Goal: Task Accomplishment & Management: Use online tool/utility

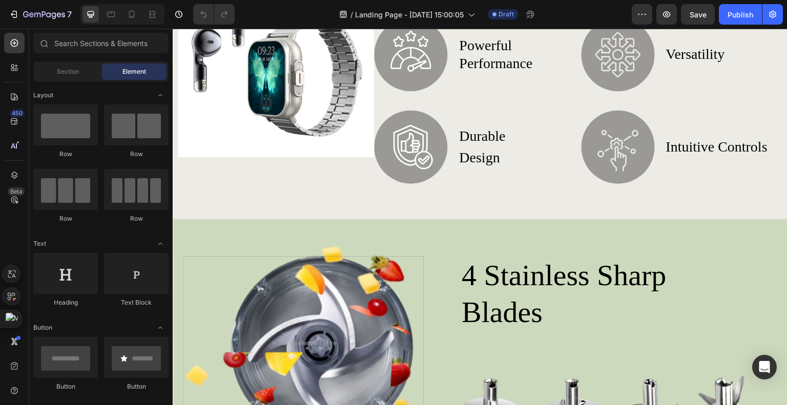
scroll to position [359, 0]
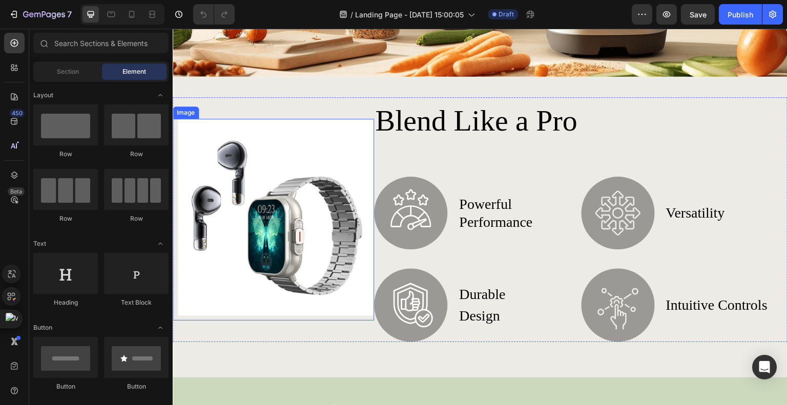
click at [269, 160] on img at bounding box center [273, 219] width 201 height 201
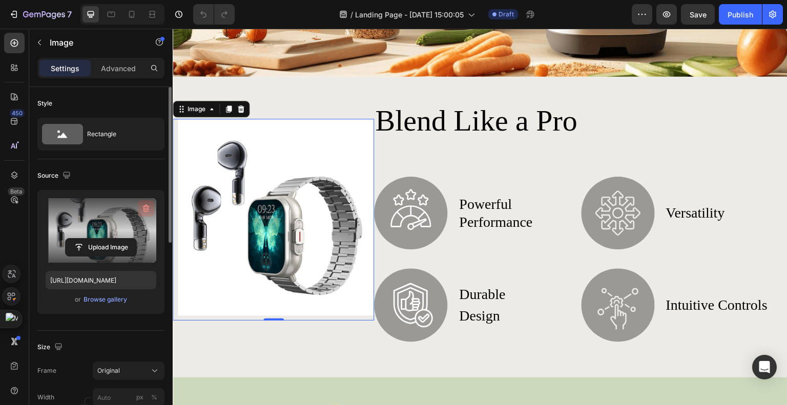
click at [151, 207] on icon "button" at bounding box center [146, 208] width 10 height 10
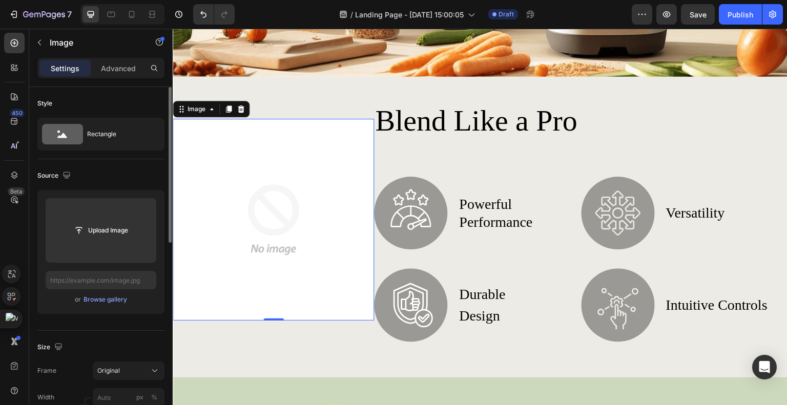
drag, startPoint x: 127, startPoint y: 236, endPoint x: 113, endPoint y: 174, distance: 64.1
click at [92, 178] on div "Source" at bounding box center [100, 175] width 127 height 16
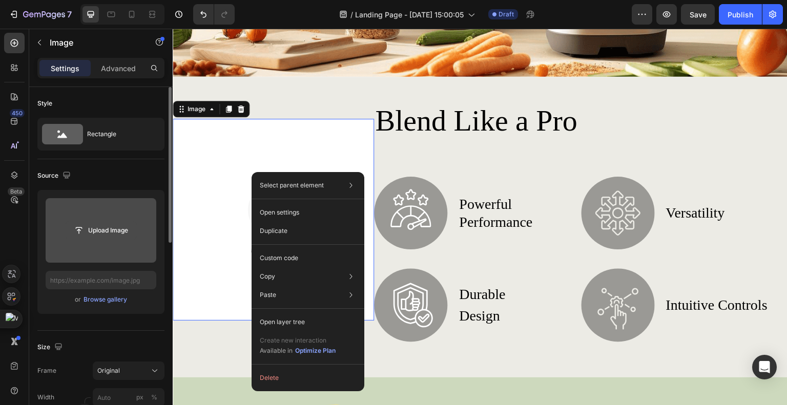
click at [129, 236] on input "file" at bounding box center [101, 230] width 71 height 17
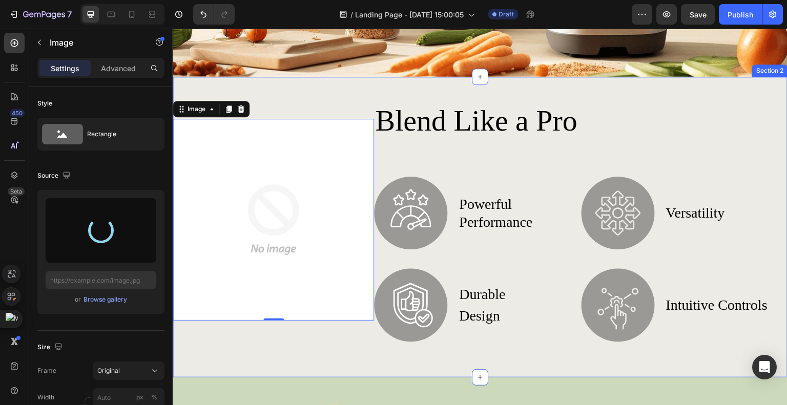
type input "[URL][DOMAIN_NAME]"
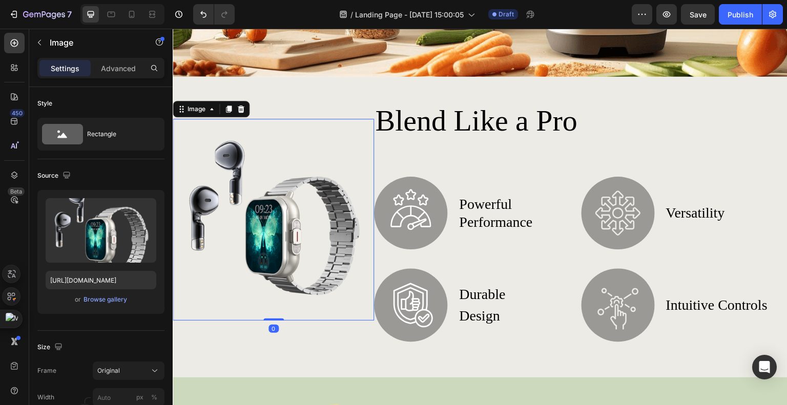
drag, startPoint x: 275, startPoint y: 312, endPoint x: 275, endPoint y: 302, distance: 10.8
click at [275, 302] on div "Image 0" at bounding box center [273, 219] width 201 height 201
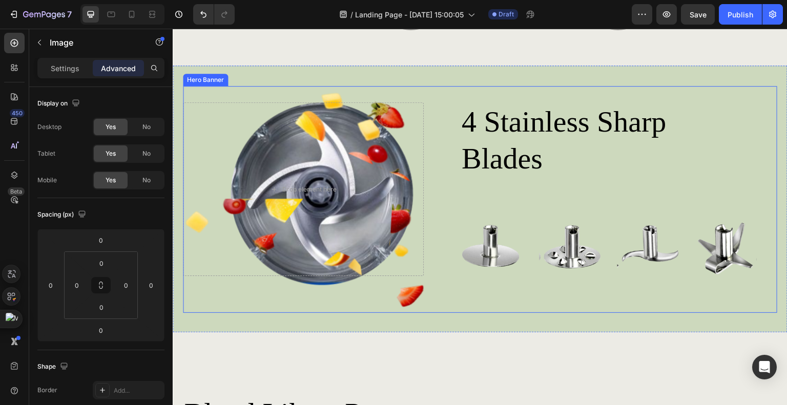
scroll to position [717, 0]
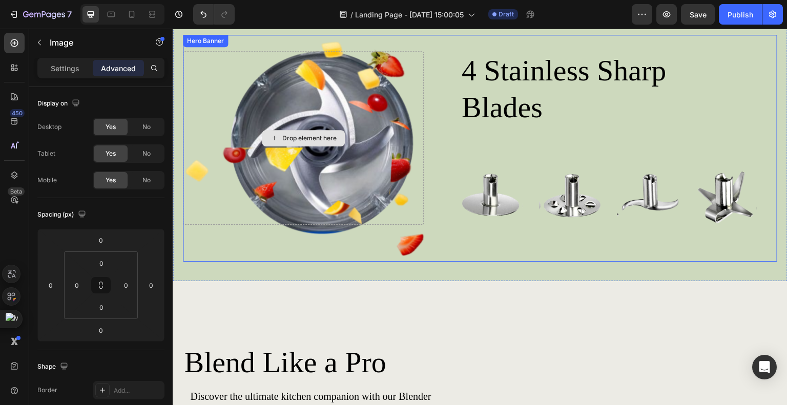
click at [359, 185] on div "Drop element here" at bounding box center [303, 138] width 241 height 174
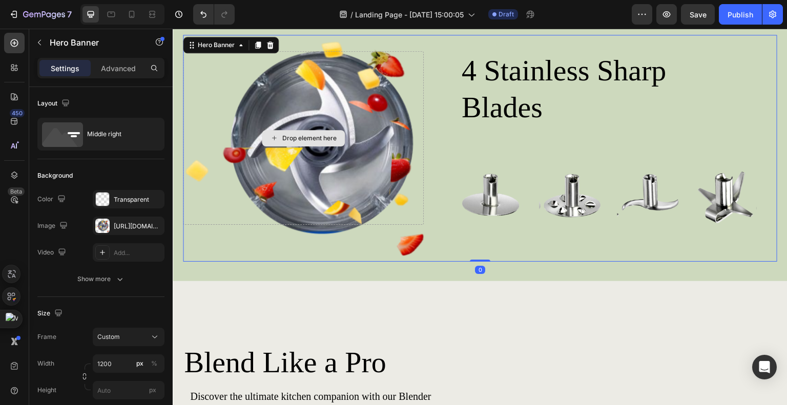
click at [382, 182] on div "Drop element here" at bounding box center [303, 138] width 241 height 174
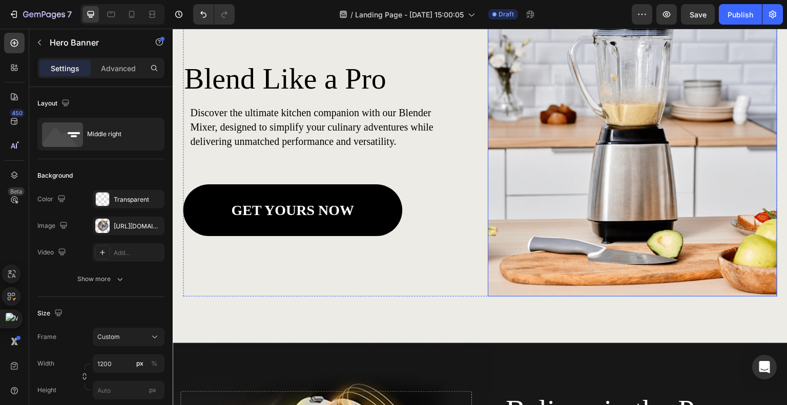
scroll to position [1076, 0]
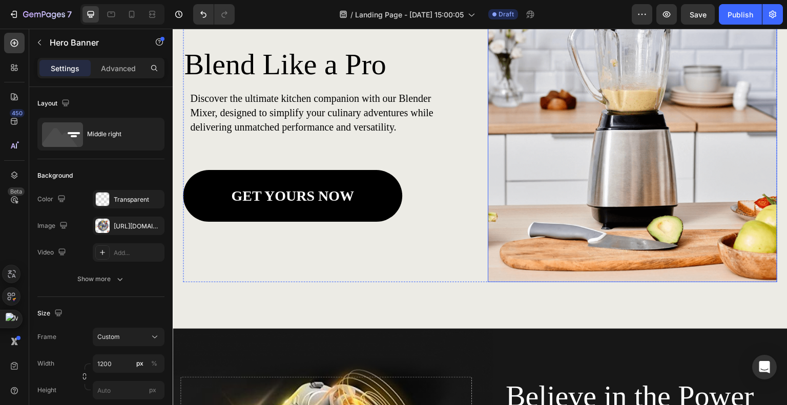
click at [598, 195] on img at bounding box center [632, 131] width 289 height 301
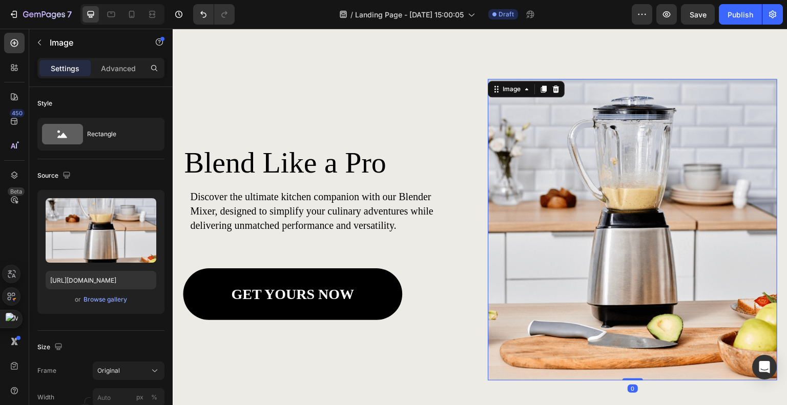
scroll to position [973, 0]
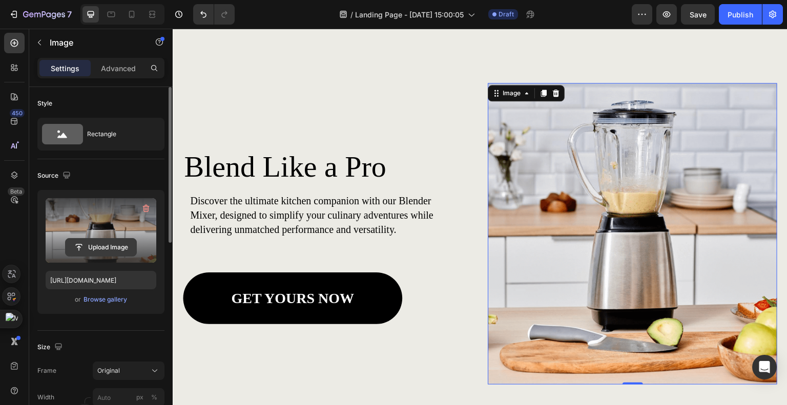
click at [108, 251] on input "file" at bounding box center [101, 247] width 71 height 17
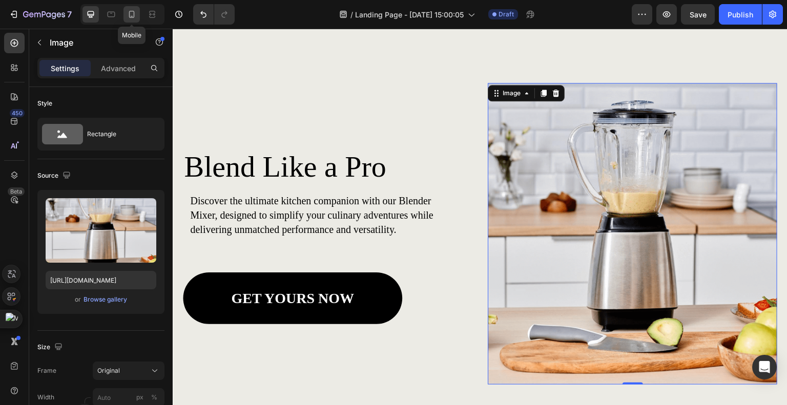
drag, startPoint x: 127, startPoint y: 12, endPoint x: 11, endPoint y: 26, distance: 117.2
click at [127, 12] on icon at bounding box center [132, 14] width 10 height 10
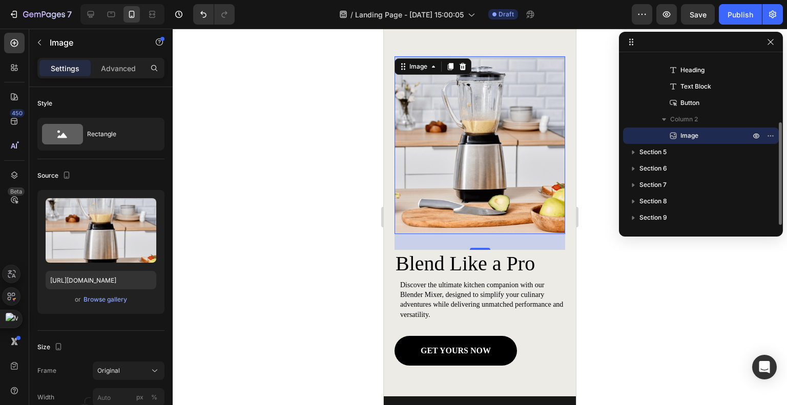
scroll to position [965, 0]
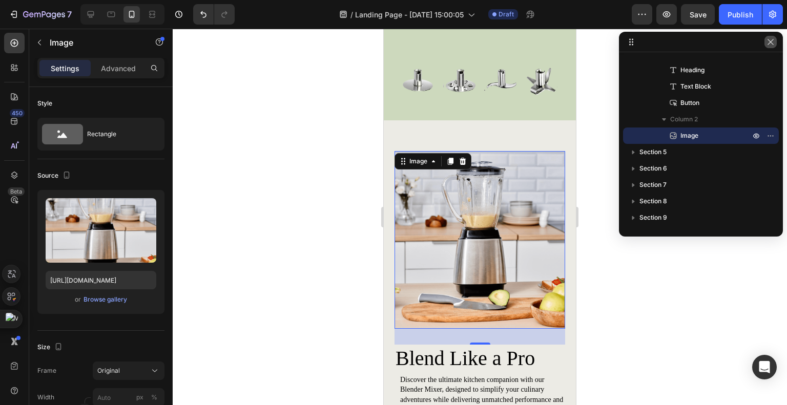
drag, startPoint x: 770, startPoint y: 46, endPoint x: 189, endPoint y: 183, distance: 597.3
click at [770, 46] on icon "button" at bounding box center [770, 42] width 8 height 8
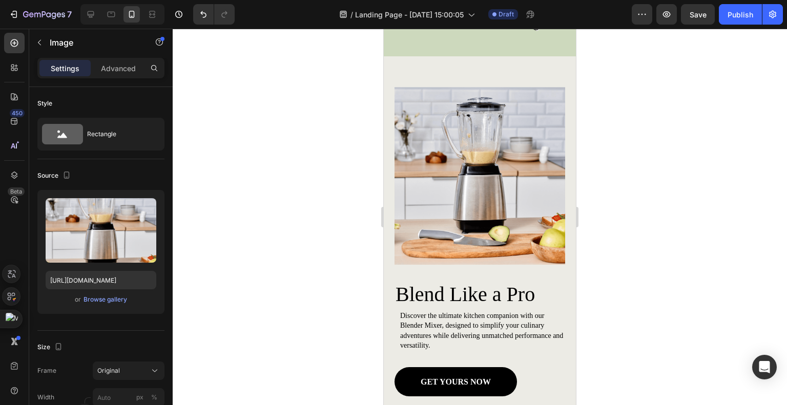
scroll to position [1266, 0]
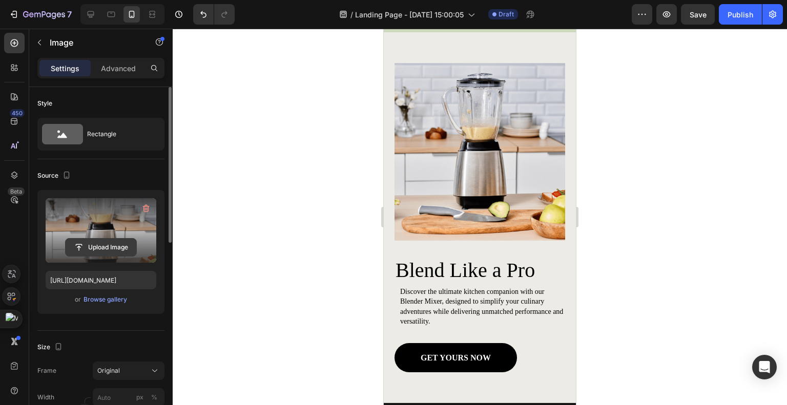
click at [98, 249] on input "file" at bounding box center [101, 247] width 71 height 17
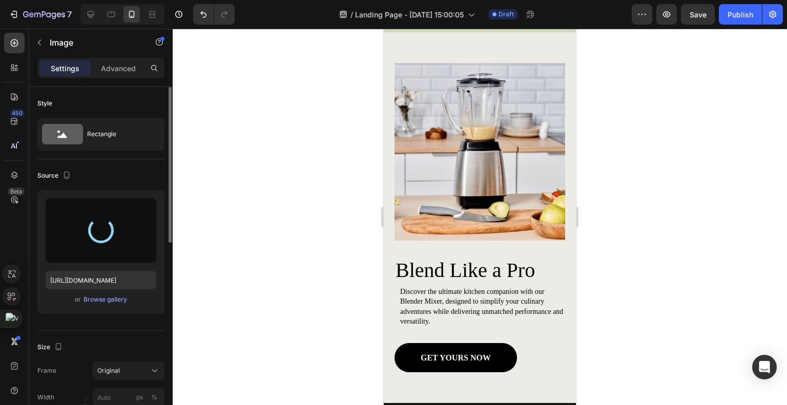
type input "[URL][DOMAIN_NAME]"
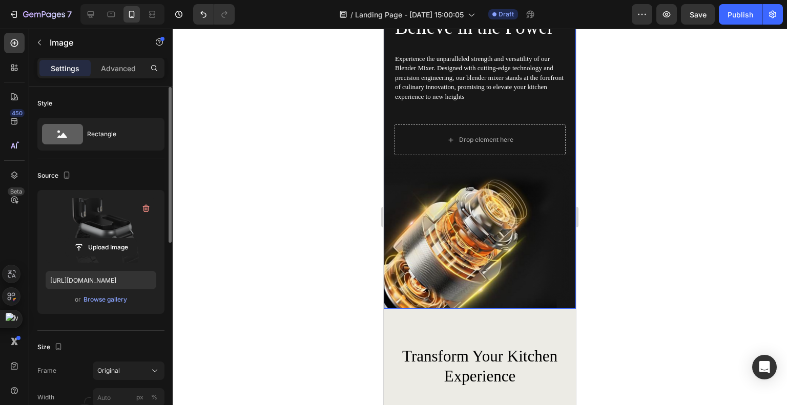
scroll to position [1727, 0]
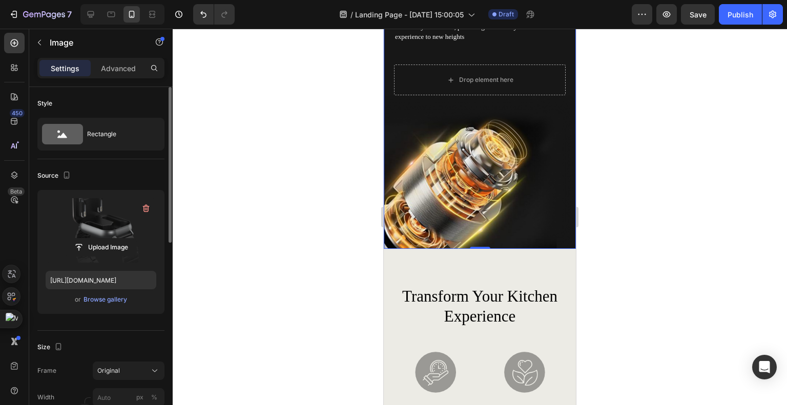
click at [471, 184] on div "Background Image" at bounding box center [480, 87] width 192 height 323
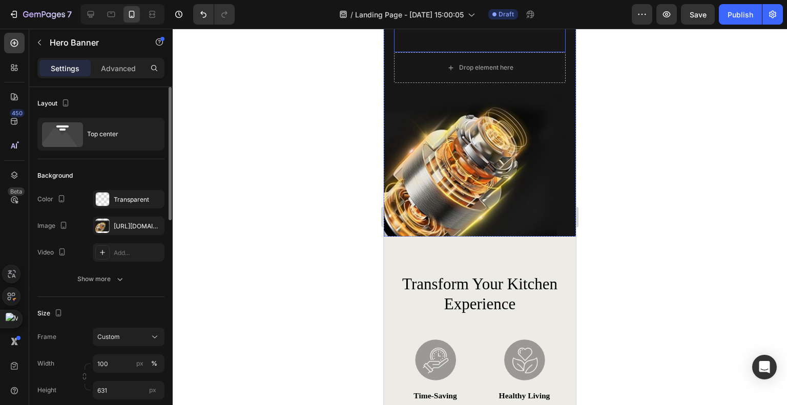
scroll to position [1639, 0]
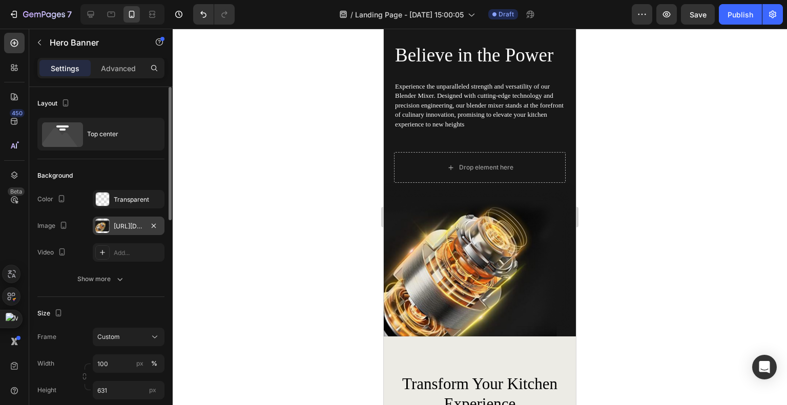
click at [119, 226] on div "[URL][DOMAIN_NAME]" at bounding box center [129, 226] width 30 height 9
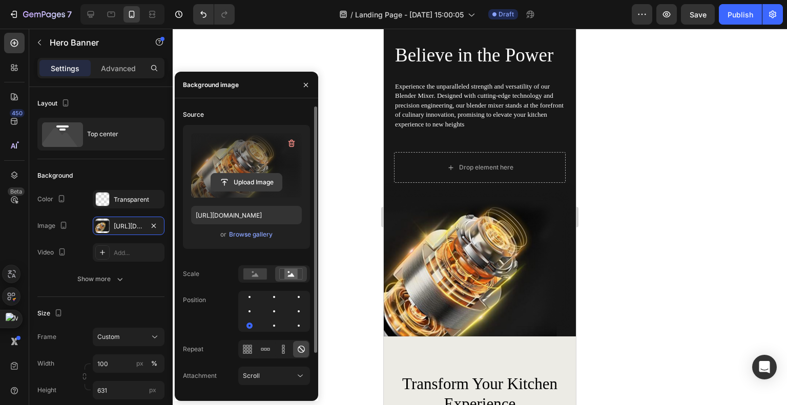
click at [251, 182] on input "file" at bounding box center [246, 182] width 71 height 17
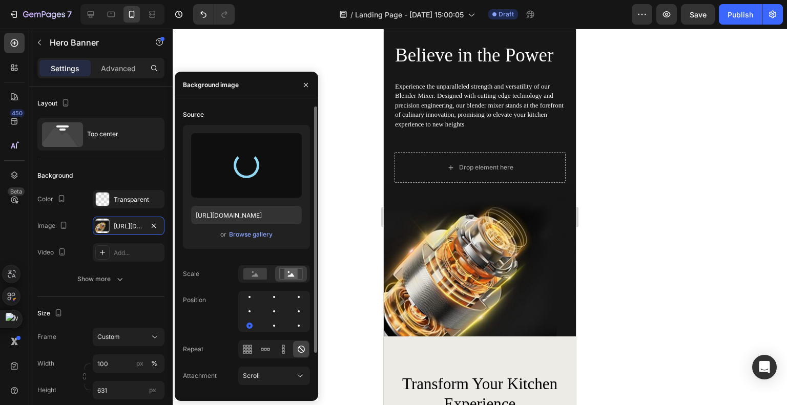
type input "[URL][DOMAIN_NAME]"
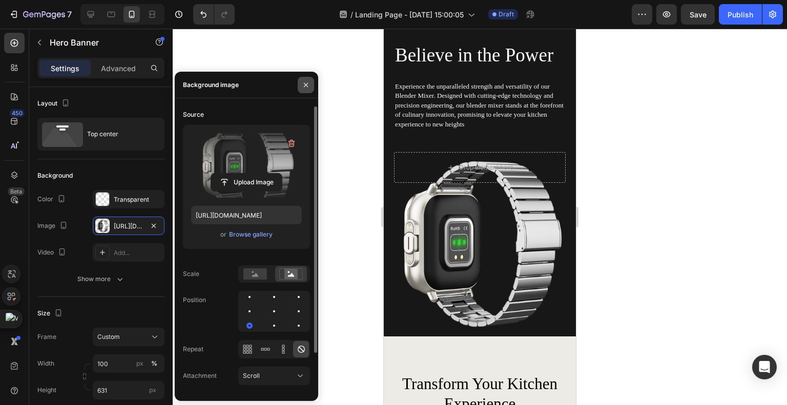
click at [300, 82] on button "button" at bounding box center [306, 85] width 16 height 16
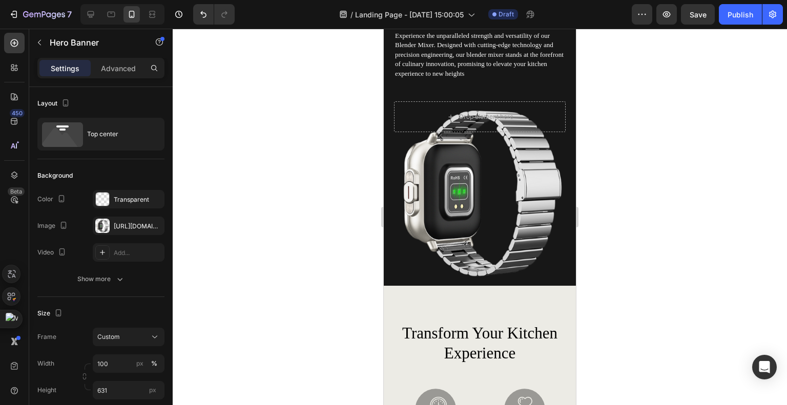
scroll to position [1690, 0]
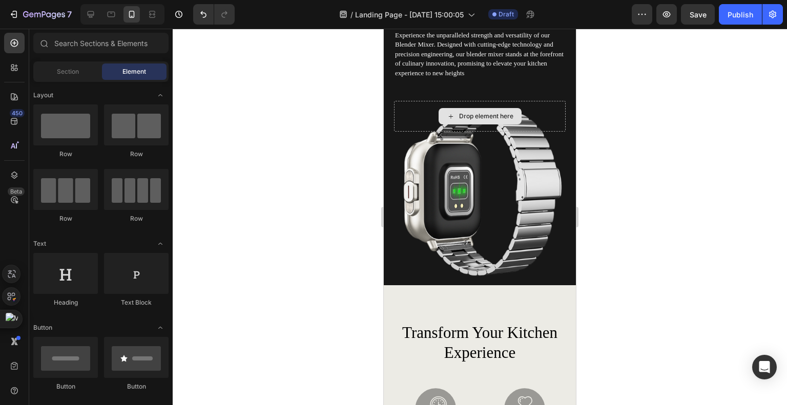
click at [459, 119] on div "Drop element here" at bounding box center [486, 116] width 54 height 8
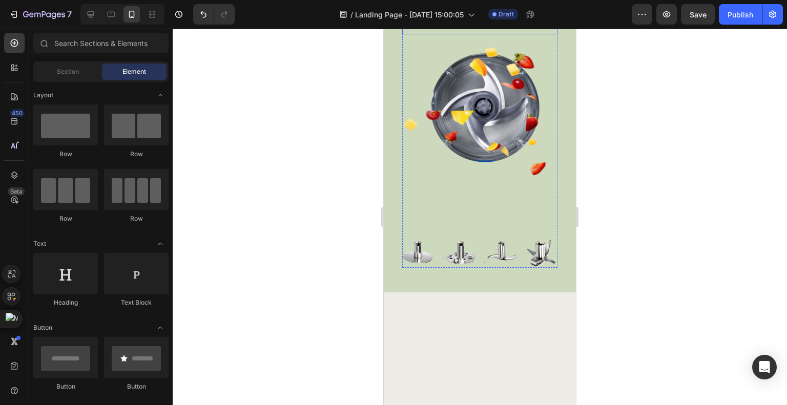
scroll to position [820, 0]
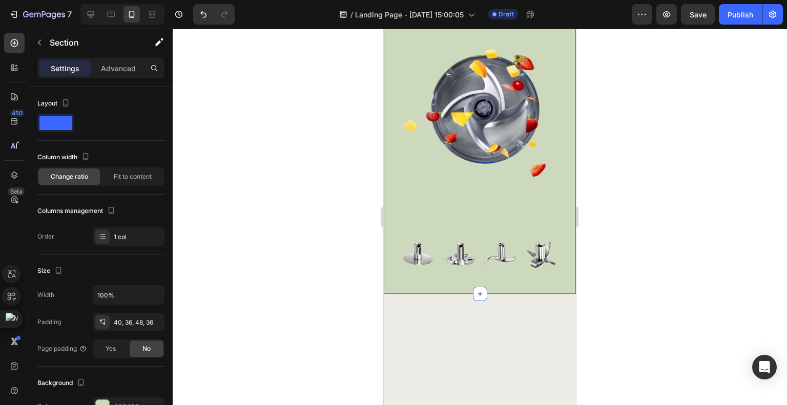
click at [502, 125] on div "4 stainless sharp blades Heading Image Image Image Image Row Row Drop element h…" at bounding box center [480, 114] width 192 height 359
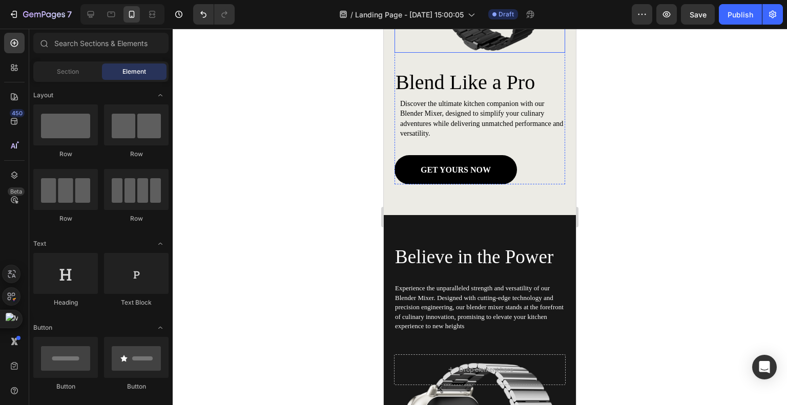
scroll to position [1229, 0]
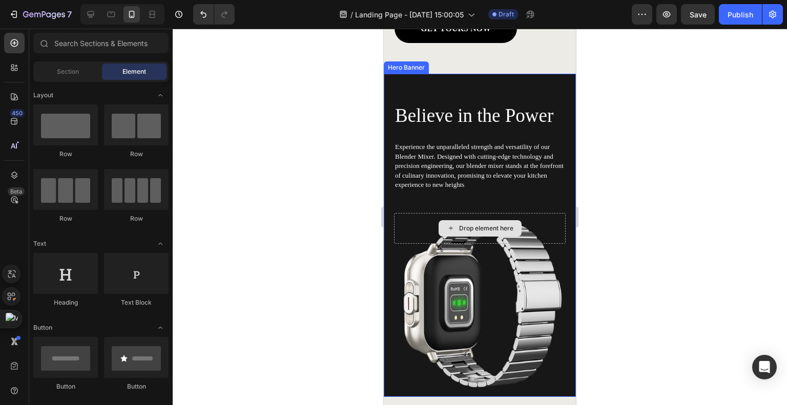
click at [547, 216] on div "Drop element here" at bounding box center [480, 228] width 172 height 31
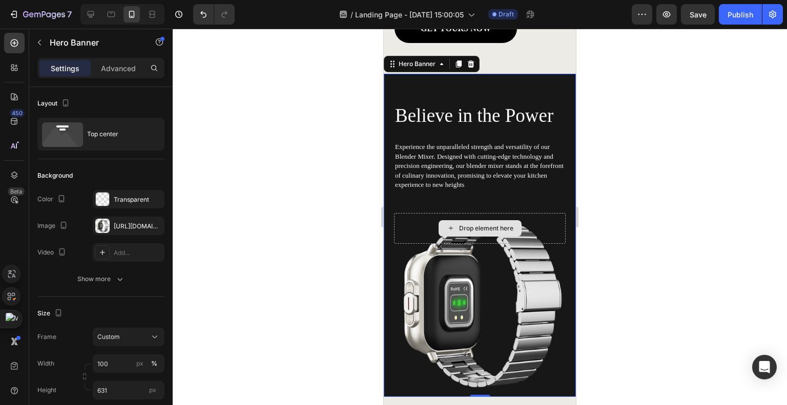
click at [481, 224] on div "Drop element here" at bounding box center [486, 228] width 54 height 8
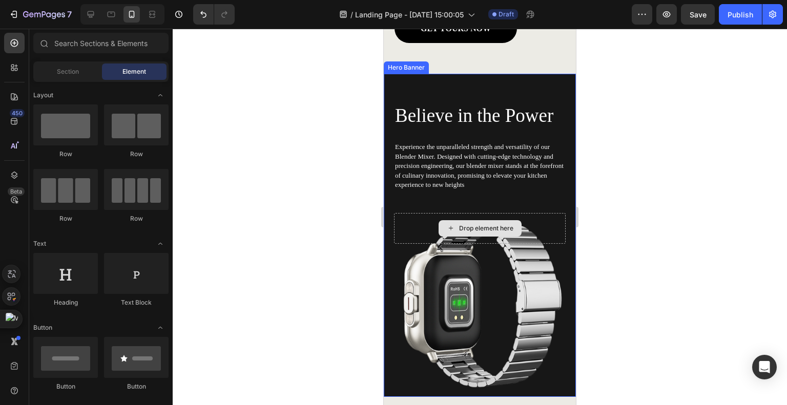
click at [471, 224] on div "Drop element here" at bounding box center [486, 228] width 54 height 8
click at [365, 213] on div at bounding box center [480, 217] width 614 height 376
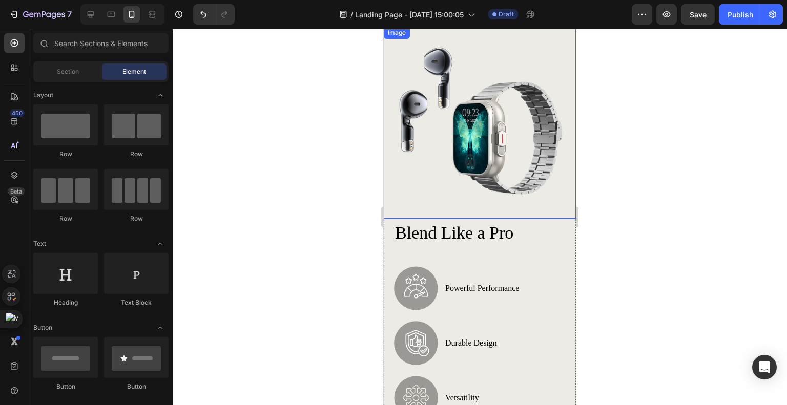
scroll to position [410, 0]
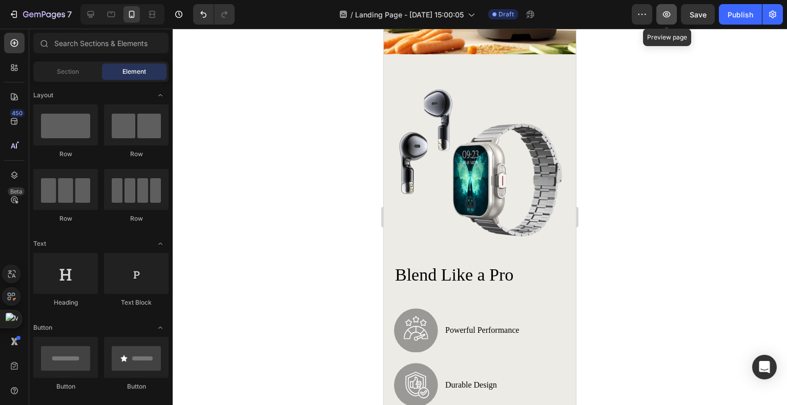
click at [664, 12] on icon "button" at bounding box center [666, 14] width 10 height 10
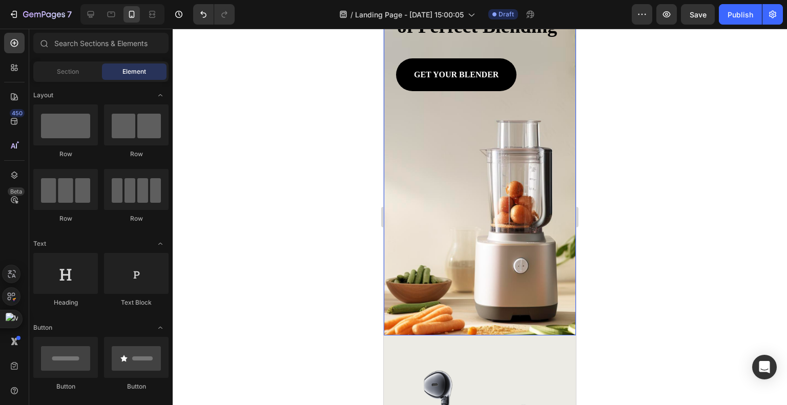
scroll to position [154, 0]
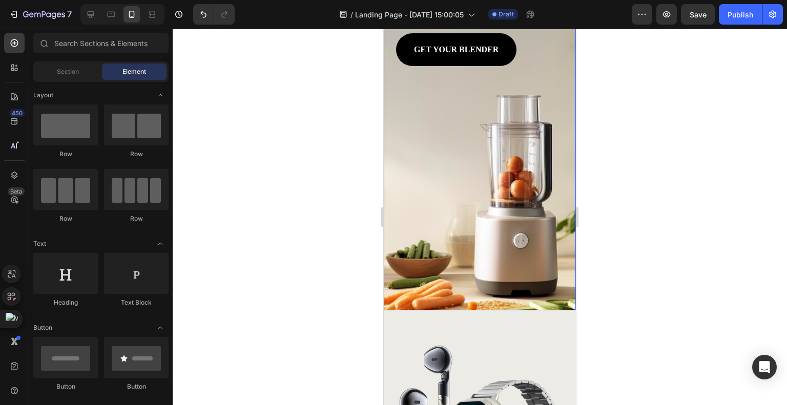
click at [489, 218] on div "Background Image" at bounding box center [480, 103] width 192 height 414
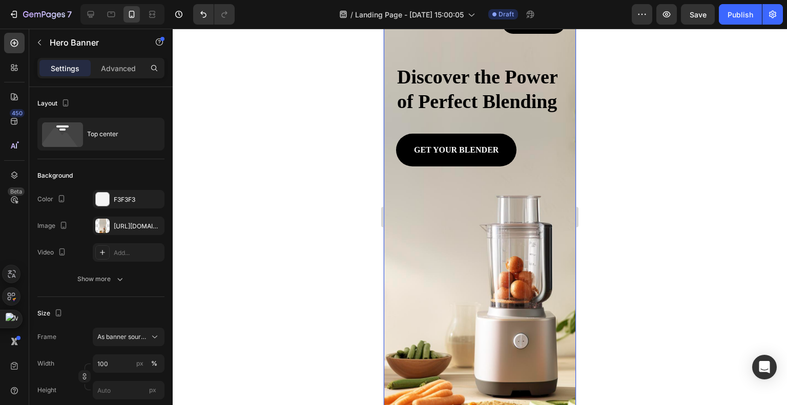
scroll to position [51, 0]
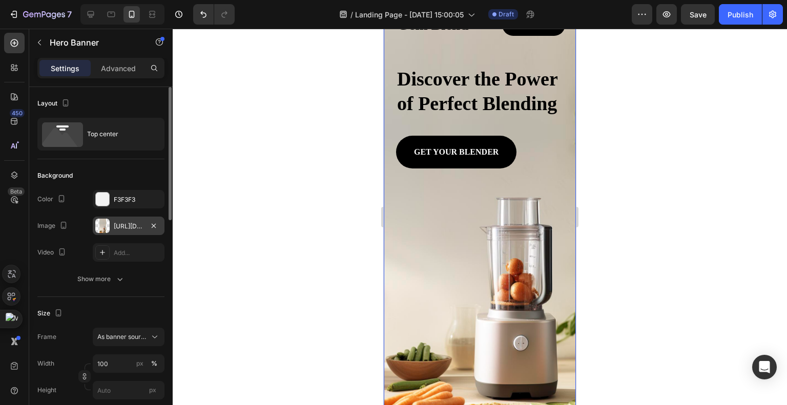
click at [122, 229] on div "[URL][DOMAIN_NAME]" at bounding box center [129, 226] width 30 height 9
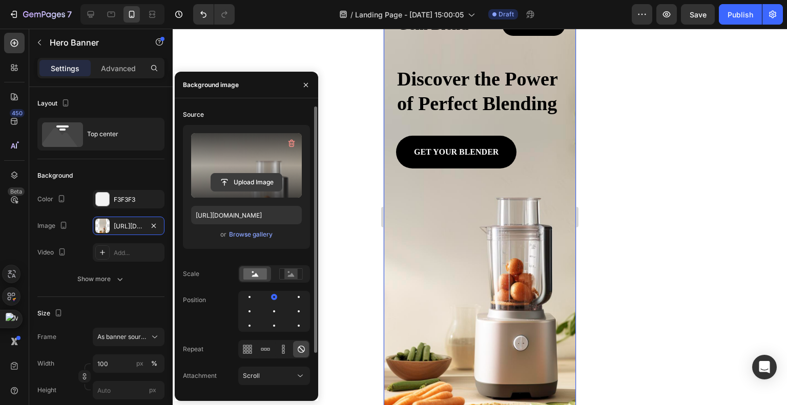
click at [255, 180] on input "file" at bounding box center [246, 182] width 71 height 17
click at [244, 179] on input "file" at bounding box center [246, 182] width 71 height 17
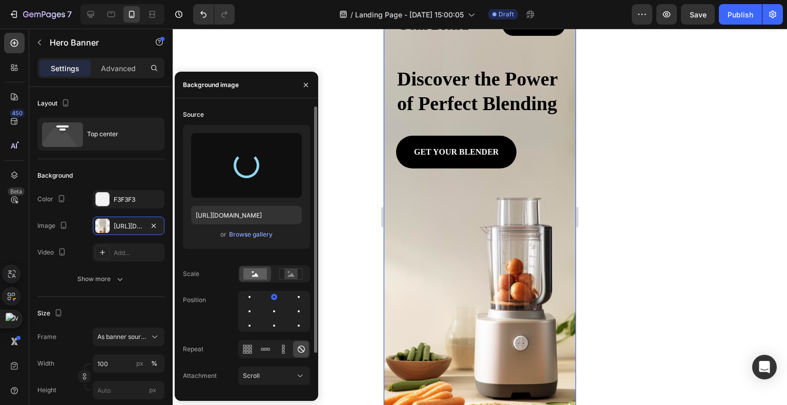
type input "[URL][DOMAIN_NAME]"
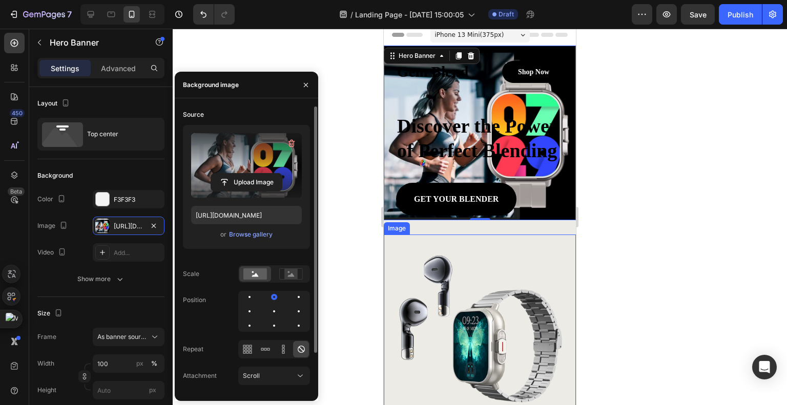
scroll to position [0, 0]
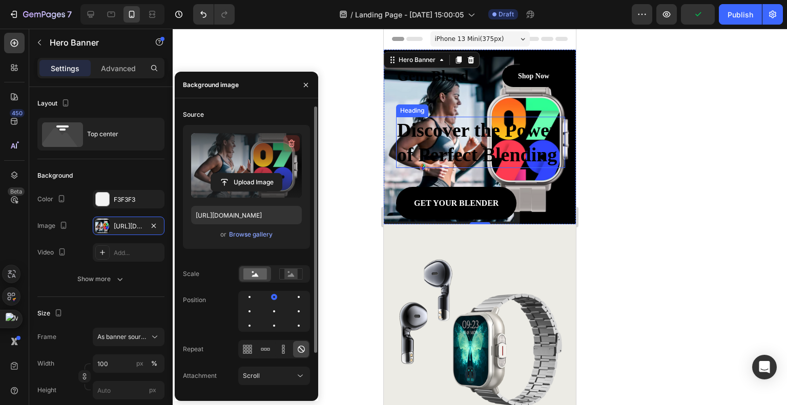
click at [296, 145] on icon "button" at bounding box center [291, 143] width 10 height 10
type input "Auto"
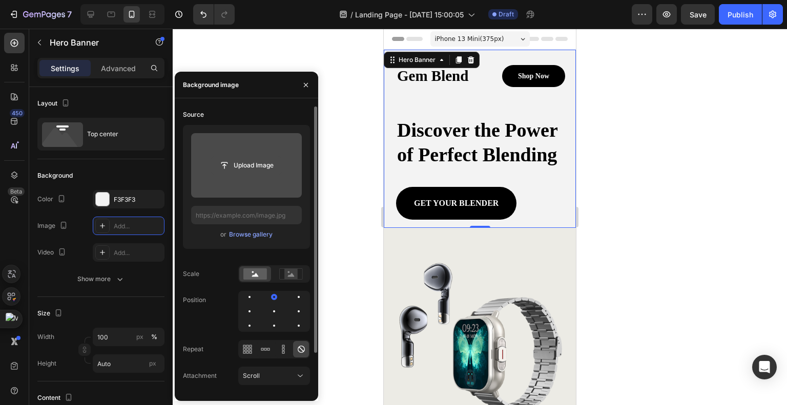
click at [238, 158] on input "file" at bounding box center [246, 165] width 71 height 17
type input "C:\fakepath\H6627446b5ef349319eb3822f9294acbf2.avif"
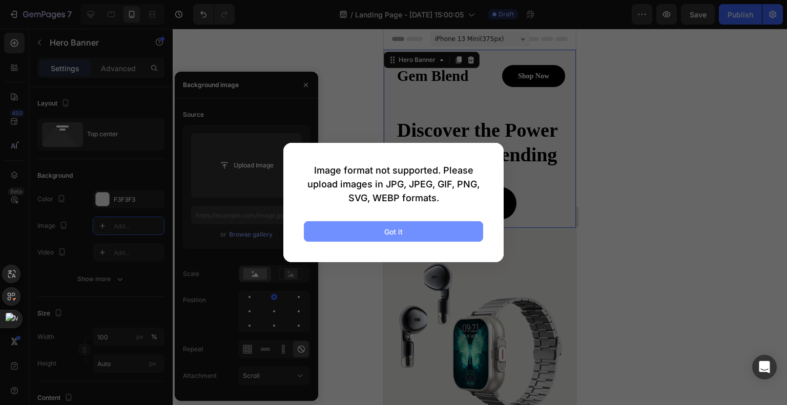
click at [370, 232] on button "Got it" at bounding box center [393, 231] width 179 height 20
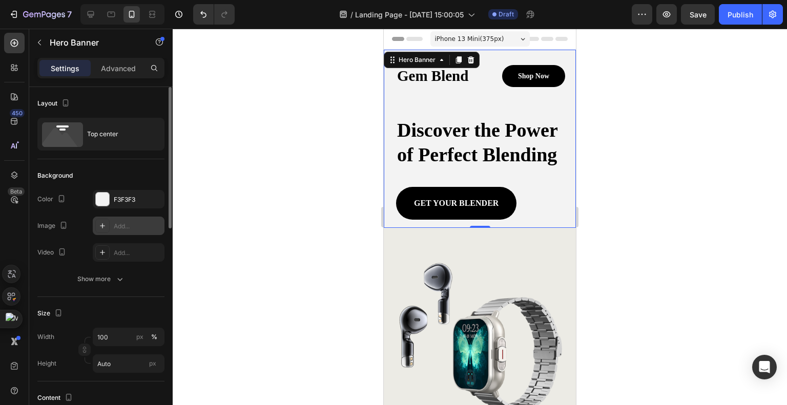
click at [106, 229] on icon at bounding box center [102, 226] width 8 height 8
type input "[URL][DOMAIN_NAME]"
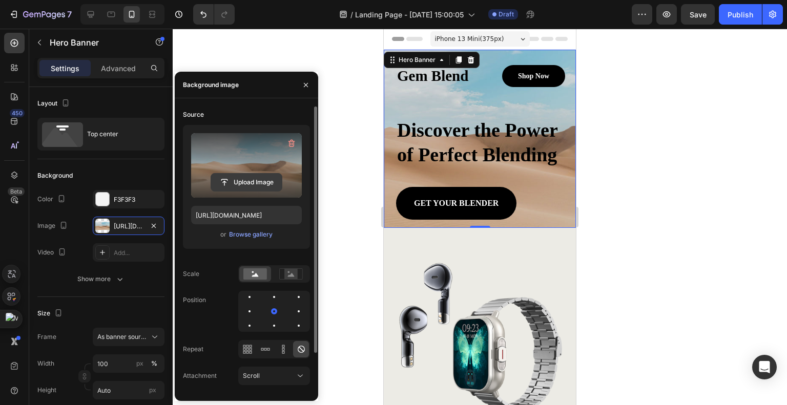
click at [257, 185] on input "file" at bounding box center [246, 182] width 71 height 17
click at [232, 183] on input "file" at bounding box center [246, 182] width 71 height 17
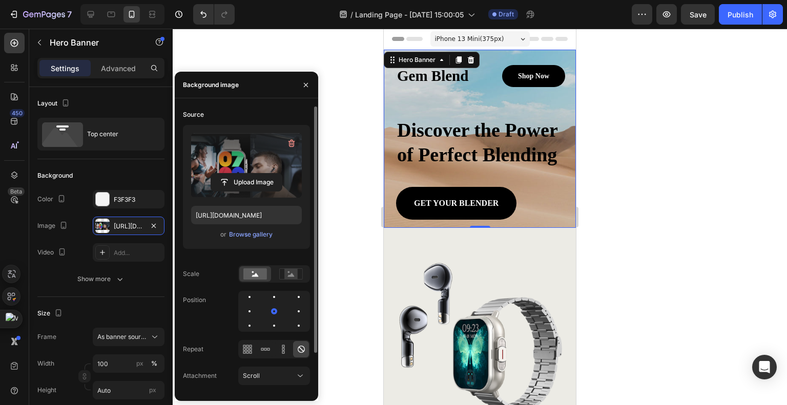
type input "[URL][DOMAIN_NAME]"
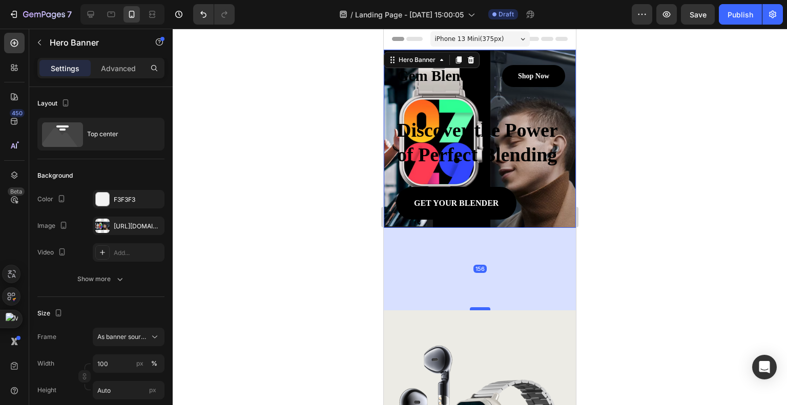
drag, startPoint x: 481, startPoint y: 250, endPoint x: 484, endPoint y: 339, distance: 88.6
click at [484, 310] on div at bounding box center [480, 308] width 20 height 3
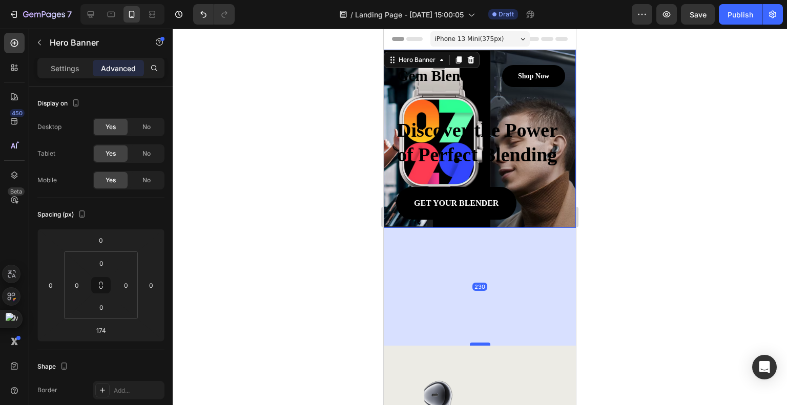
drag, startPoint x: 475, startPoint y: 340, endPoint x: 477, endPoint y: 368, distance: 28.8
click at [477, 346] on div at bounding box center [480, 344] width 20 height 3
type input "230"
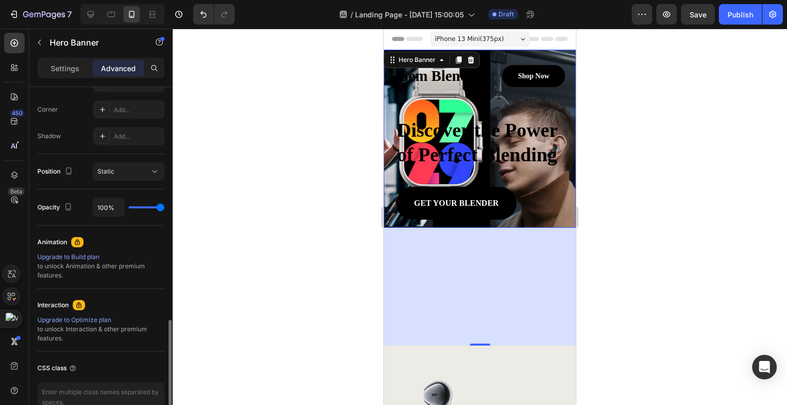
scroll to position [363, 0]
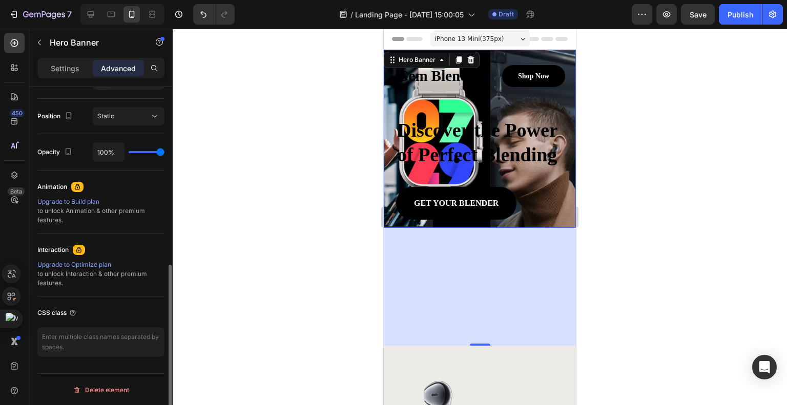
click at [303, 279] on div at bounding box center [480, 217] width 614 height 376
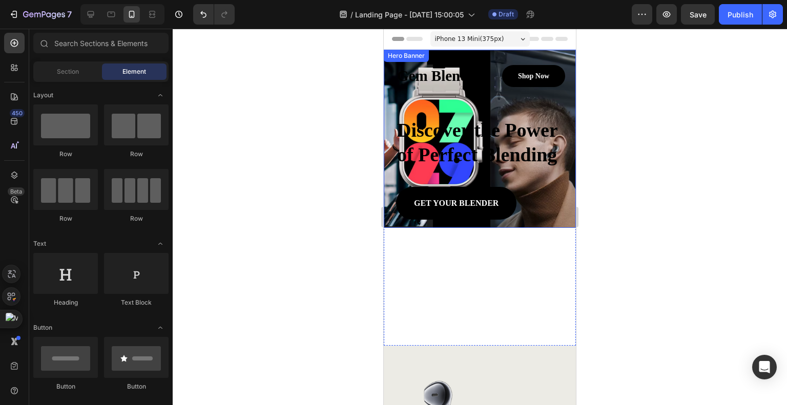
click at [472, 228] on div "Gem Blend Heading Shop Now Button Row Discover the Power of Perfect Blending He…" at bounding box center [480, 139] width 192 height 178
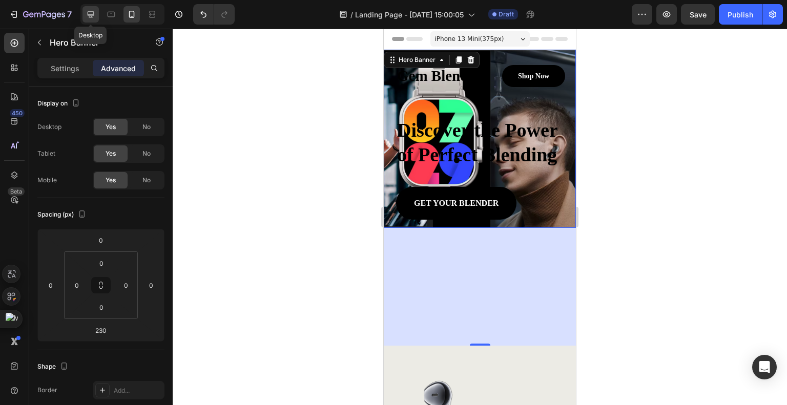
click at [91, 11] on icon at bounding box center [91, 14] width 10 height 10
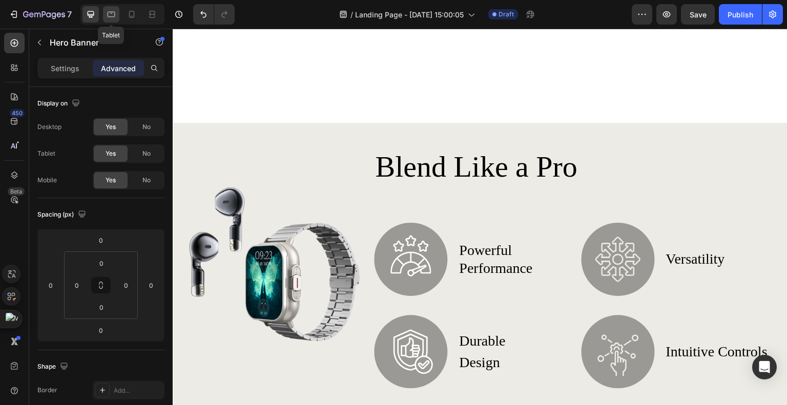
scroll to position [410, 0]
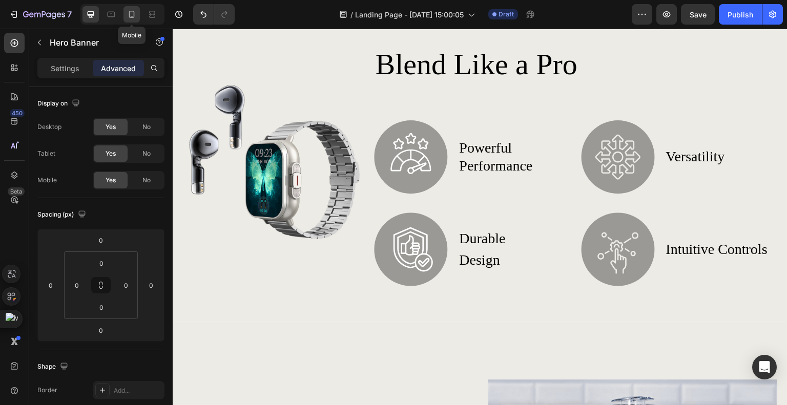
click at [135, 10] on icon at bounding box center [132, 14] width 10 height 10
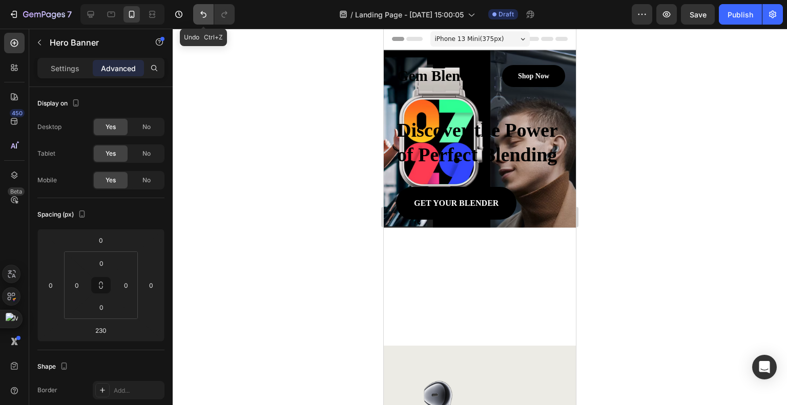
click at [205, 16] on icon "Undo/Redo" at bounding box center [203, 14] width 6 height 7
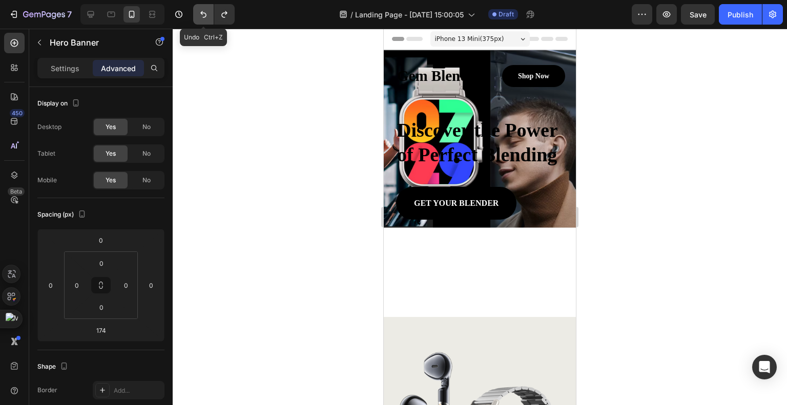
click at [205, 16] on icon "Undo/Redo" at bounding box center [203, 14] width 6 height 7
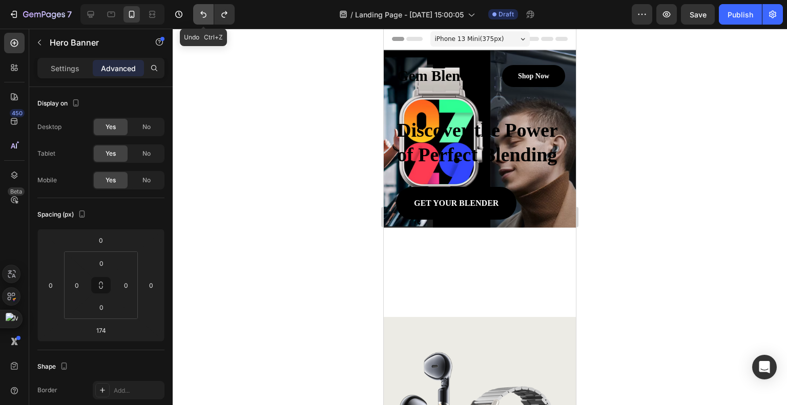
type input "0"
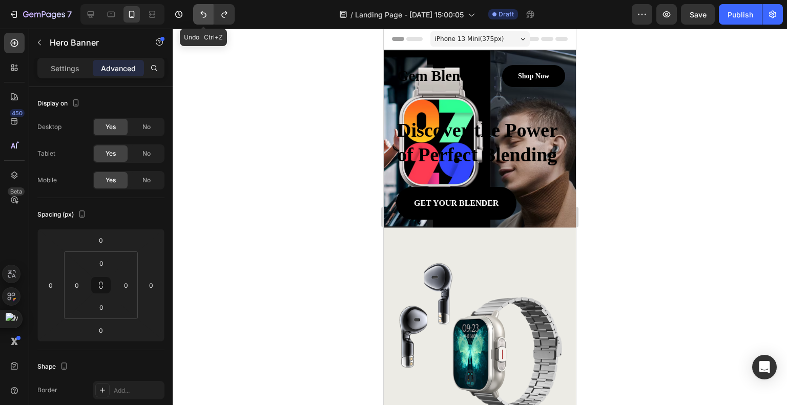
click at [205, 16] on icon "Undo/Redo" at bounding box center [203, 14] width 6 height 7
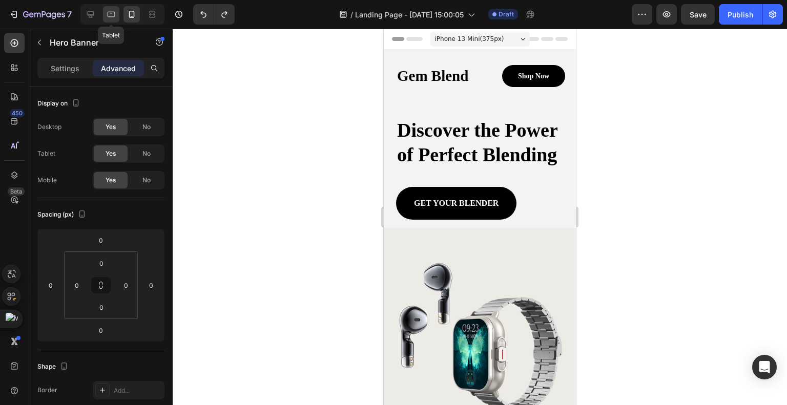
click at [113, 13] on icon at bounding box center [111, 14] width 10 height 10
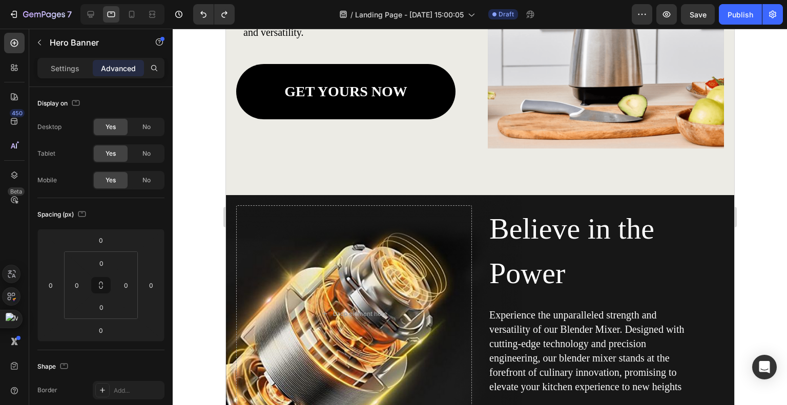
scroll to position [922, 0]
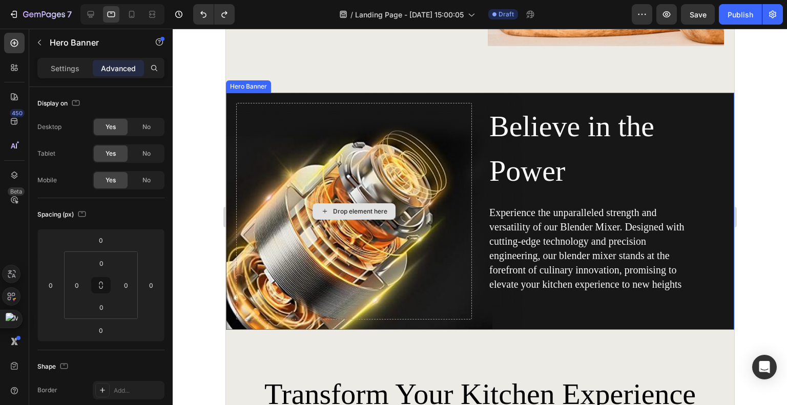
click at [431, 256] on div "Drop element here" at bounding box center [354, 211] width 236 height 217
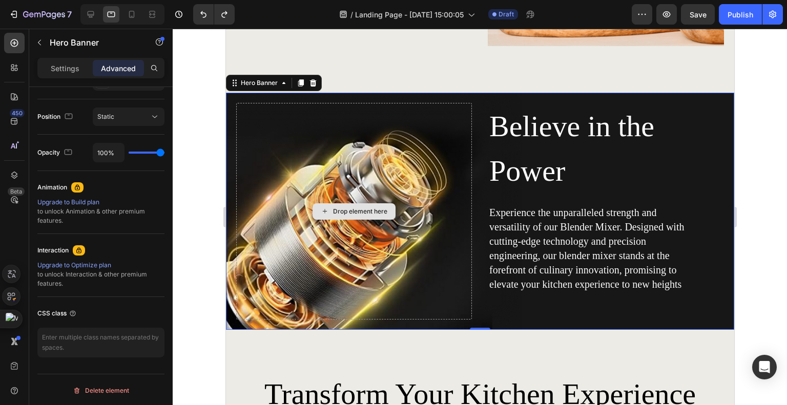
click at [456, 111] on div "Drop element here" at bounding box center [354, 211] width 236 height 217
click at [91, 12] on icon at bounding box center [91, 14] width 7 height 7
type input "-1"
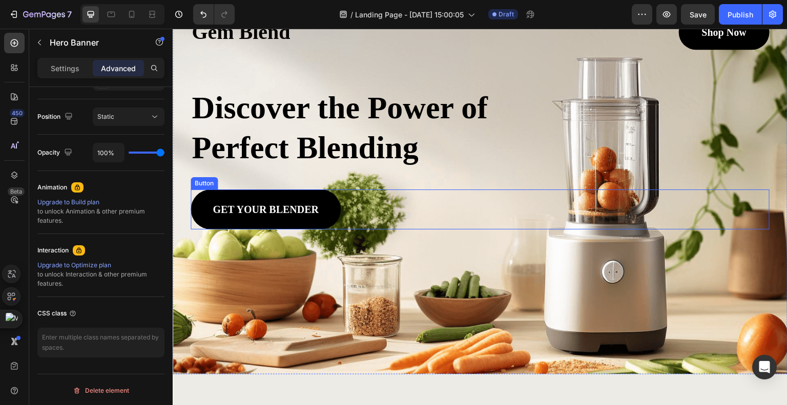
scroll to position [29, 0]
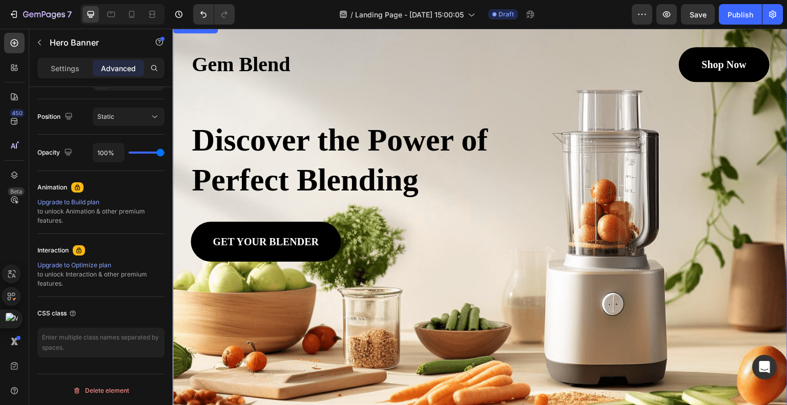
click at [678, 318] on div "Background Image" at bounding box center [480, 214] width 615 height 386
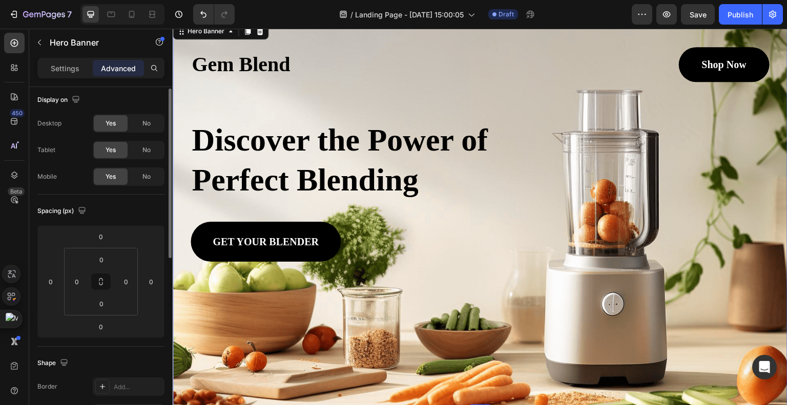
scroll to position [0, 0]
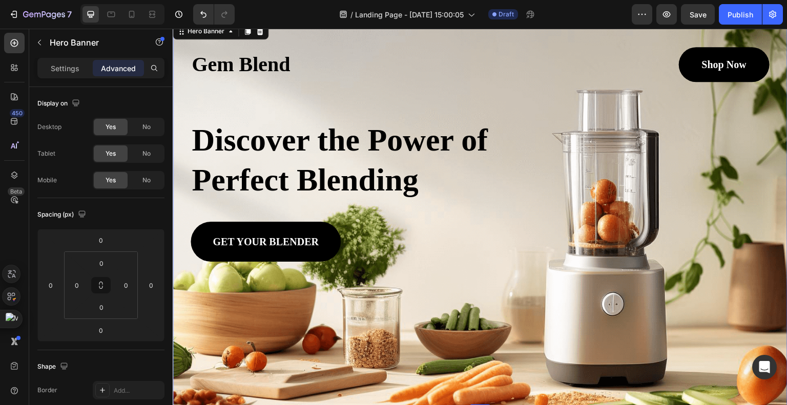
click at [511, 92] on div "Gem Blend Heading Shop Now Button Row Discover the Power of Perfect Blending He…" at bounding box center [480, 154] width 579 height 215
click at [268, 333] on div "Background Image" at bounding box center [480, 214] width 615 height 386
click at [60, 64] on p "Settings" at bounding box center [65, 68] width 29 height 11
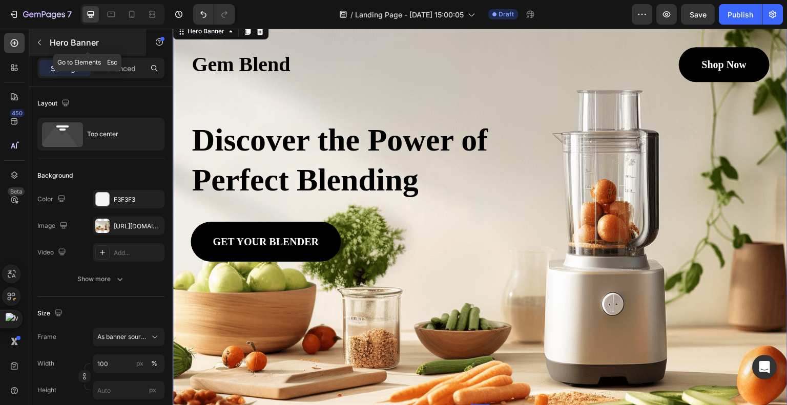
click at [36, 41] on icon "button" at bounding box center [39, 42] width 8 height 8
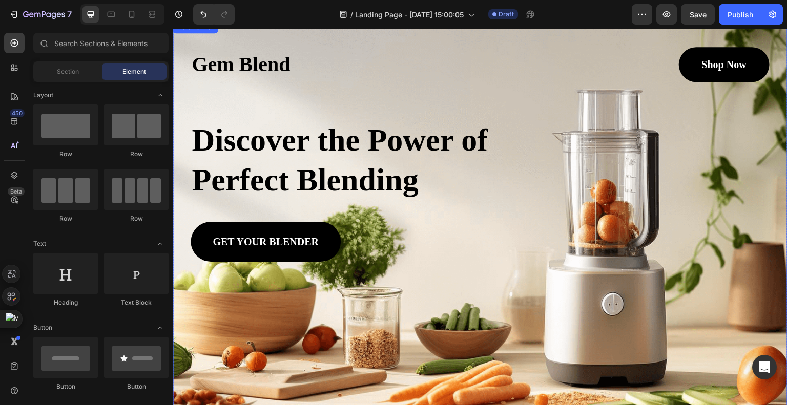
click at [230, 352] on div "Background Image" at bounding box center [480, 214] width 615 height 386
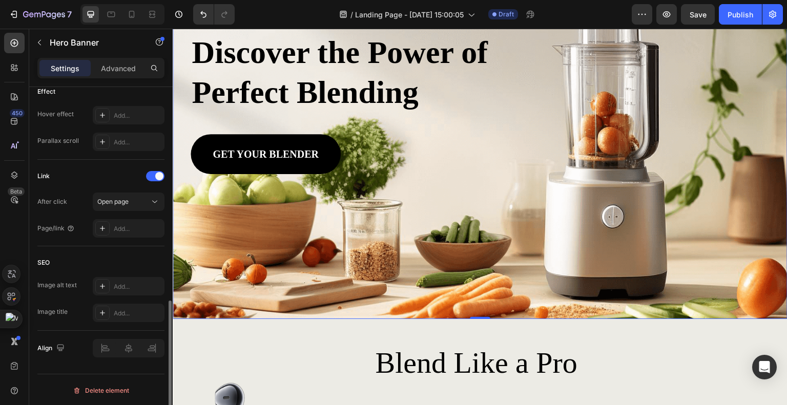
scroll to position [131, 0]
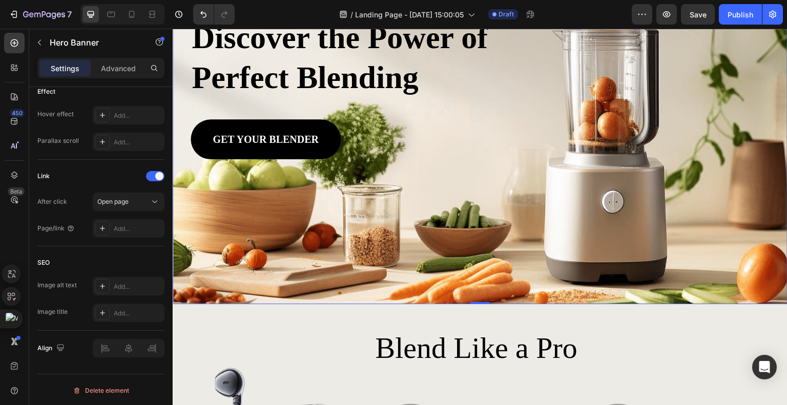
click at [270, 257] on div "Background Image" at bounding box center [480, 112] width 615 height 386
click at [246, 232] on div "Background Image" at bounding box center [480, 112] width 615 height 386
click at [112, 71] on p "Advanced" at bounding box center [118, 68] width 35 height 11
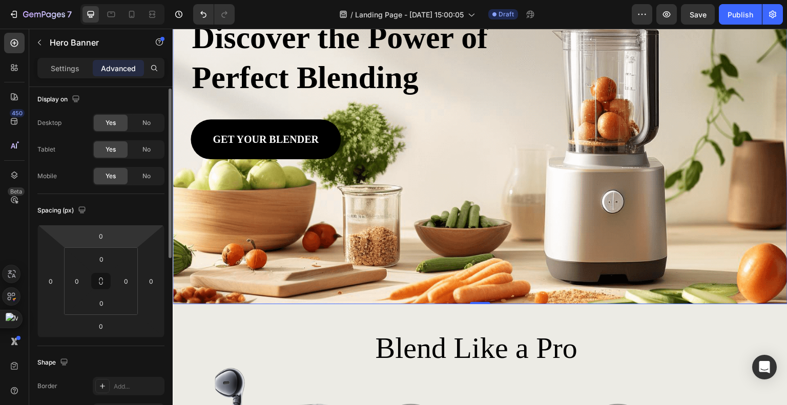
scroll to position [0, 0]
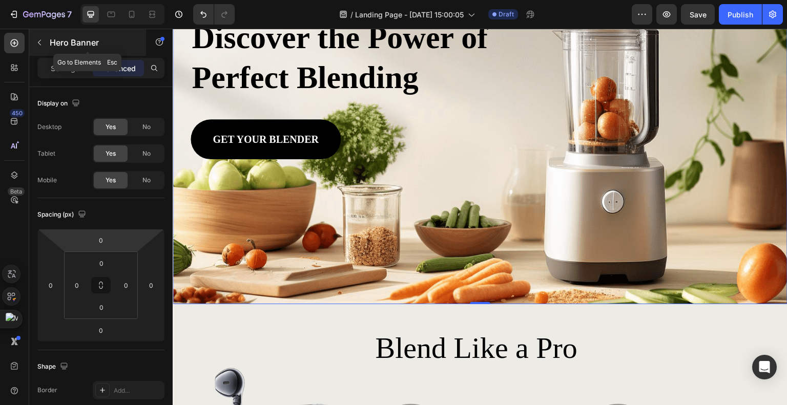
click at [43, 39] on icon "button" at bounding box center [39, 42] width 8 height 8
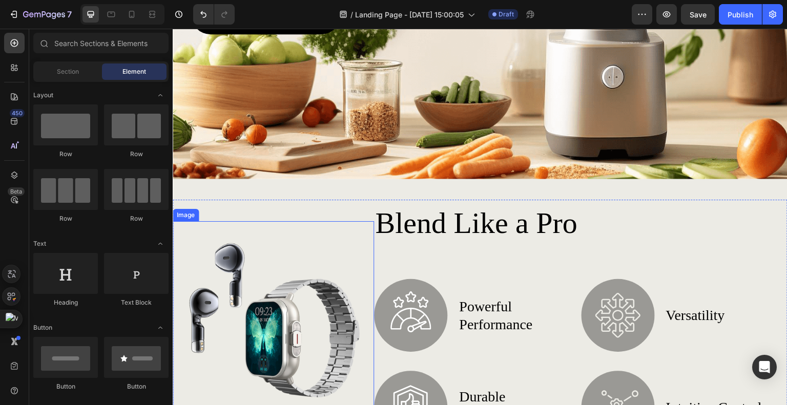
scroll to position [285, 0]
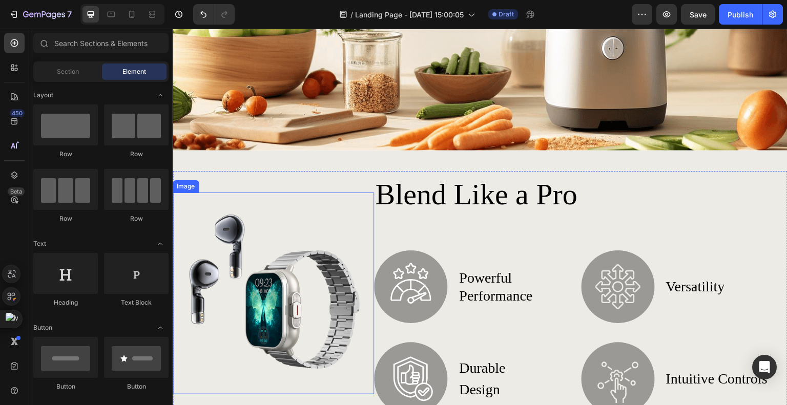
click at [314, 236] on img at bounding box center [273, 293] width 201 height 201
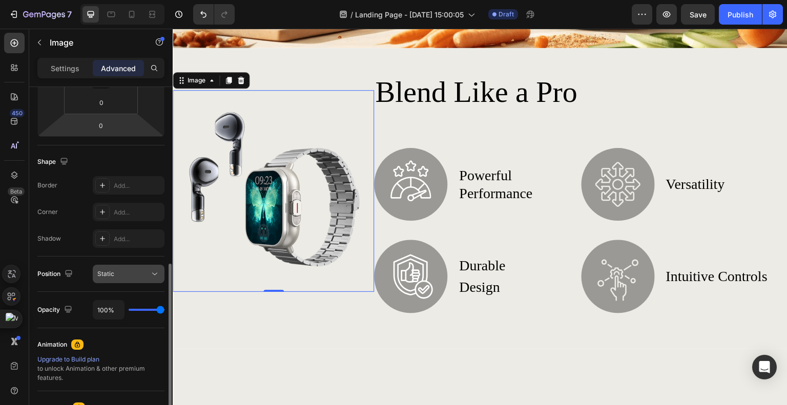
scroll to position [256, 0]
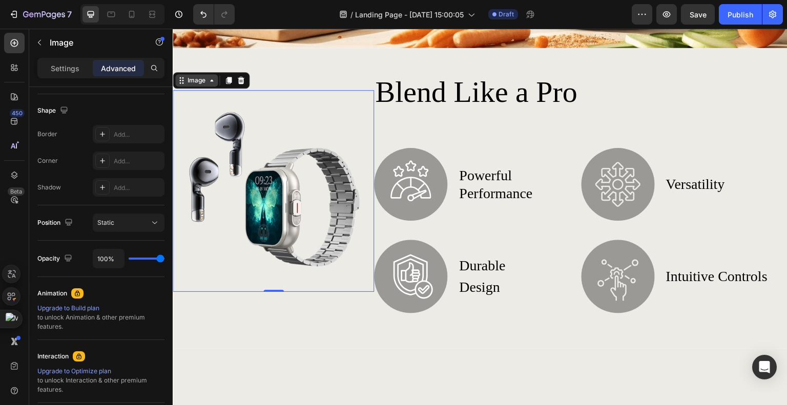
click at [210, 79] on icon at bounding box center [211, 80] width 8 height 8
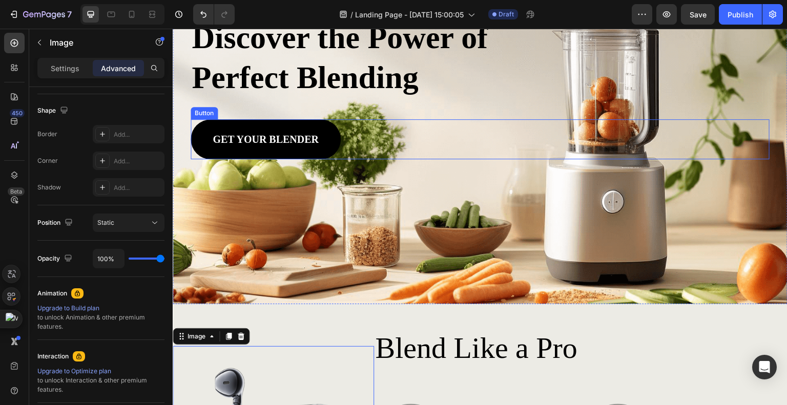
scroll to position [29, 0]
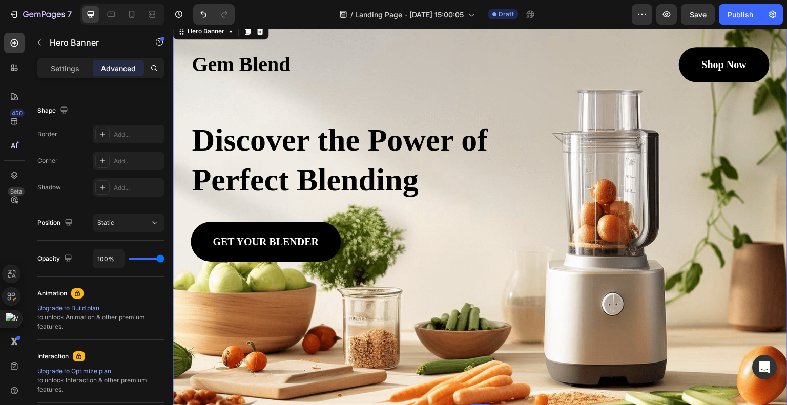
click at [417, 299] on div "Background Image" at bounding box center [480, 214] width 615 height 386
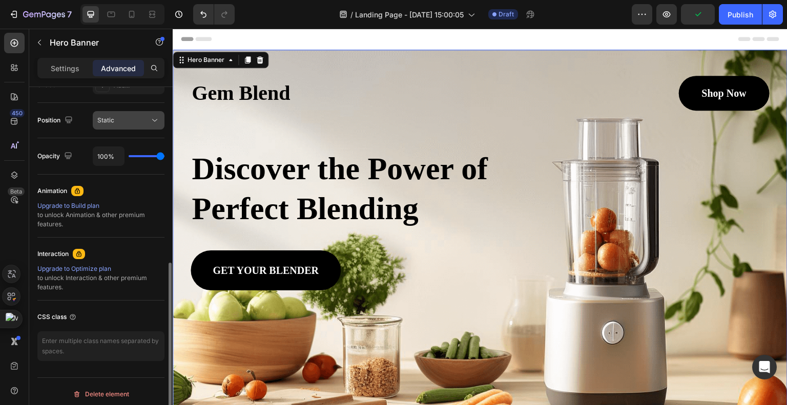
scroll to position [363, 0]
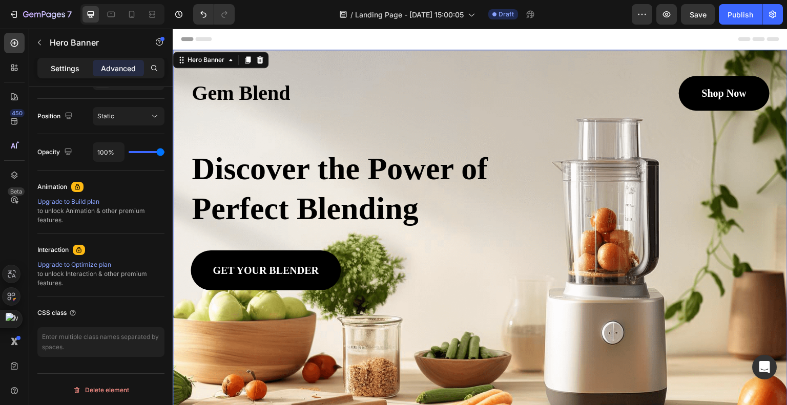
click at [67, 71] on p "Settings" at bounding box center [65, 68] width 29 height 11
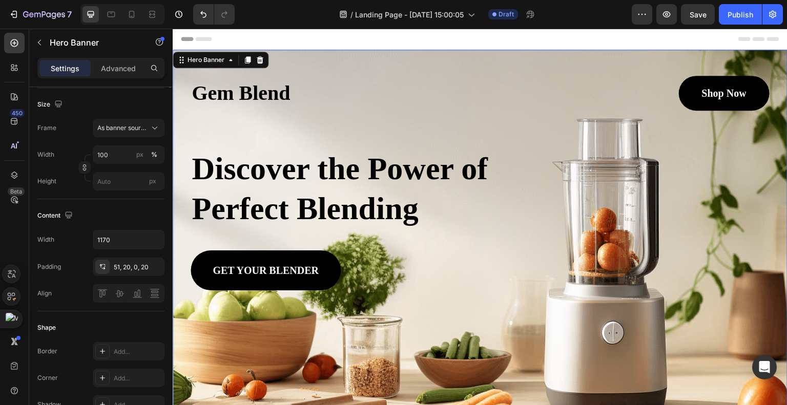
scroll to position [55, 0]
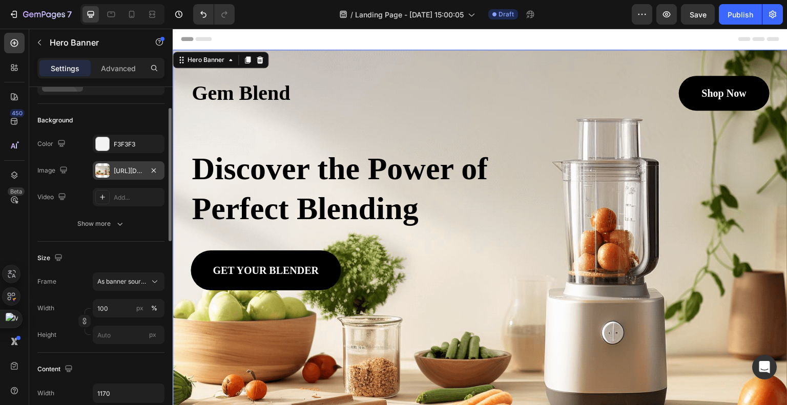
click at [114, 166] on div "[URL][DOMAIN_NAME]" at bounding box center [129, 170] width 30 height 9
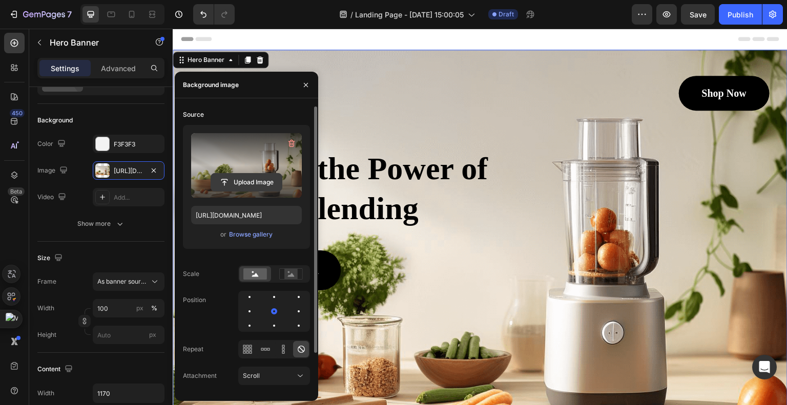
click at [240, 184] on input "file" at bounding box center [246, 182] width 71 height 17
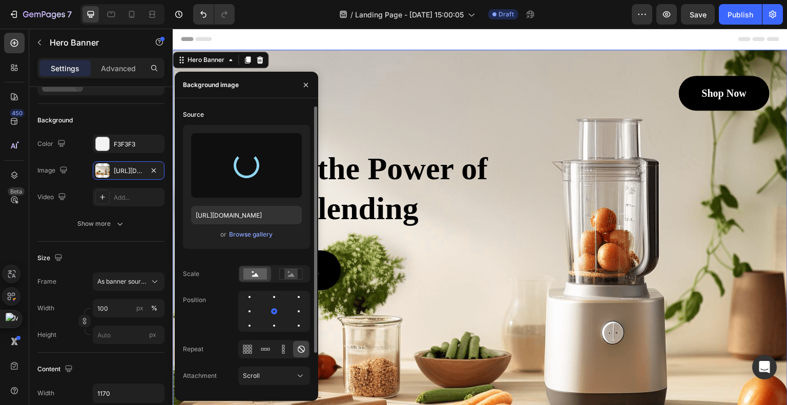
type input "[URL][DOMAIN_NAME]"
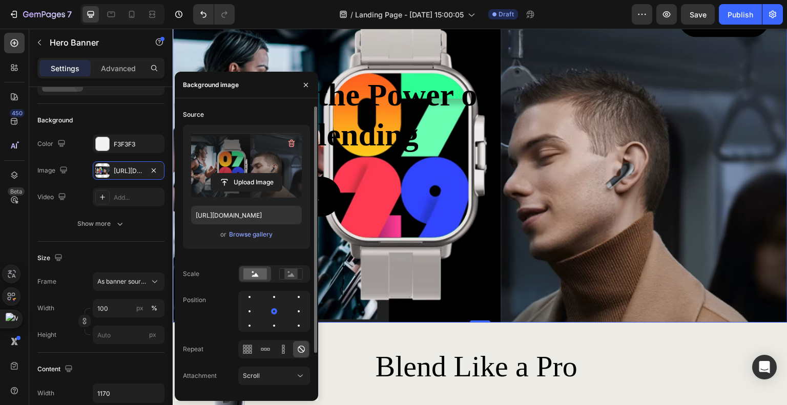
scroll to position [51, 0]
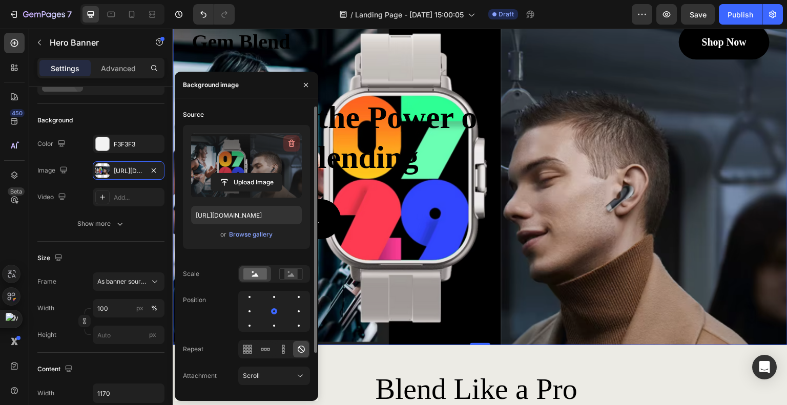
click at [295, 142] on icon "button" at bounding box center [291, 143] width 10 height 10
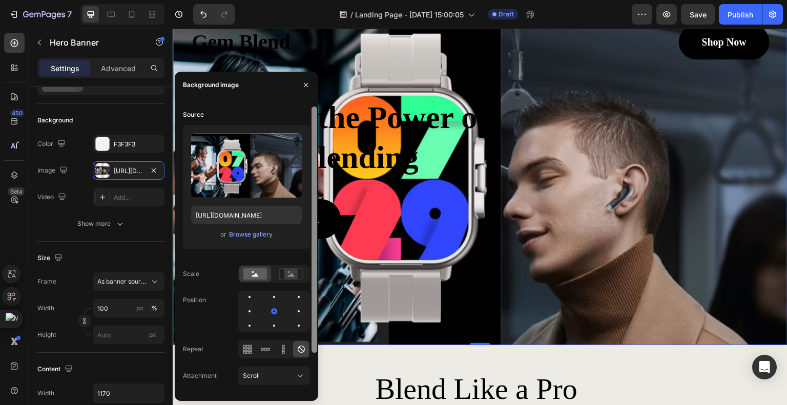
type input "Auto"
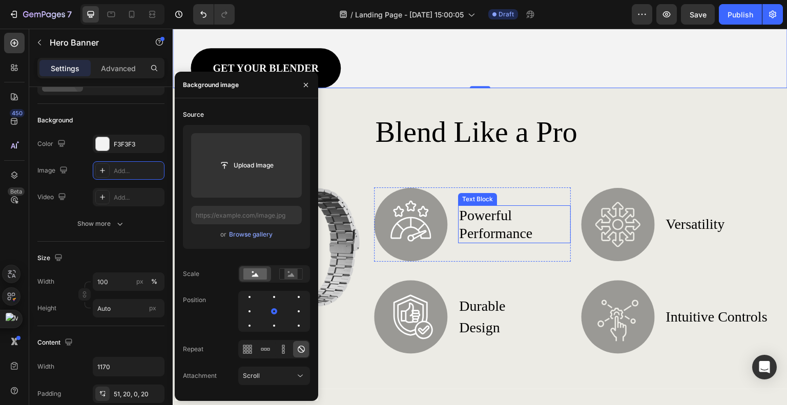
scroll to position [256, 0]
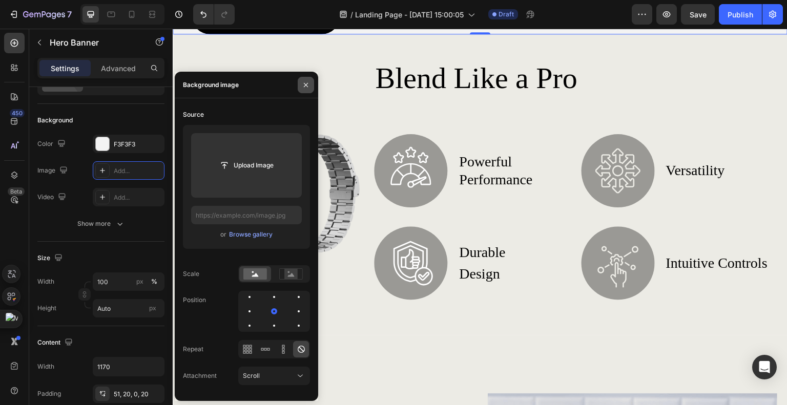
drag, startPoint x: 298, startPoint y: 81, endPoint x: 127, endPoint y: 53, distance: 173.9
click at [298, 81] on button "button" at bounding box center [306, 85] width 16 height 16
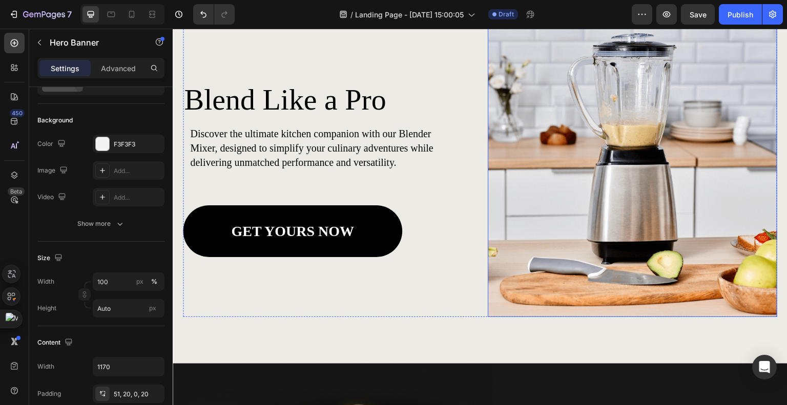
scroll to position [615, 0]
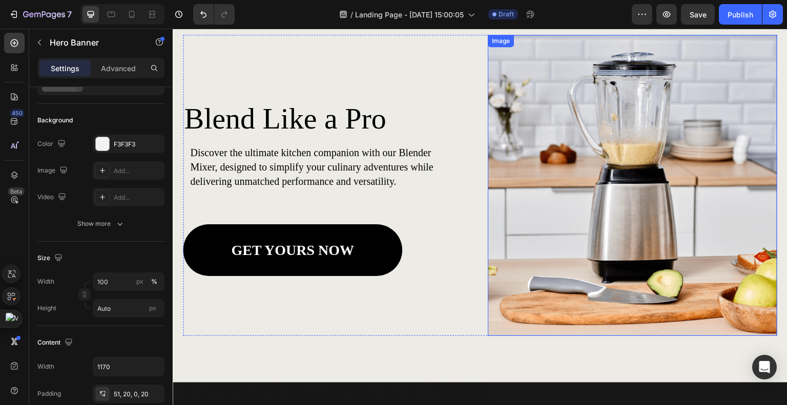
click at [627, 160] on img at bounding box center [632, 185] width 289 height 301
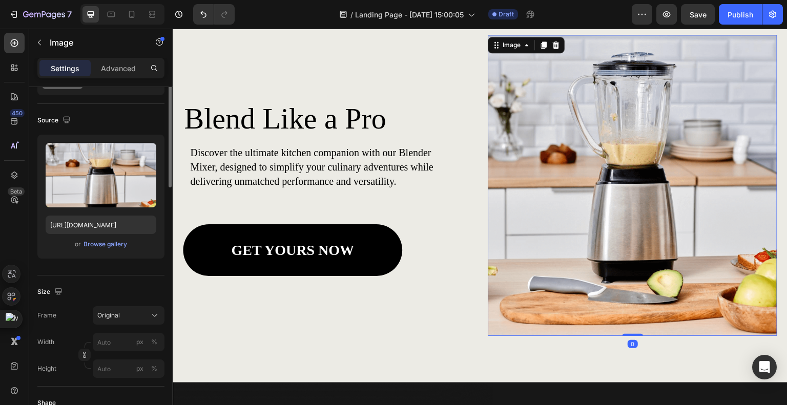
scroll to position [0, 0]
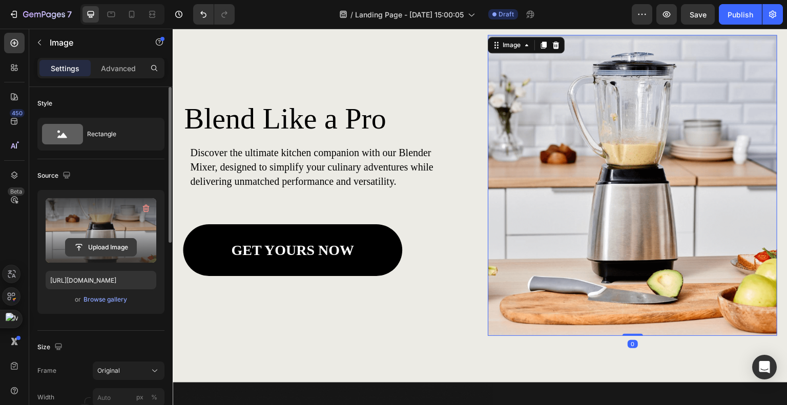
click at [114, 242] on input "file" at bounding box center [101, 247] width 71 height 17
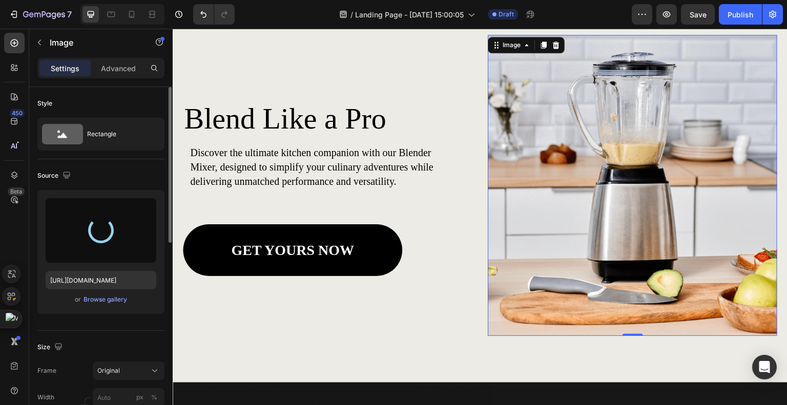
type input "[URL][DOMAIN_NAME]"
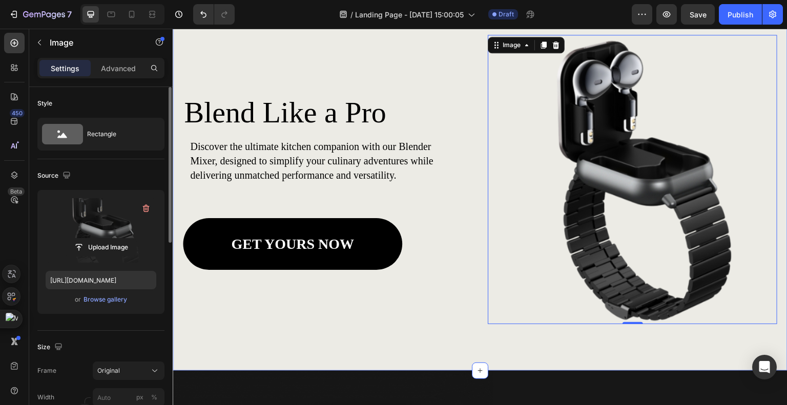
click at [535, 328] on div "Blend Like a Pro Heading Discover the ultimate kitchen companion with our Blend…" at bounding box center [480, 174] width 615 height 394
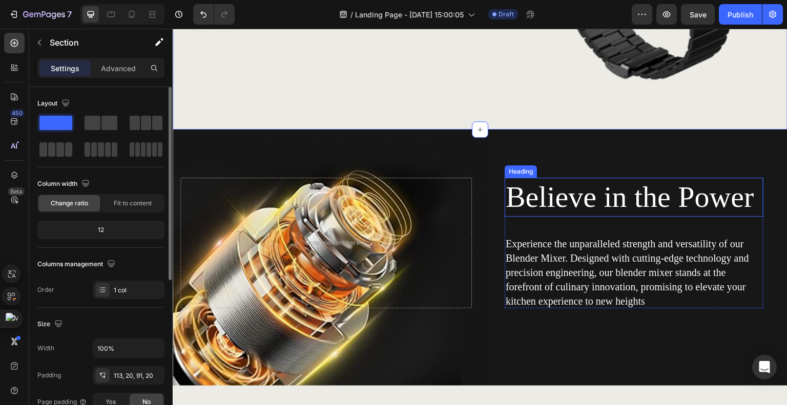
scroll to position [871, 0]
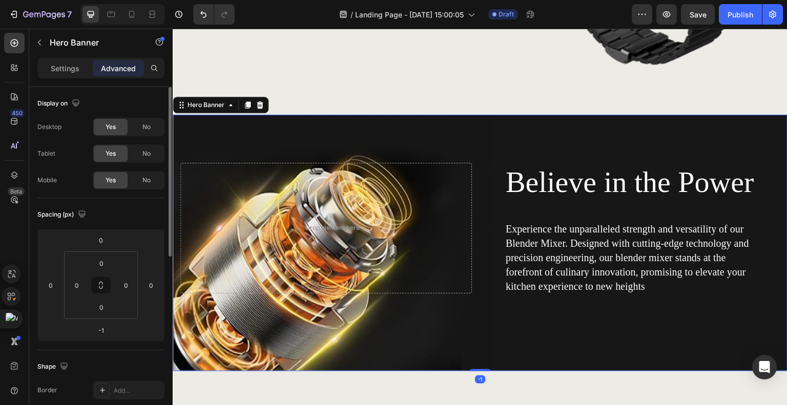
click at [304, 323] on div "Believe in the Power Heading Experience the unparalleled strength and versatili…" at bounding box center [479, 243] width 599 height 257
click at [273, 319] on div "Believe in the Power Heading Experience the unparalleled strength and versatili…" at bounding box center [479, 243] width 599 height 257
click at [259, 313] on div "Believe in the Power Heading Experience the unparalleled strength and versatili…" at bounding box center [479, 243] width 599 height 257
click at [257, 316] on div "Believe in the Power Heading Experience the unparalleled strength and versatili…" at bounding box center [479, 243] width 599 height 257
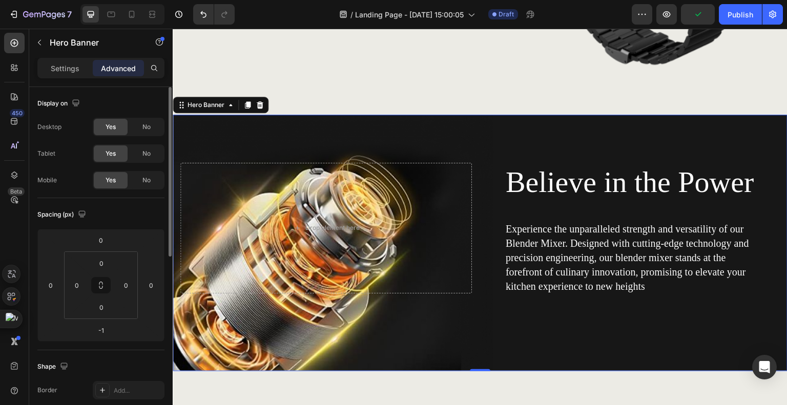
click at [257, 316] on div "Believe in the Power Heading Experience the unparalleled strength and versatili…" at bounding box center [479, 243] width 599 height 257
click at [57, 69] on p "Settings" at bounding box center [65, 68] width 29 height 11
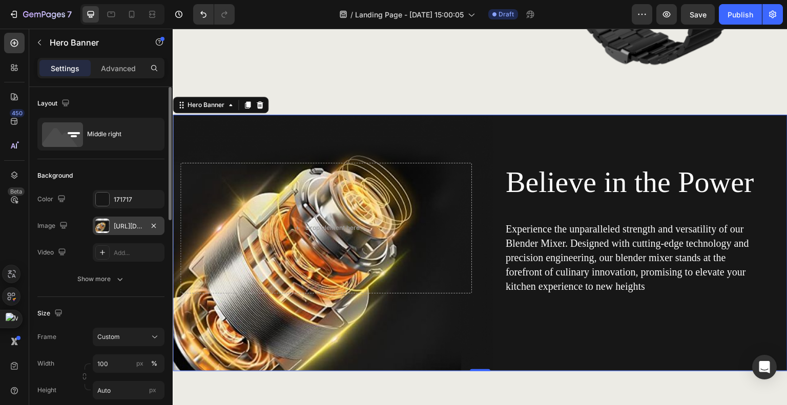
click at [130, 235] on div "[URL][DOMAIN_NAME]" at bounding box center [129, 226] width 72 height 18
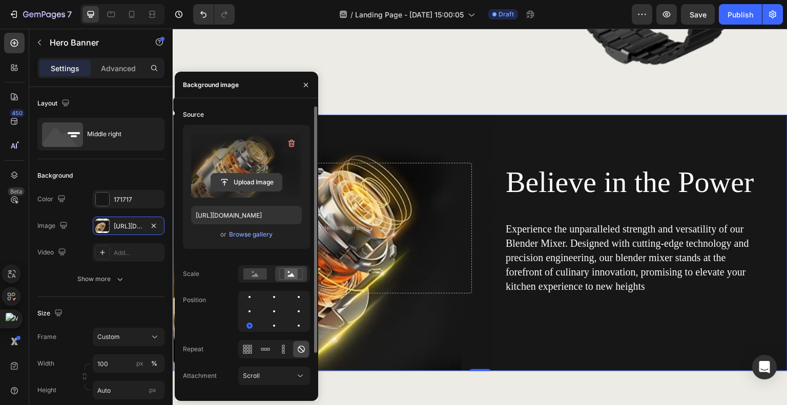
click at [237, 186] on input "file" at bounding box center [246, 182] width 71 height 17
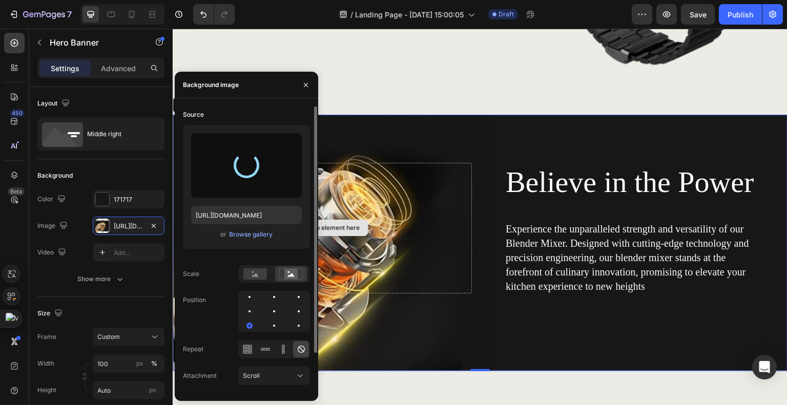
type input "[URL][DOMAIN_NAME]"
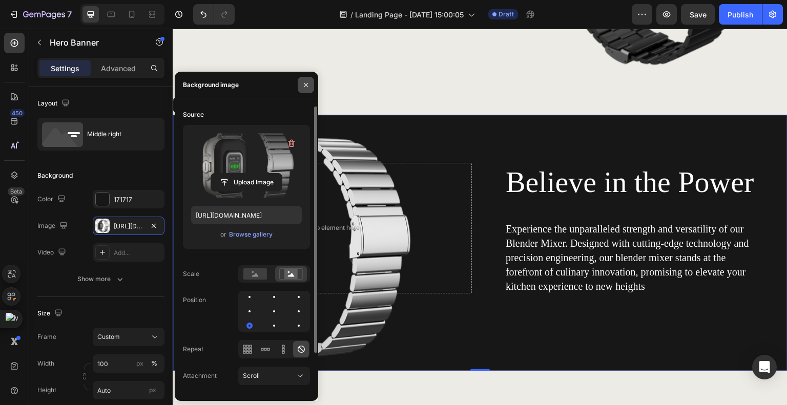
drag, startPoint x: 302, startPoint y: 83, endPoint x: 161, endPoint y: 57, distance: 143.2
click at [302, 83] on icon "button" at bounding box center [306, 85] width 8 height 8
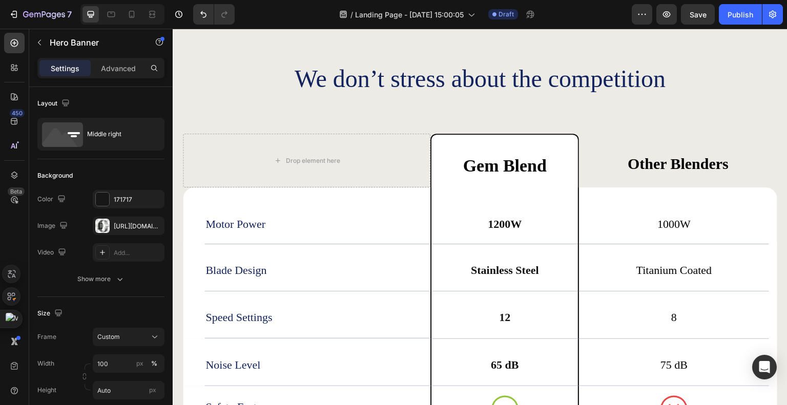
scroll to position [1588, 0]
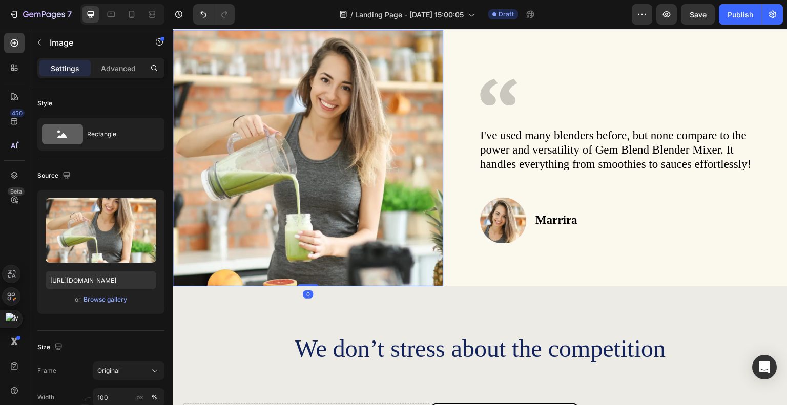
click at [238, 219] on img at bounding box center [308, 158] width 270 height 257
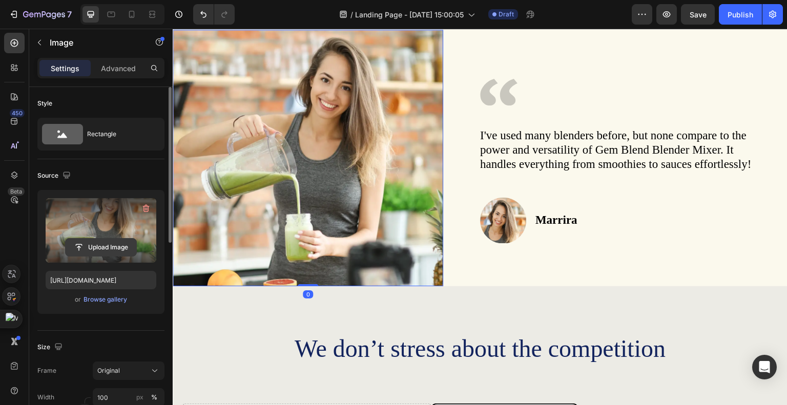
click at [99, 247] on input "file" at bounding box center [101, 247] width 71 height 17
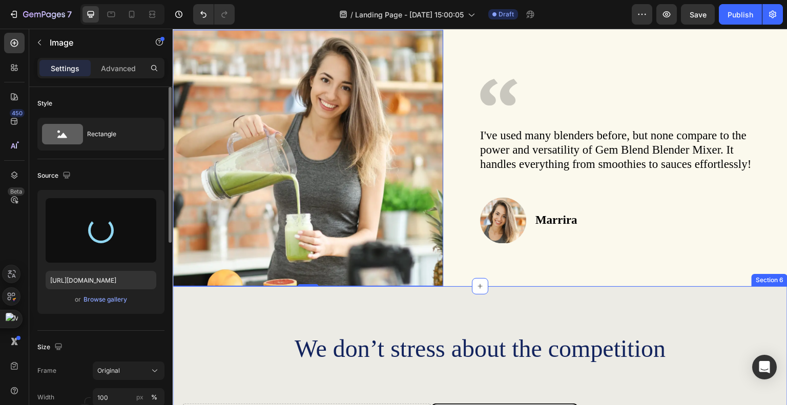
type input "[URL][DOMAIN_NAME]"
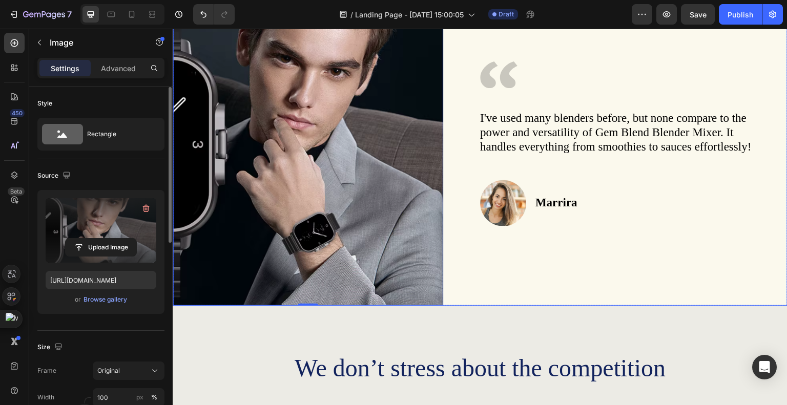
scroll to position [1639, 0]
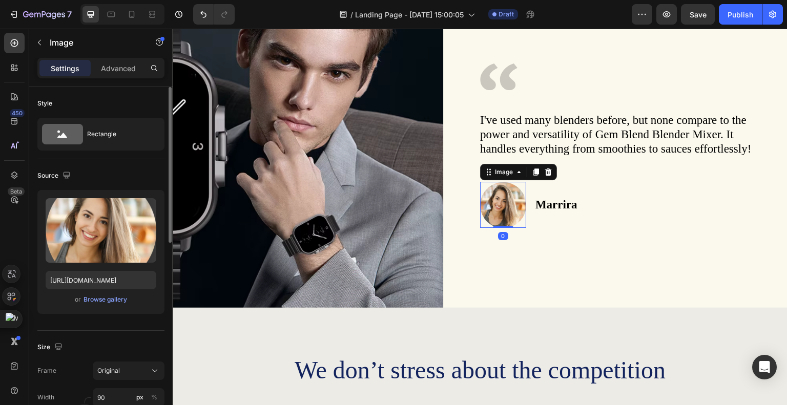
click at [493, 228] on img at bounding box center [503, 205] width 46 height 46
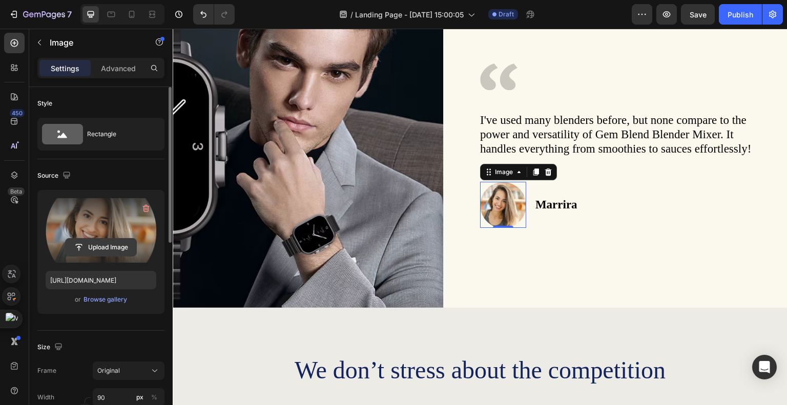
click at [113, 245] on input "file" at bounding box center [101, 247] width 71 height 17
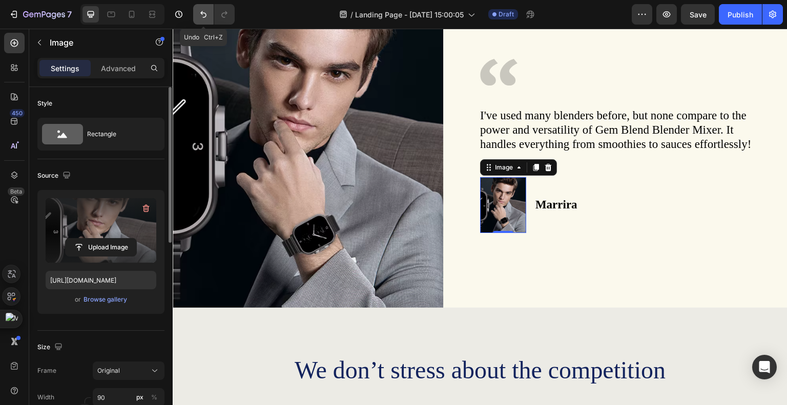
click at [196, 11] on button "Undo/Redo" at bounding box center [203, 14] width 20 height 20
click at [206, 11] on icon "Undo/Redo" at bounding box center [203, 14] width 10 height 10
type input "[URL][DOMAIN_NAME]"
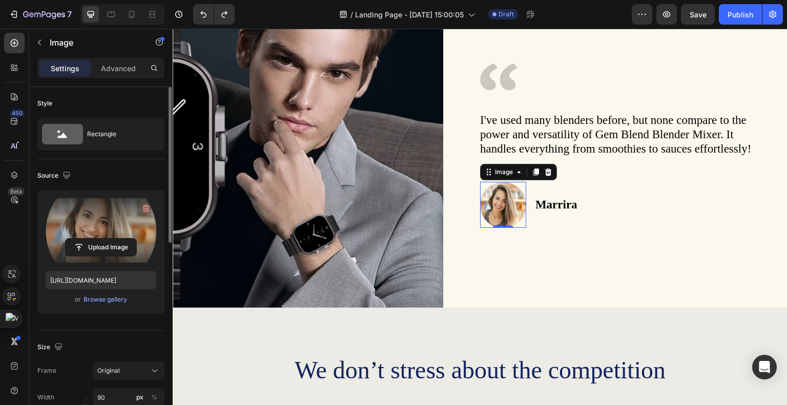
click at [266, 10] on div "/ Landing Page - [DATE] 15:00:05 Draft" at bounding box center [437, 14] width 389 height 20
click at [619, 307] on div "Icon I've used many blenders before, but none compare to the power and versatil…" at bounding box center [633, 142] width 307 height 329
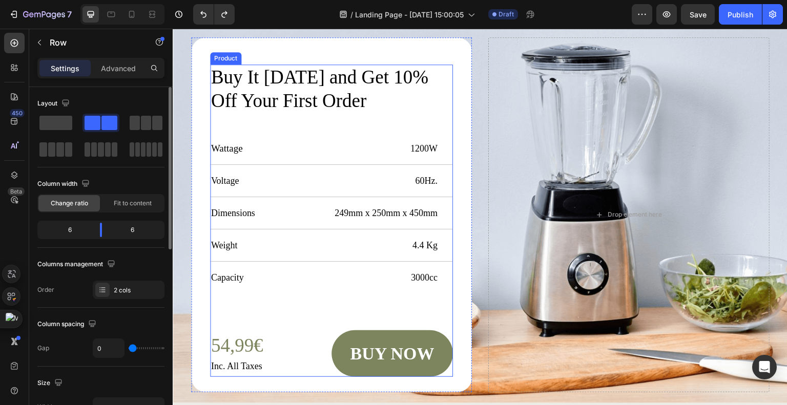
scroll to position [2561, 0]
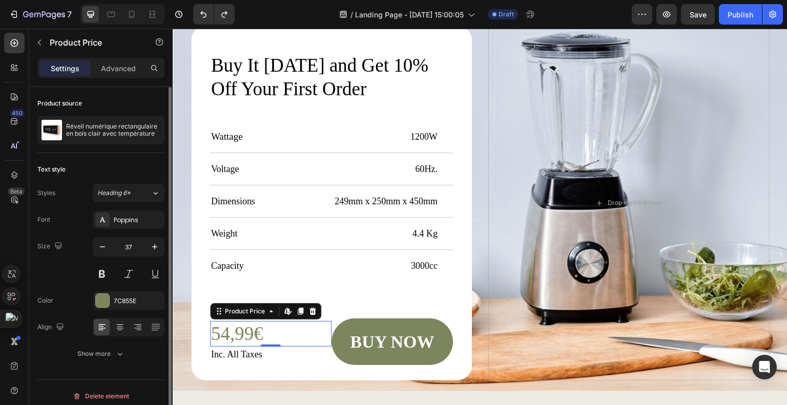
click at [261, 335] on div "54,99€" at bounding box center [270, 334] width 121 height 26
click at [236, 331] on div "54,99€" at bounding box center [270, 334] width 121 height 26
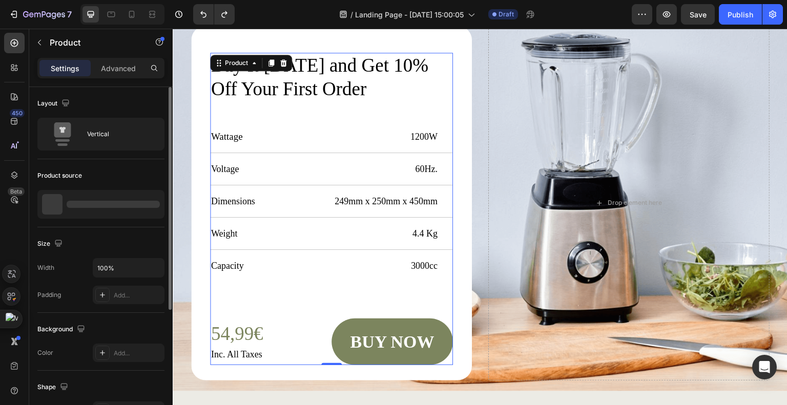
click at [315, 290] on div "Buy It [DATE] and Get 10% Off Your First Order Heading Wattage Text Block 1200W…" at bounding box center [331, 209] width 243 height 312
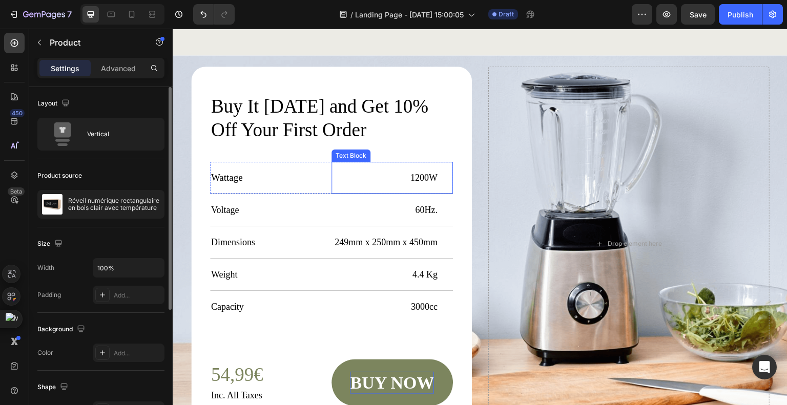
scroll to position [2664, 0]
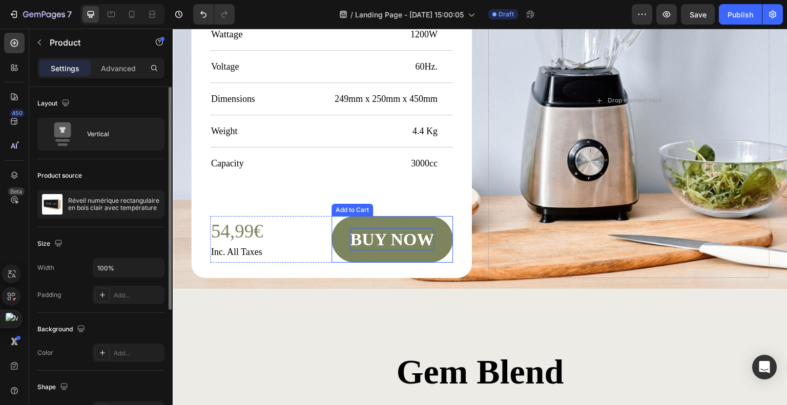
click at [409, 245] on div "buy now" at bounding box center [392, 239] width 84 height 22
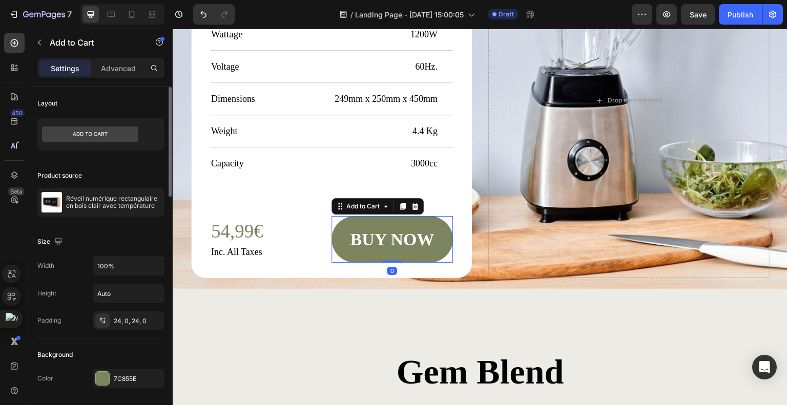
click at [414, 254] on button "buy now" at bounding box center [391, 239] width 121 height 47
click at [425, 256] on button "buy now" at bounding box center [391, 239] width 121 height 47
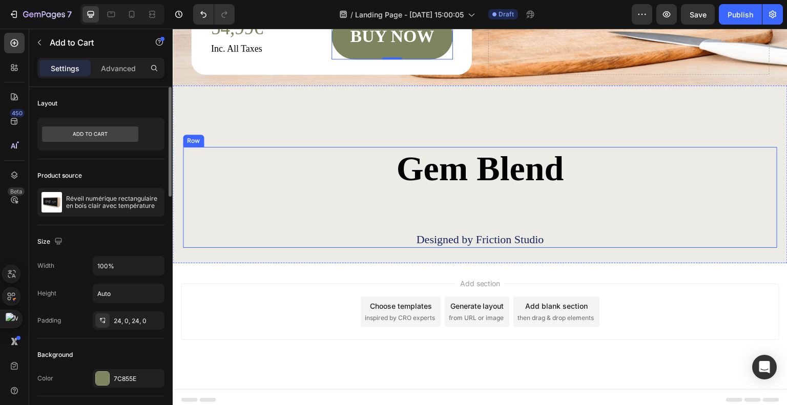
scroll to position [2871, 0]
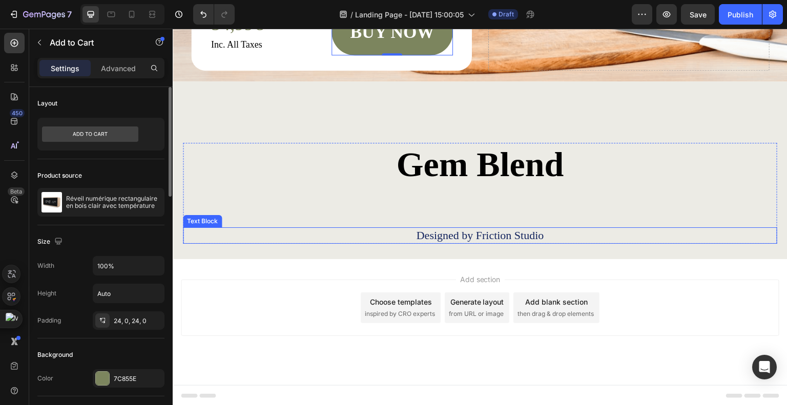
click at [581, 238] on p "Designed by Friction Studio" at bounding box center [480, 235] width 592 height 14
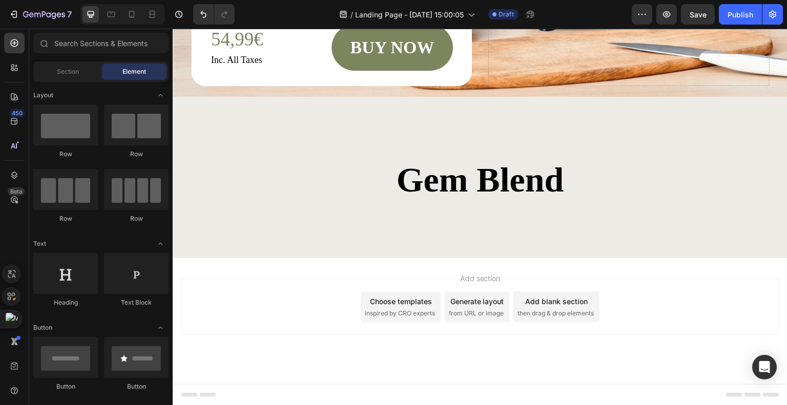
scroll to position [2855, 0]
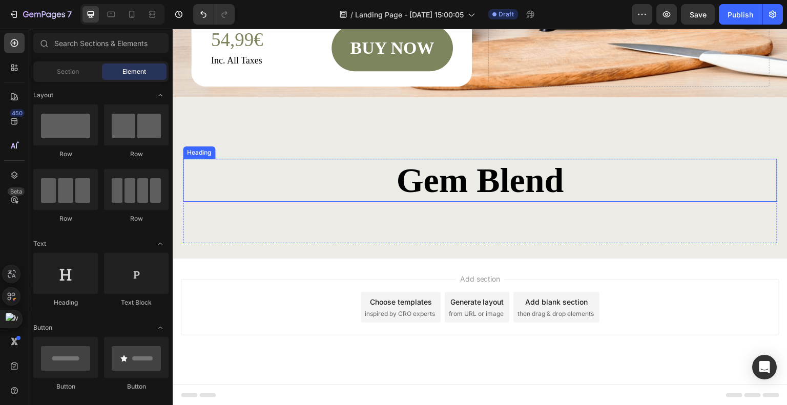
click at [509, 176] on h2 "Gem Blend" at bounding box center [480, 180] width 594 height 43
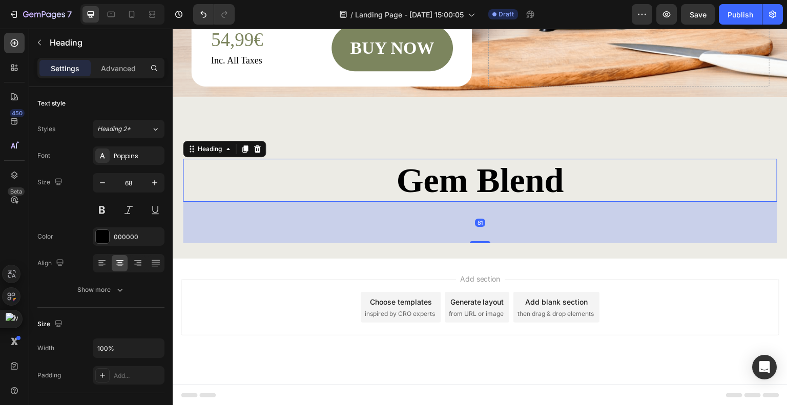
click at [534, 179] on h2 "Gem Blend" at bounding box center [480, 180] width 594 height 43
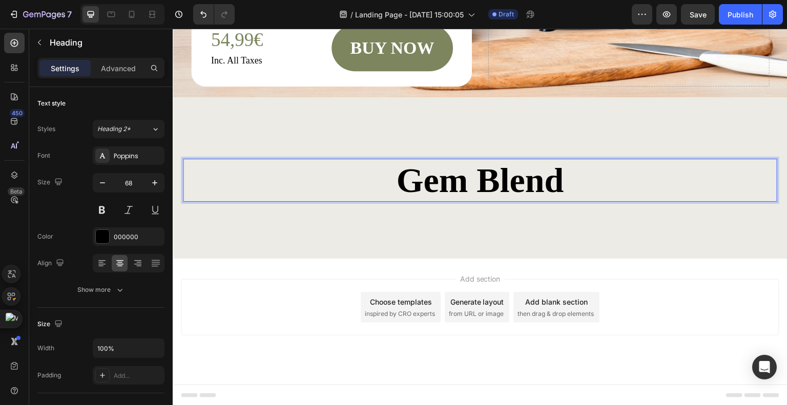
click at [586, 180] on p "Gem Blend" at bounding box center [480, 180] width 592 height 41
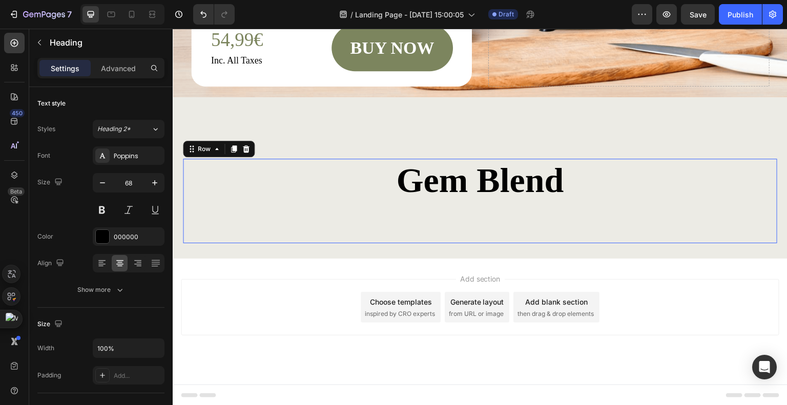
click at [603, 219] on div "Gem Blend Heading" at bounding box center [480, 201] width 594 height 85
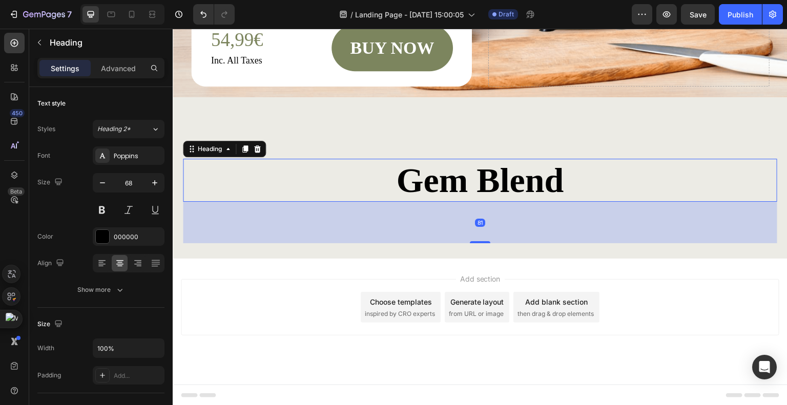
click at [554, 194] on p "Gem Blend" at bounding box center [480, 180] width 592 height 41
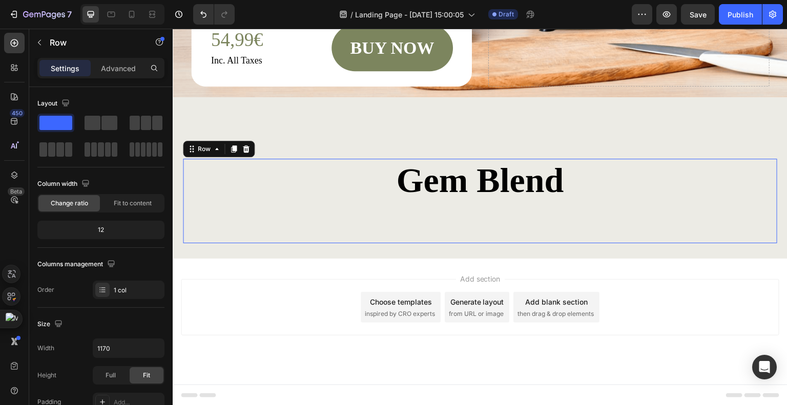
click at [608, 211] on div "Gem Blend Heading" at bounding box center [480, 201] width 594 height 85
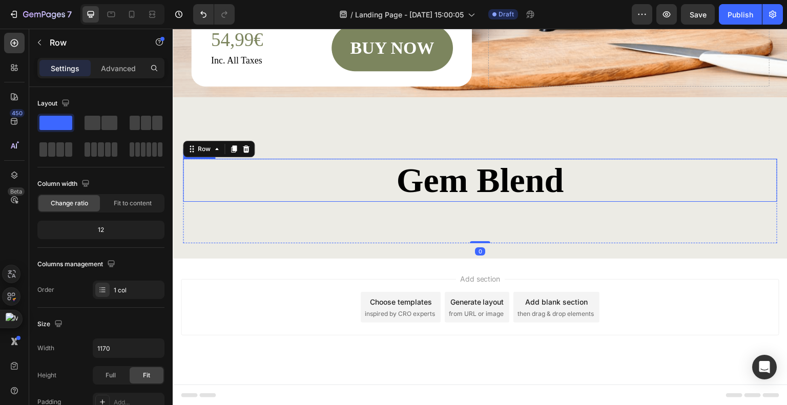
click at [613, 181] on p "Gem Blend" at bounding box center [480, 180] width 592 height 41
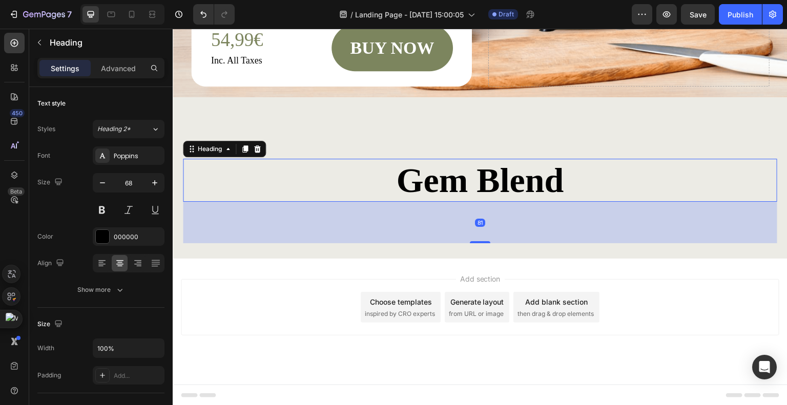
scroll to position [2801, 0]
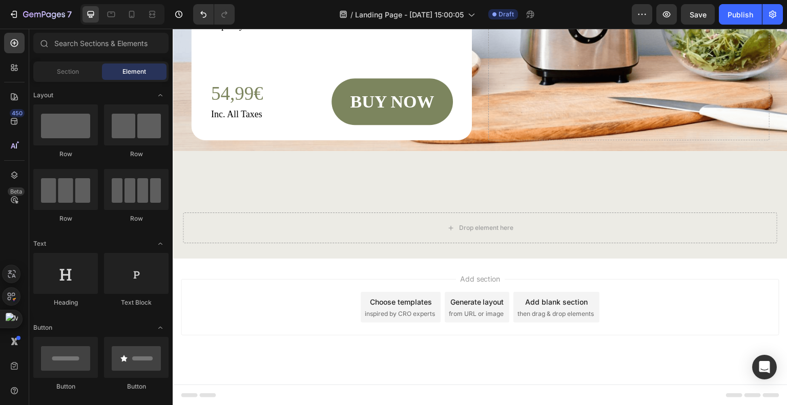
click at [423, 305] on div "Choose templates" at bounding box center [401, 302] width 62 height 11
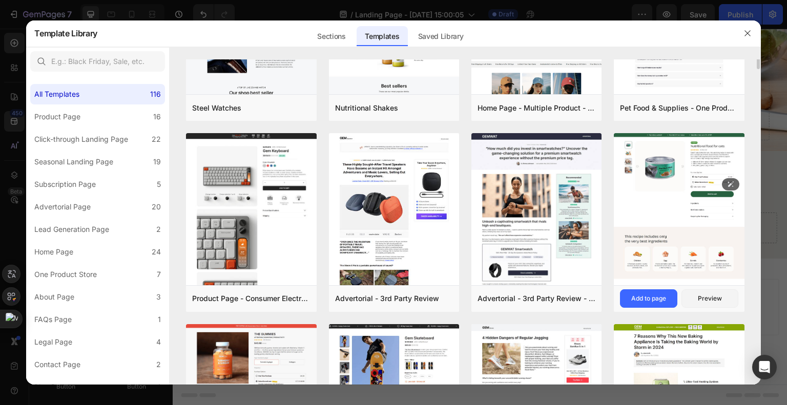
scroll to position [154, 0]
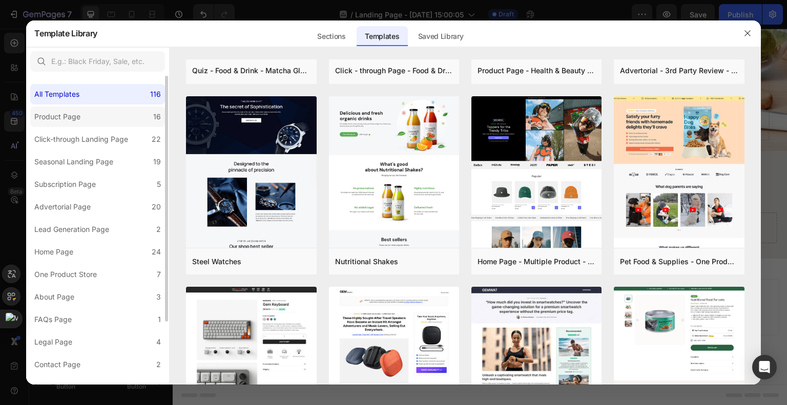
click at [94, 116] on label "Product Page 16" at bounding box center [97, 117] width 135 height 20
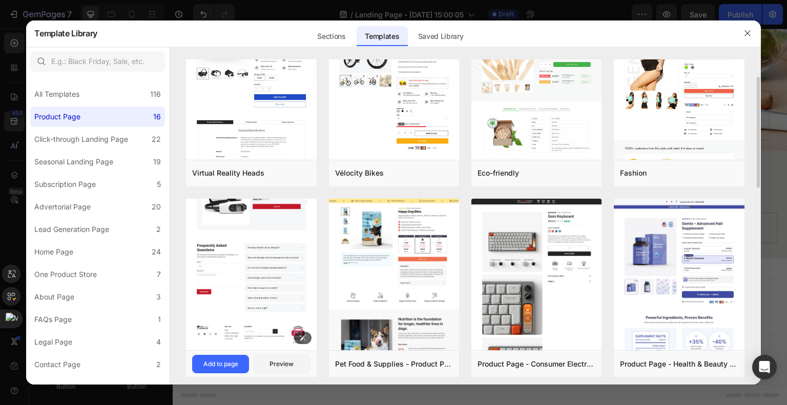
scroll to position [0, 0]
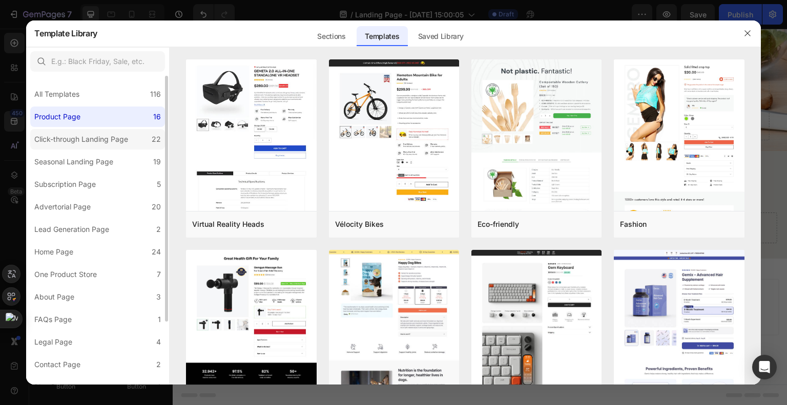
click at [139, 141] on label "Click-through Landing Page 22" at bounding box center [97, 139] width 135 height 20
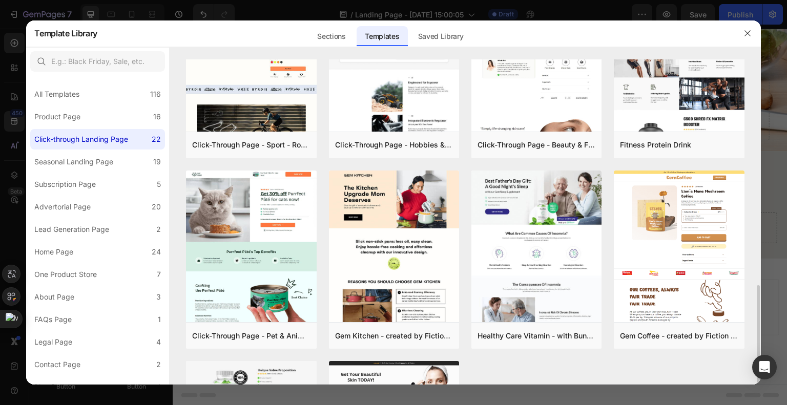
scroll to position [512, 0]
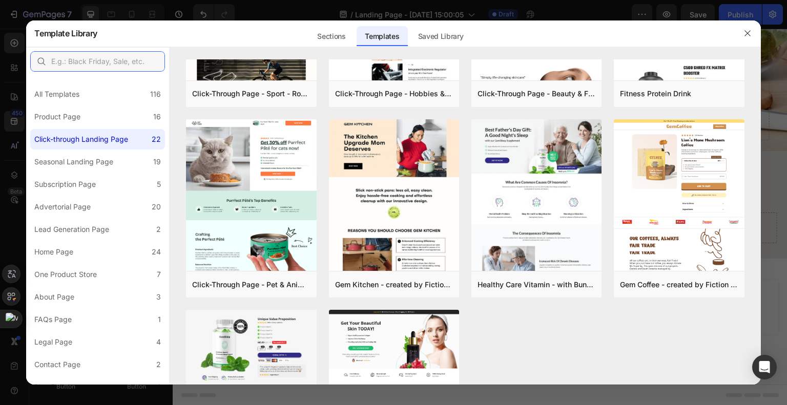
click at [89, 62] on input "text" at bounding box center [97, 61] width 135 height 20
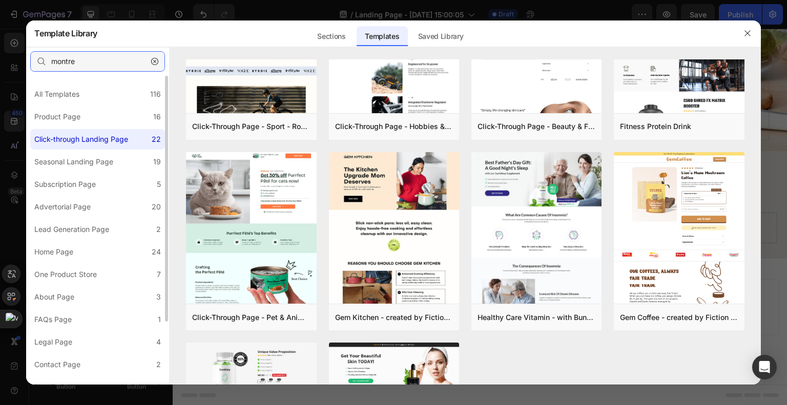
scroll to position [0, 0]
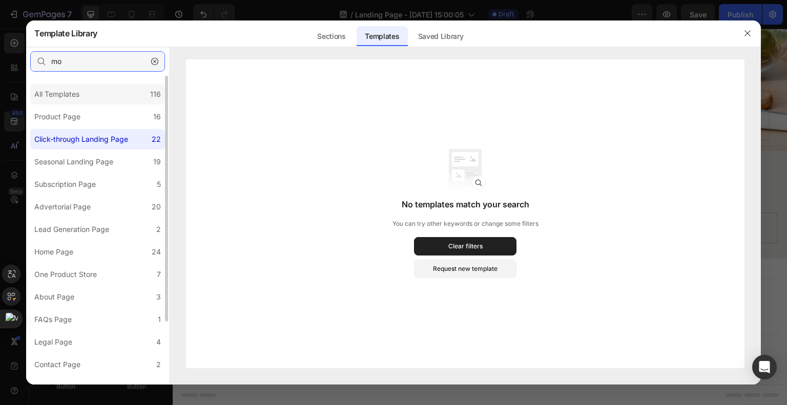
type input "m"
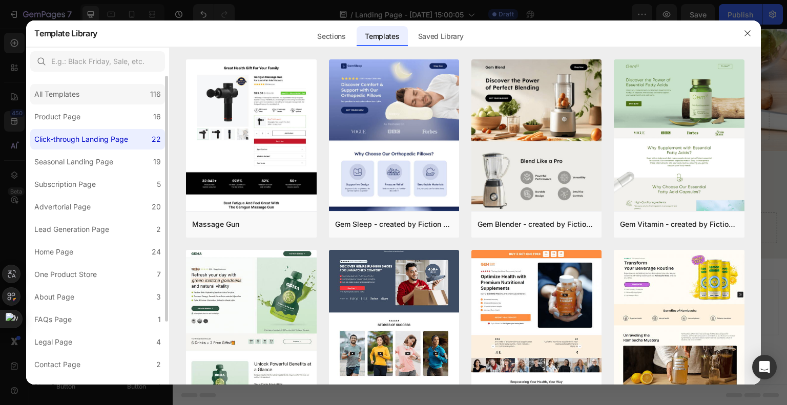
click at [121, 91] on div "All Templates 116" at bounding box center [97, 94] width 135 height 20
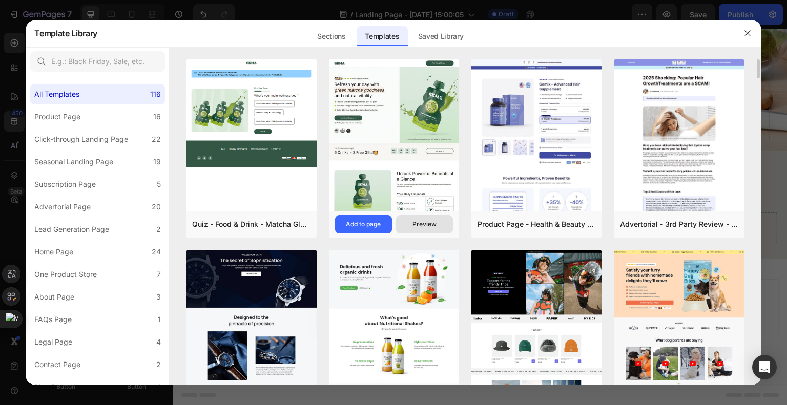
click at [432, 229] on div "Preview" at bounding box center [424, 224] width 24 height 9
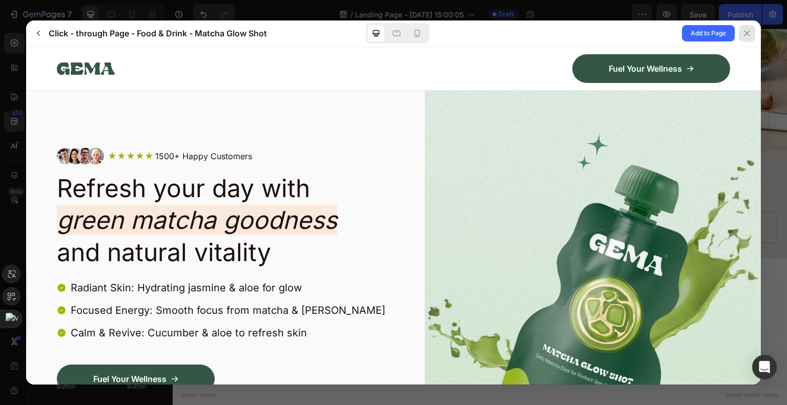
drag, startPoint x: 744, startPoint y: 34, endPoint x: 557, endPoint y: 26, distance: 187.1
click at [744, 34] on icon at bounding box center [747, 33] width 8 height 8
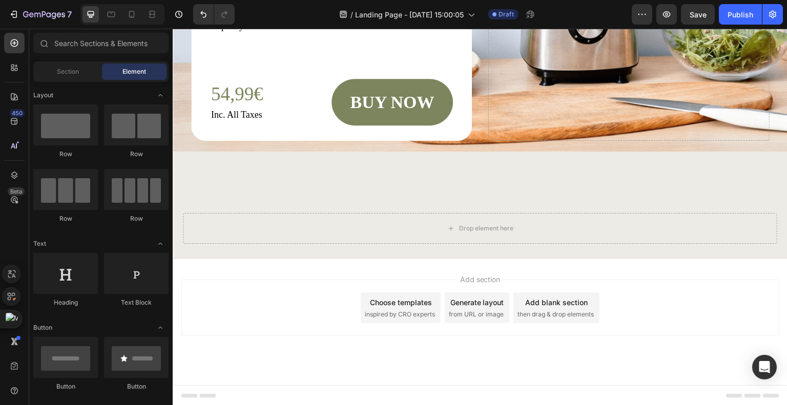
scroll to position [2801, 0]
click at [410, 307] on div "Choose templates inspired by CRO experts" at bounding box center [401, 307] width 80 height 31
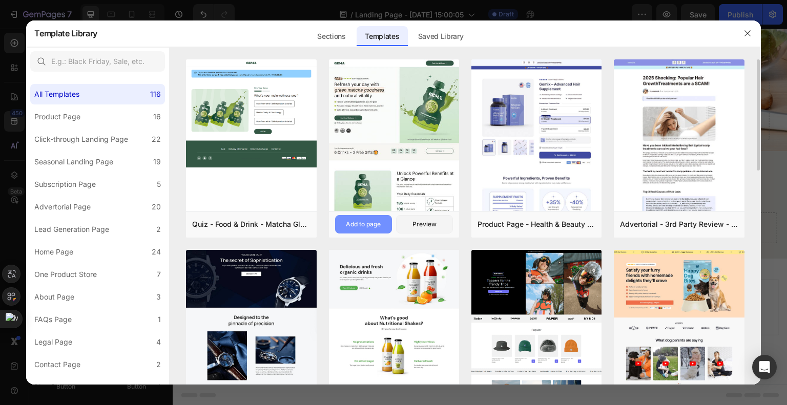
click at [368, 222] on div "Add to page" at bounding box center [363, 224] width 35 height 9
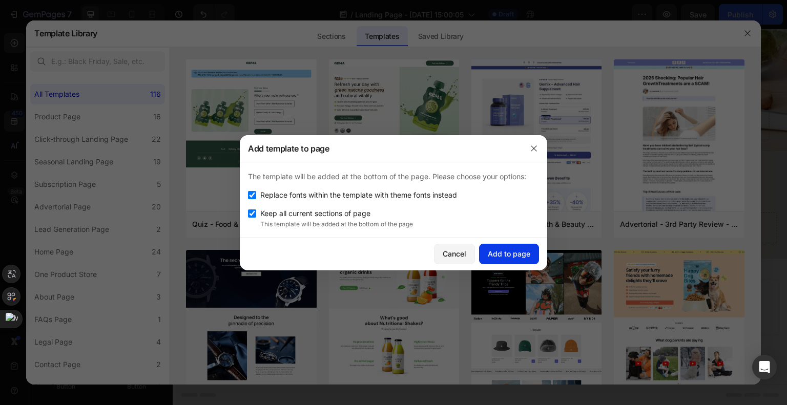
click at [509, 255] on div "Add to page" at bounding box center [509, 253] width 43 height 11
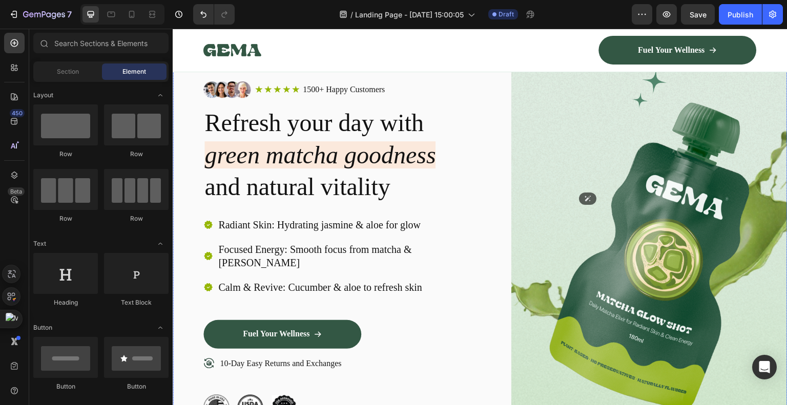
scroll to position [3109, 0]
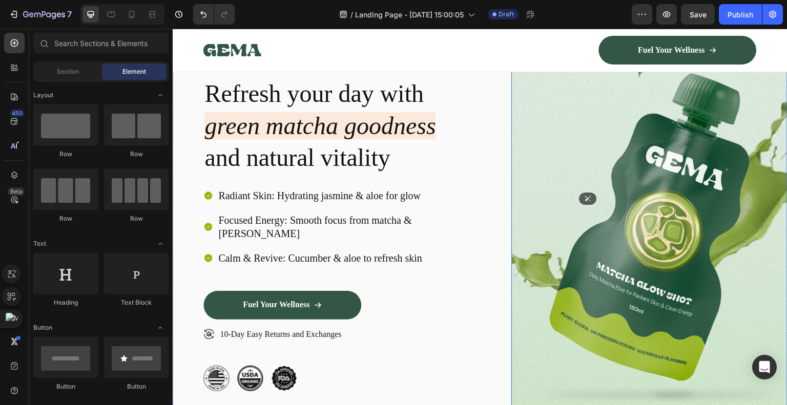
click at [659, 152] on img at bounding box center [649, 222] width 276 height 454
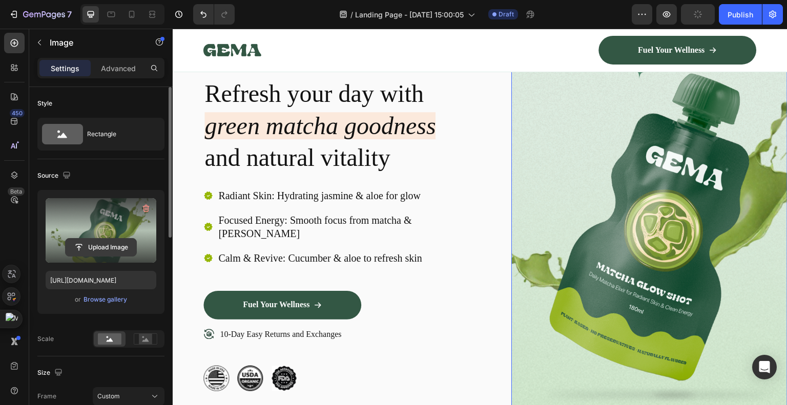
click at [124, 249] on input "file" at bounding box center [101, 247] width 71 height 17
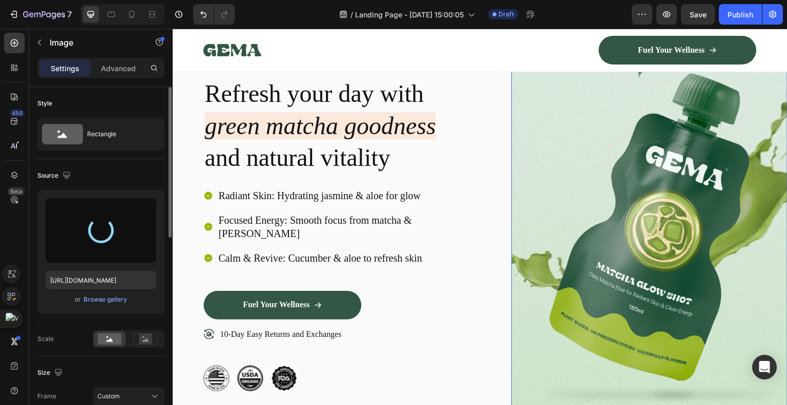
type input "[URL][DOMAIN_NAME]"
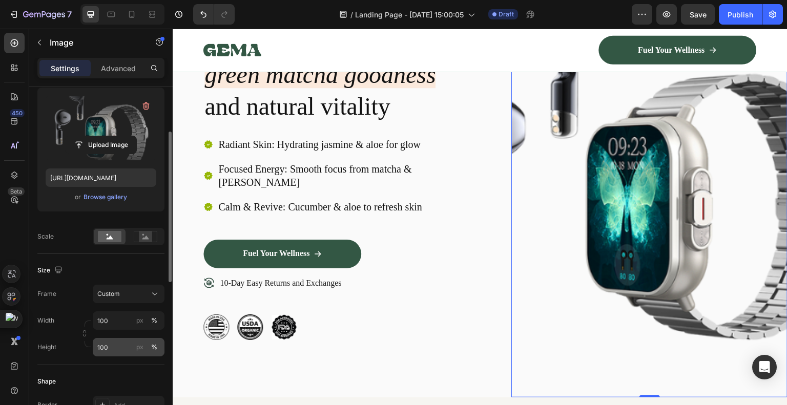
scroll to position [154, 0]
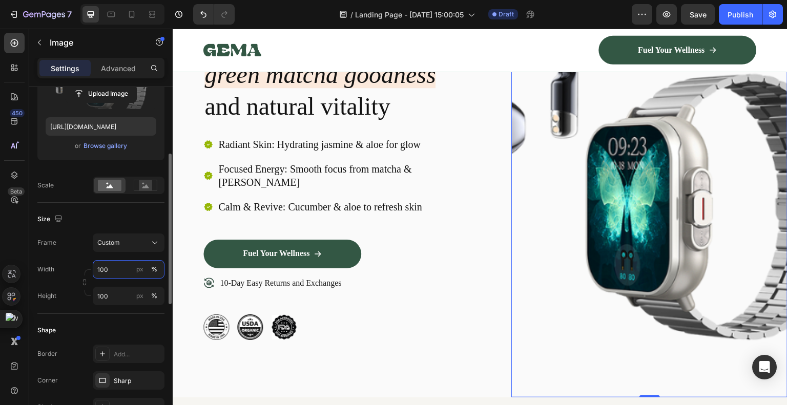
click at [118, 272] on input "100" at bounding box center [129, 269] width 72 height 18
click at [119, 272] on input "100" at bounding box center [129, 269] width 72 height 18
type input "1"
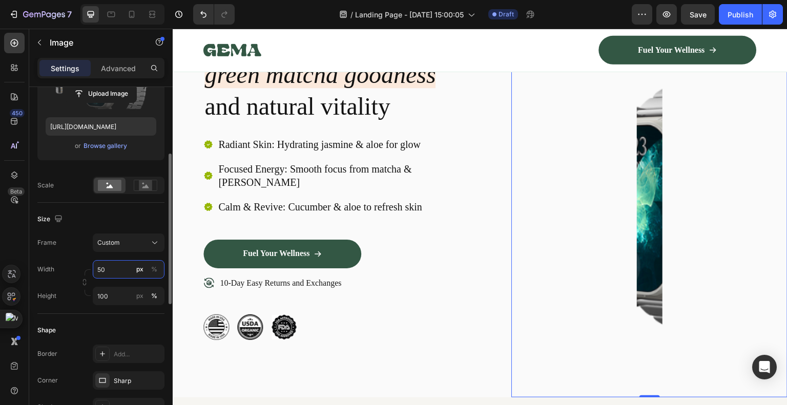
type input "5"
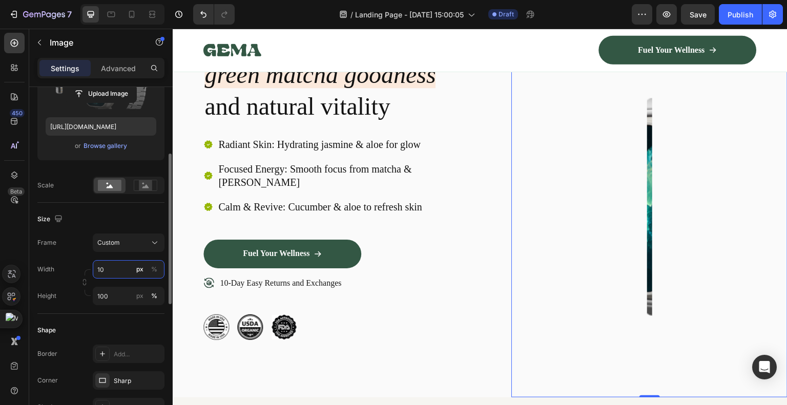
type input "100"
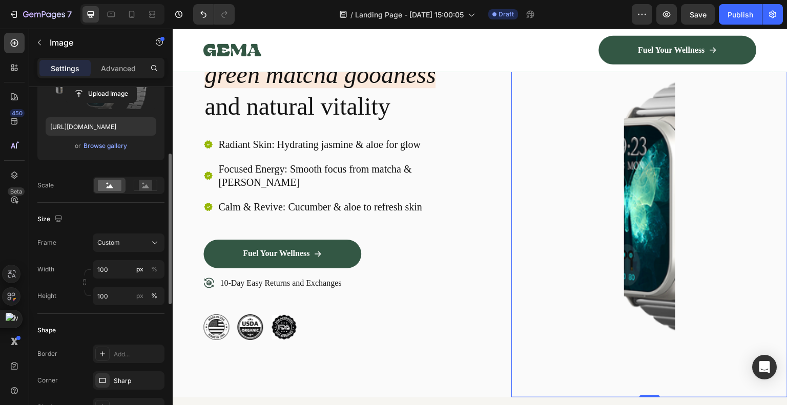
click at [74, 256] on div "Frame Custom Width 100 px % Height 100 px %" at bounding box center [100, 270] width 127 height 72
click at [585, 203] on div at bounding box center [649, 171] width 276 height 454
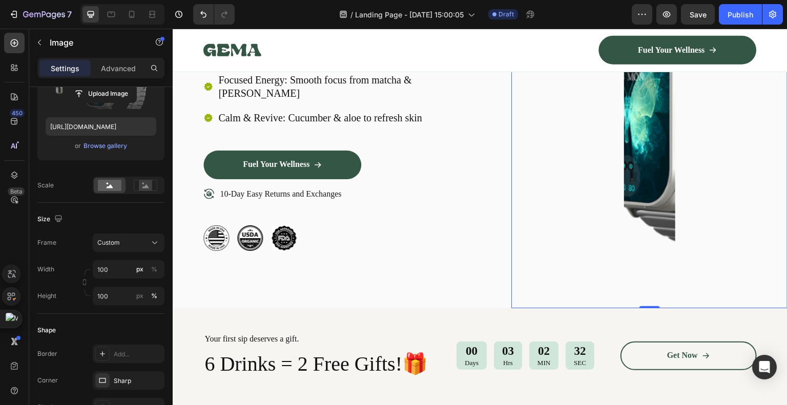
scroll to position [3160, 0]
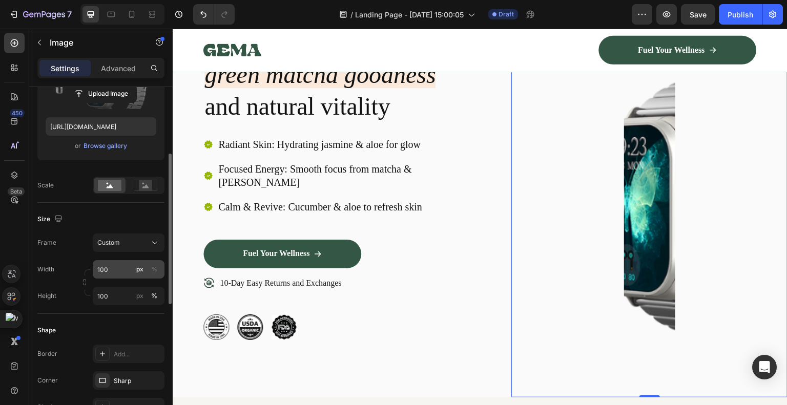
click at [140, 266] on div "px" at bounding box center [139, 269] width 7 height 9
click at [76, 247] on div "Frame Custom" at bounding box center [100, 243] width 127 height 18
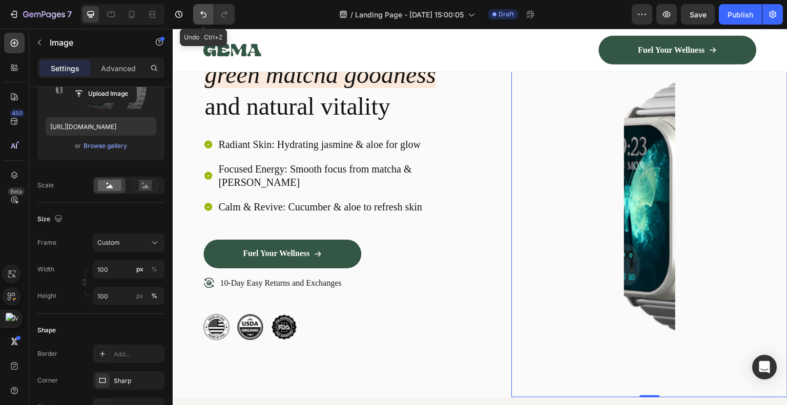
click at [197, 12] on button "Undo/Redo" at bounding box center [203, 14] width 20 height 20
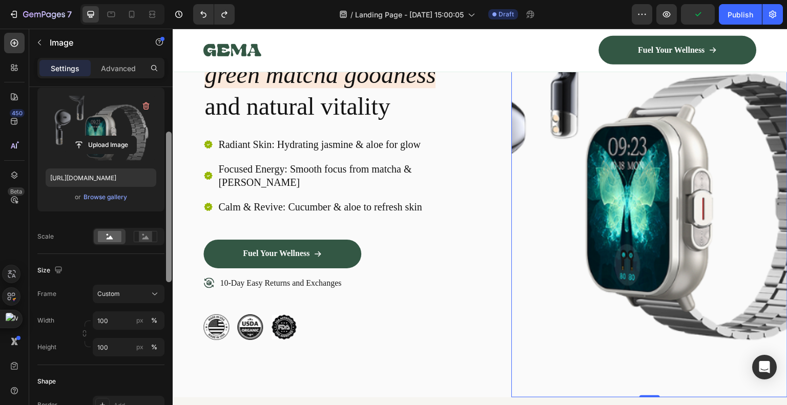
scroll to position [51, 0]
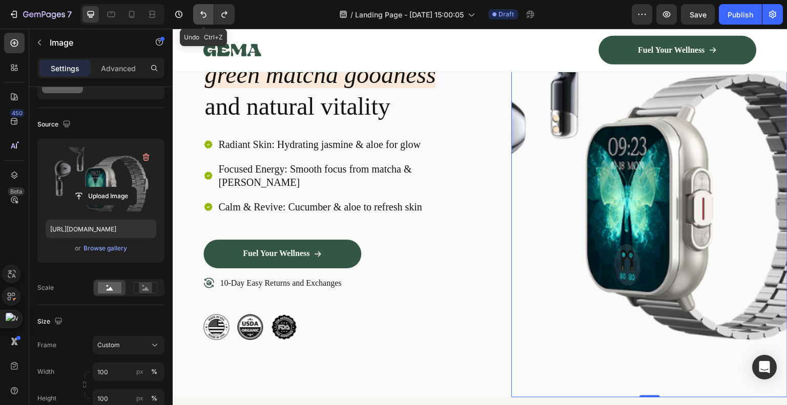
click at [205, 12] on icon "Undo/Redo" at bounding box center [203, 14] width 10 height 10
click at [198, 9] on icon "Undo/Redo" at bounding box center [203, 14] width 10 height 10
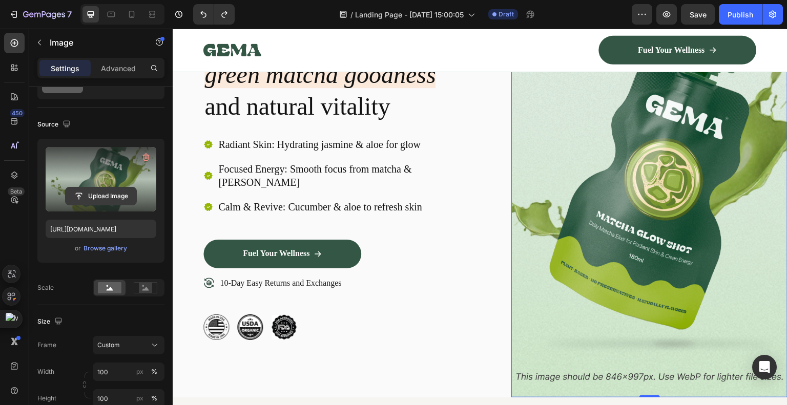
click at [94, 197] on input "file" at bounding box center [101, 195] width 71 height 17
click at [103, 195] on input "file" at bounding box center [101, 195] width 71 height 17
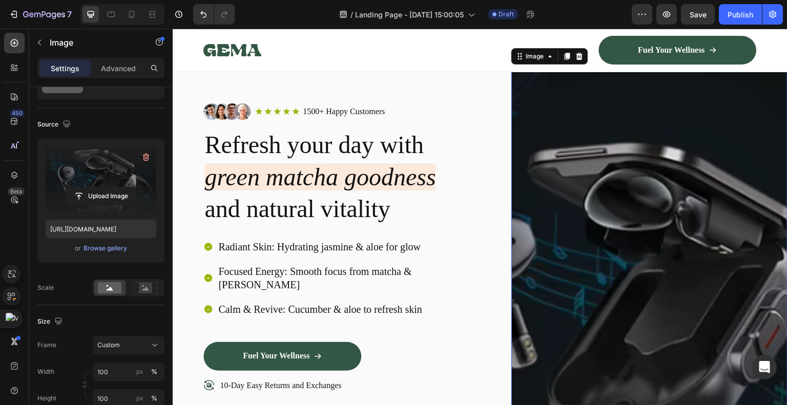
scroll to position [3109, 0]
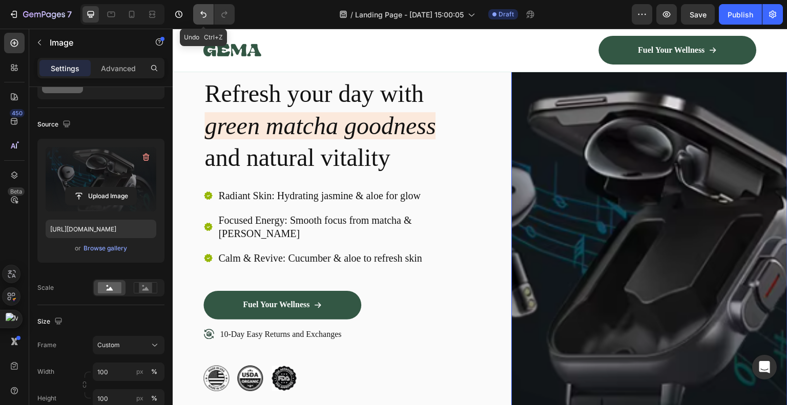
click at [203, 17] on icon "Undo/Redo" at bounding box center [203, 14] width 6 height 7
click at [205, 14] on icon "Undo/Redo" at bounding box center [203, 14] width 10 height 10
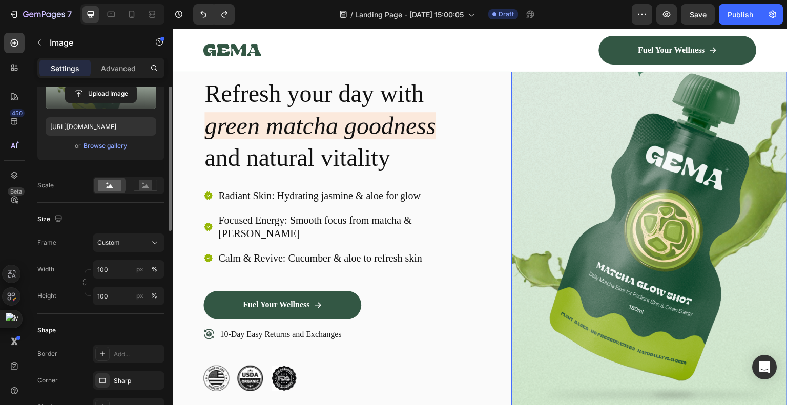
scroll to position [51, 0]
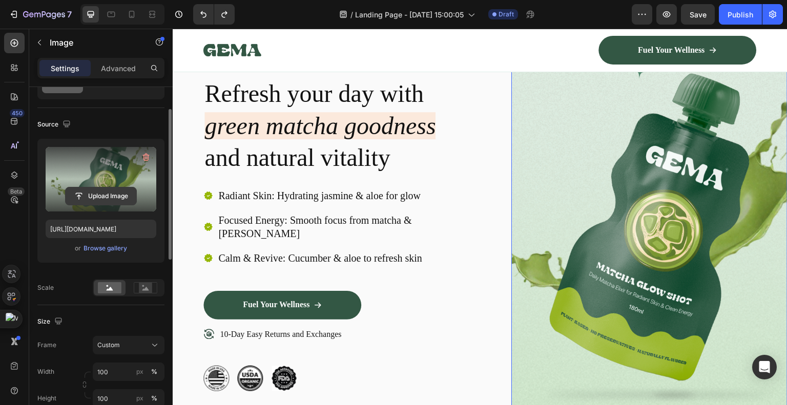
click at [107, 197] on input "file" at bounding box center [101, 195] width 71 height 17
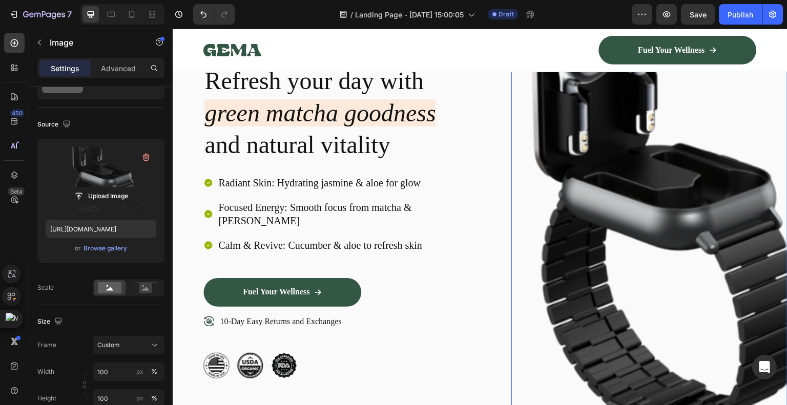
scroll to position [3160, 0]
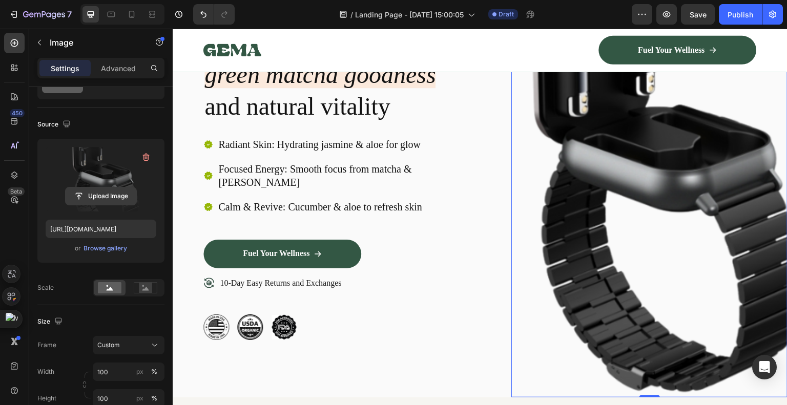
click at [102, 200] on input "file" at bounding box center [101, 195] width 71 height 17
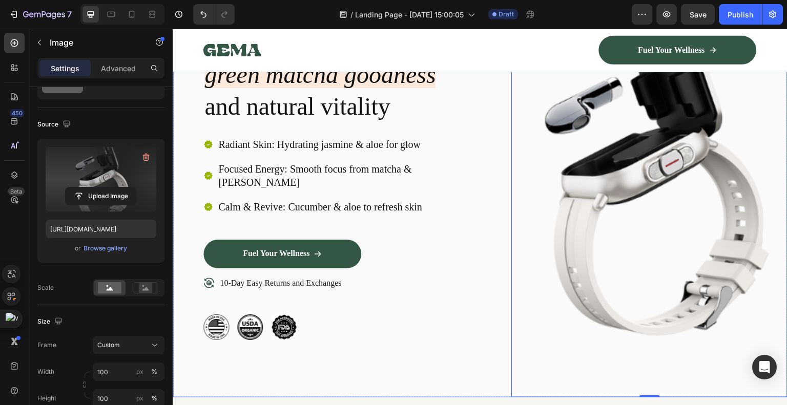
type input "[URL][DOMAIN_NAME]"
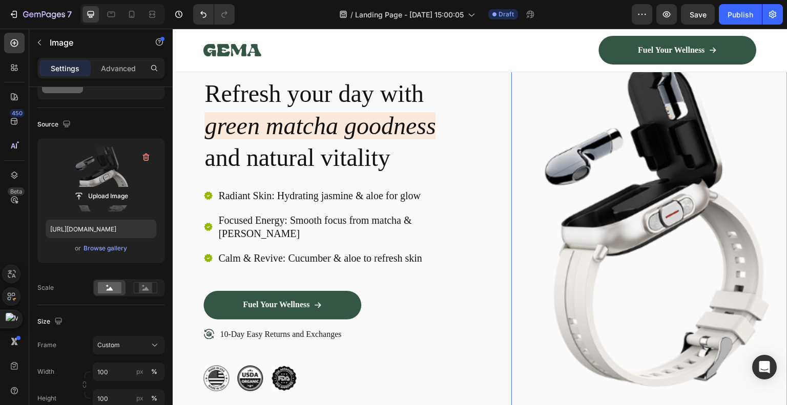
drag, startPoint x: 539, startPoint y: 181, endPoint x: 532, endPoint y: 184, distance: 7.6
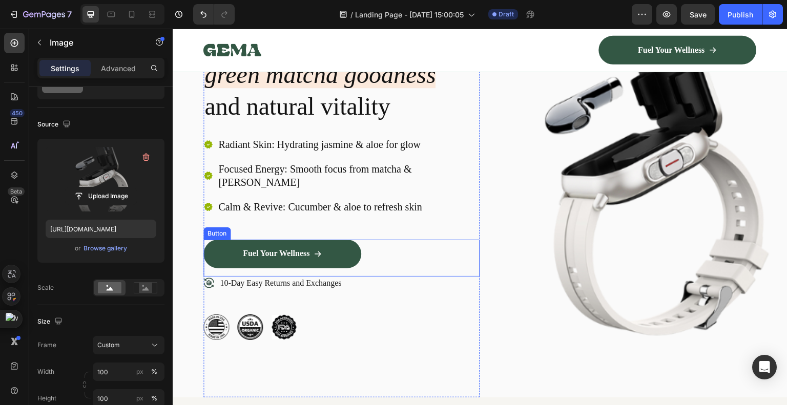
click at [369, 246] on div "Fuel Your Wellness Button" at bounding box center [341, 258] width 276 height 37
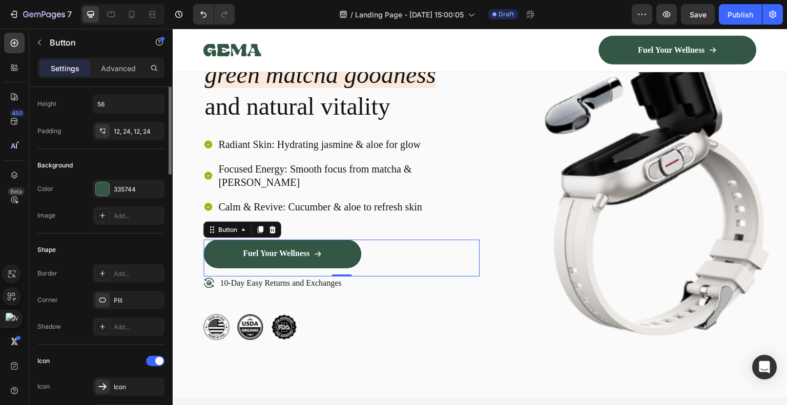
scroll to position [0, 0]
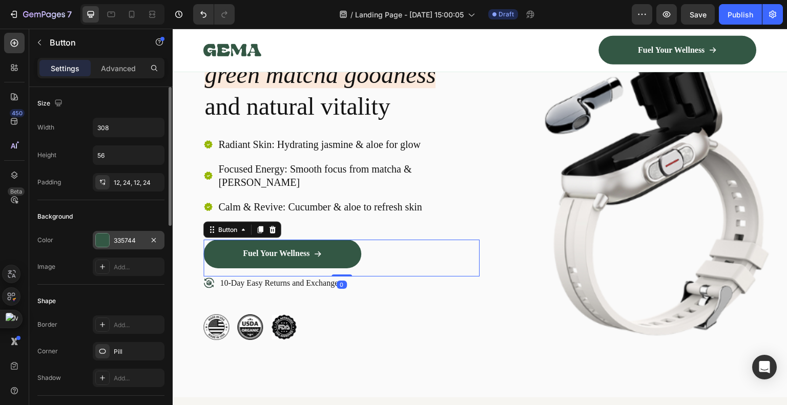
click at [119, 240] on div "335744" at bounding box center [129, 240] width 30 height 9
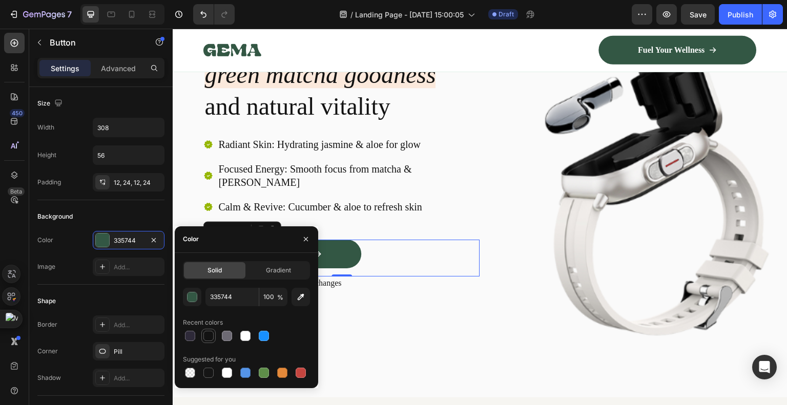
click at [205, 330] on div at bounding box center [208, 336] width 12 height 12
type input "121212"
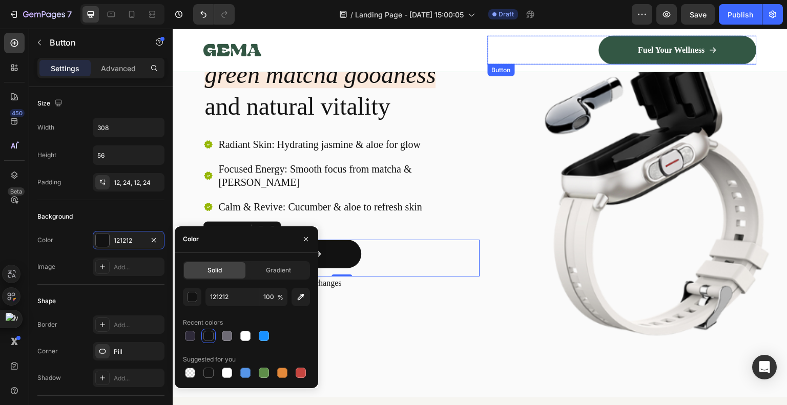
click at [572, 44] on div "Fuel Your Wellness Button" at bounding box center [622, 50] width 269 height 29
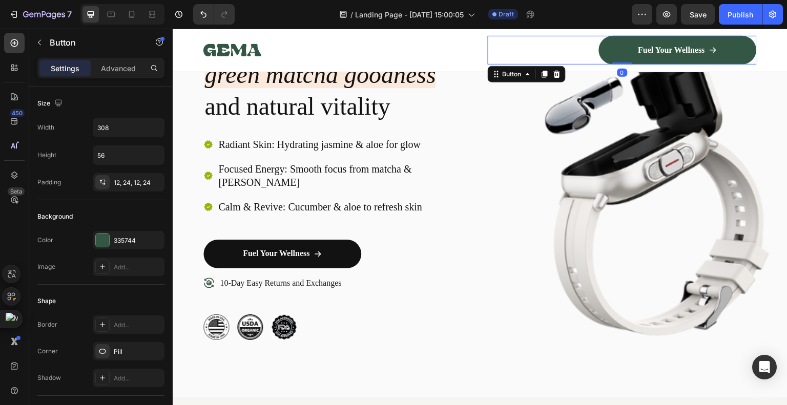
click at [572, 44] on div "Fuel Your Wellness Button 0" at bounding box center [622, 50] width 269 height 29
click at [119, 242] on div "335744" at bounding box center [129, 240] width 30 height 9
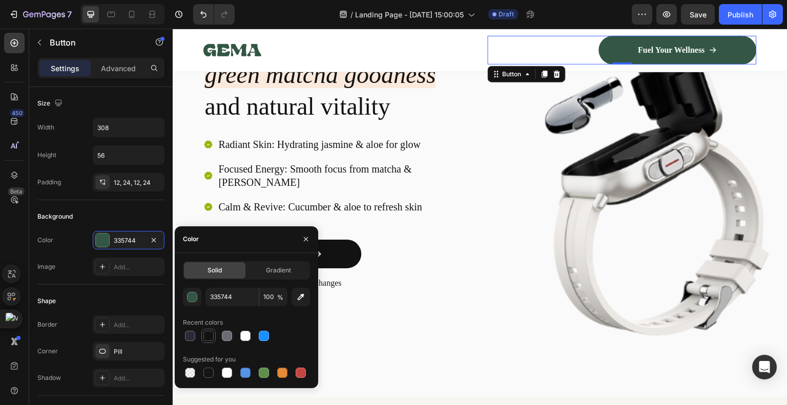
click at [211, 337] on div at bounding box center [208, 336] width 10 height 10
type input "121212"
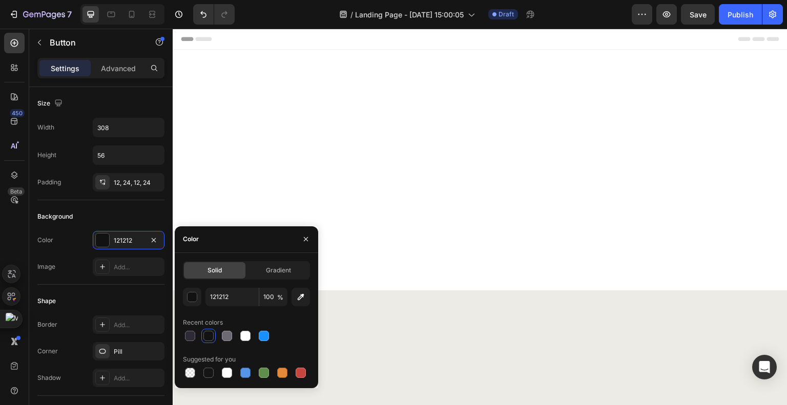
scroll to position [3160, 0]
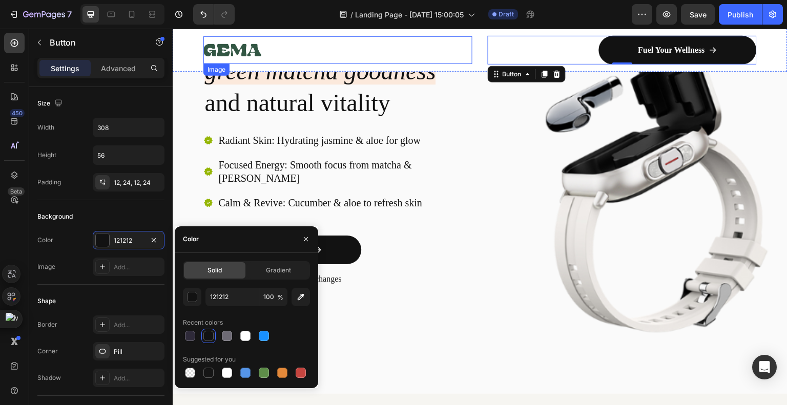
click at [265, 40] on div at bounding box center [337, 50] width 269 height 28
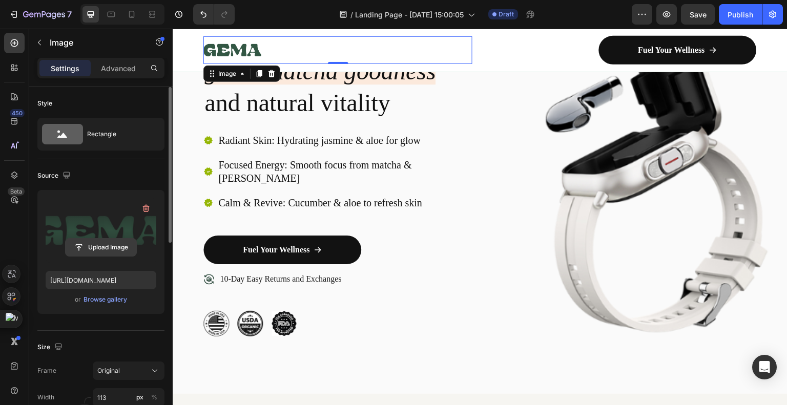
click at [107, 244] on input "file" at bounding box center [101, 247] width 71 height 17
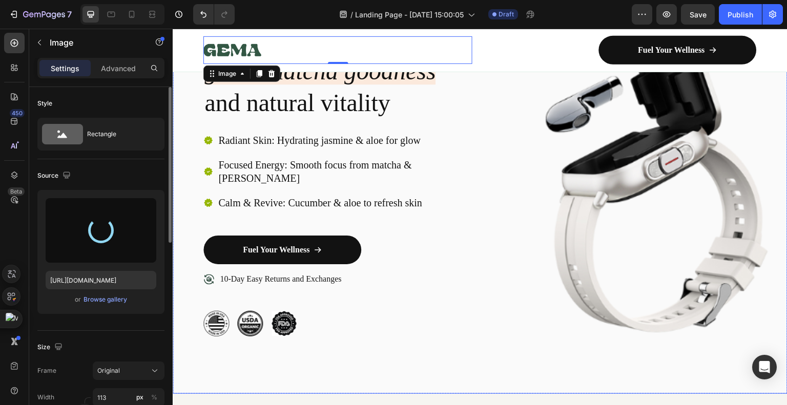
type input "https://cdn.shopify.com/s/files/1/0953/5560/1243/files/gempages_581414354025448…"
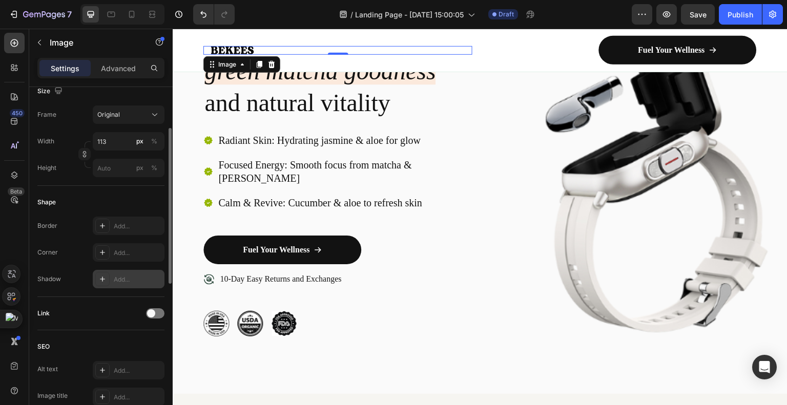
scroll to position [205, 0]
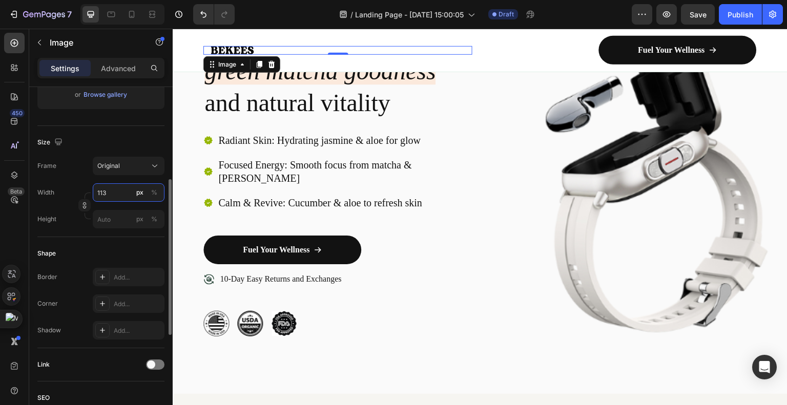
click at [118, 187] on input "113" at bounding box center [129, 192] width 72 height 18
type input "1"
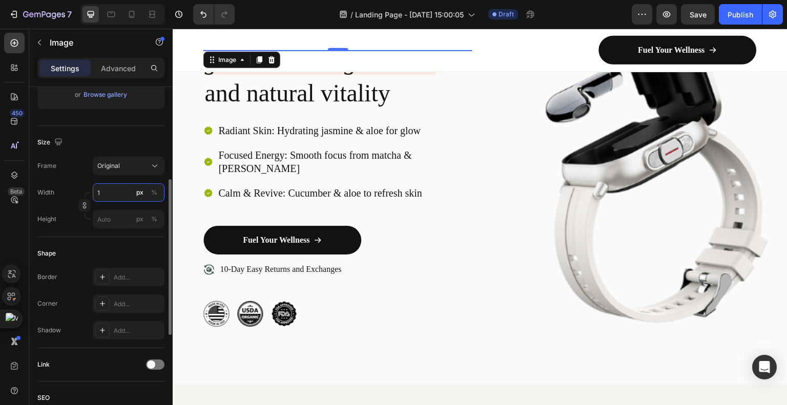
scroll to position [3160, 0]
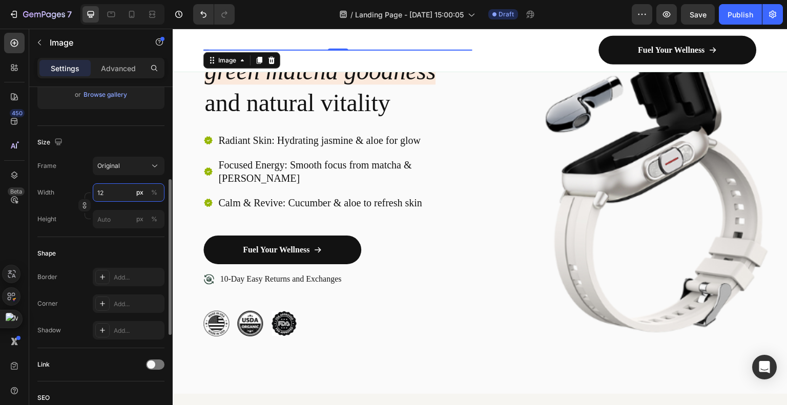
type input "1"
click at [100, 194] on input "190" at bounding box center [129, 192] width 72 height 18
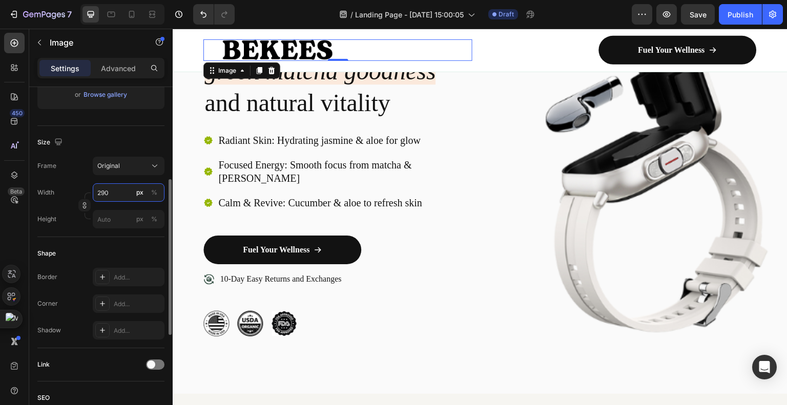
click at [106, 194] on input "290" at bounding box center [129, 192] width 72 height 18
type input "250"
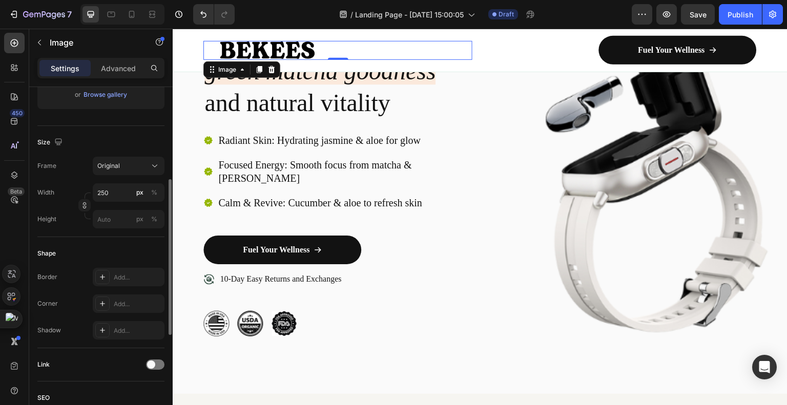
click at [153, 140] on div "Size" at bounding box center [100, 142] width 127 height 16
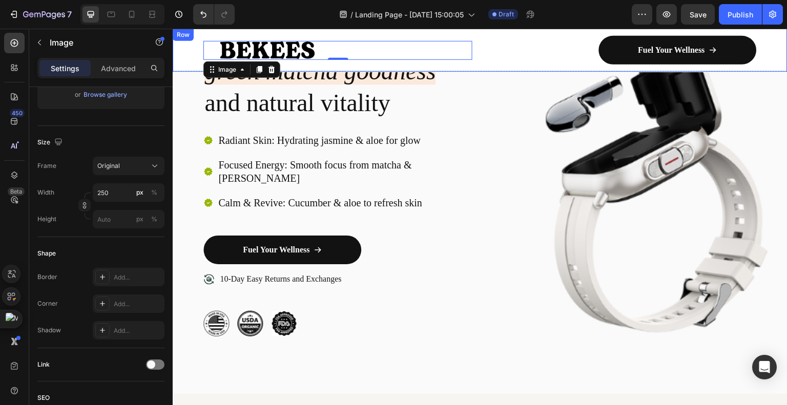
click at [482, 66] on div "Image 0 Fuel Your Wellness Button Row Row" at bounding box center [480, 50] width 615 height 43
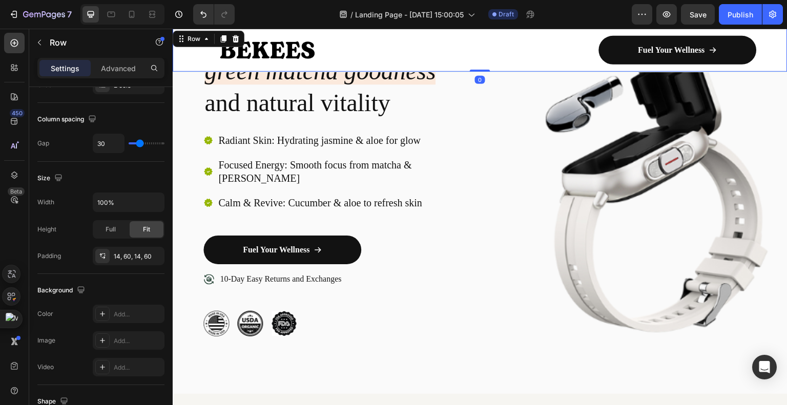
scroll to position [0, 0]
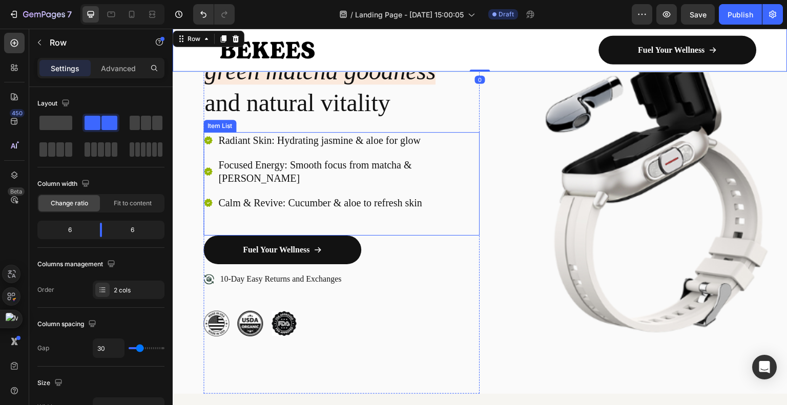
click at [473, 150] on div "Radiant Skin: Hydrating jasmine & aloe for glow Focused Energy: Smooth focus fr…" at bounding box center [341, 183] width 276 height 103
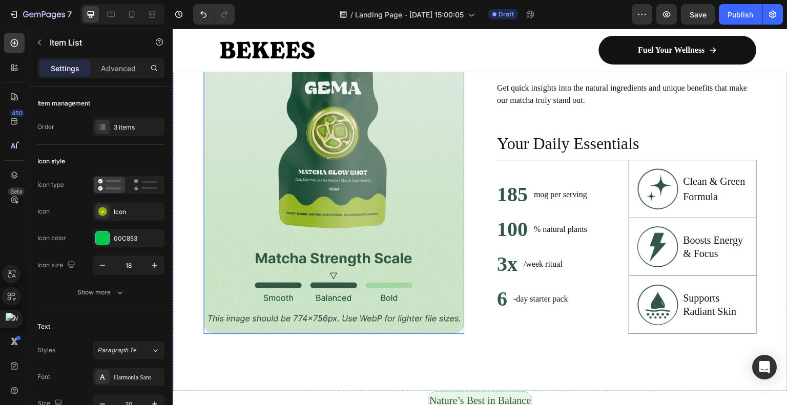
scroll to position [3672, 0]
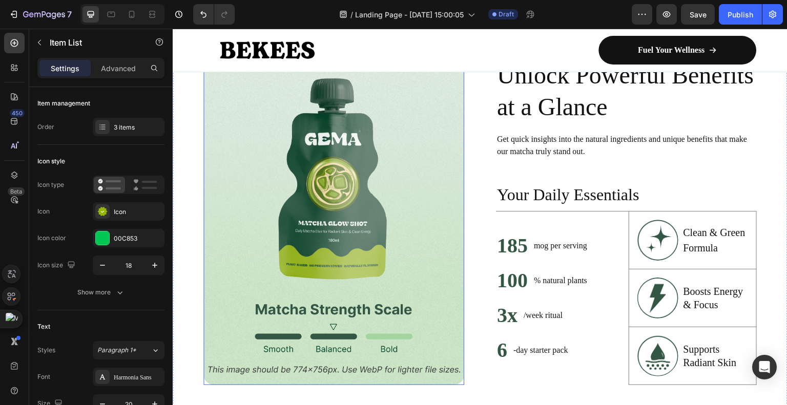
click at [283, 215] on img at bounding box center [333, 221] width 261 height 327
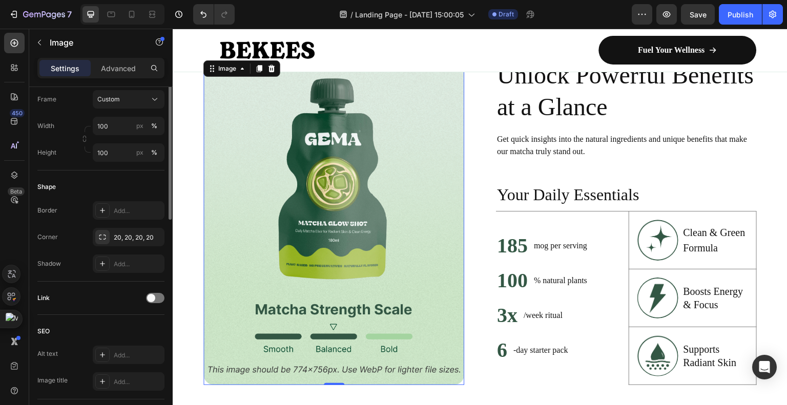
scroll to position [195, 0]
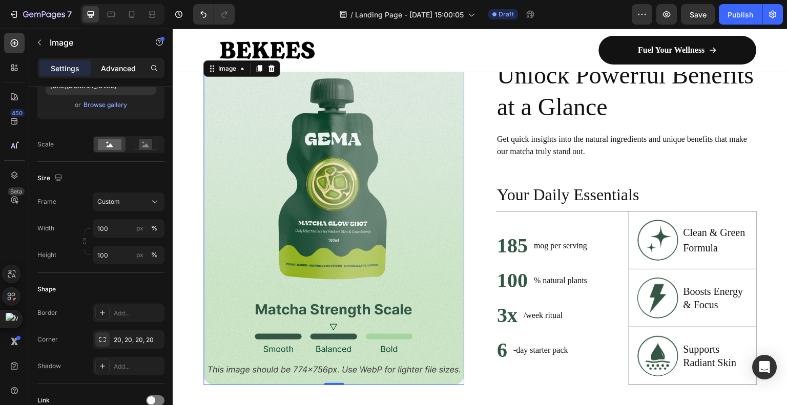
click at [125, 61] on div "Advanced" at bounding box center [118, 68] width 51 height 16
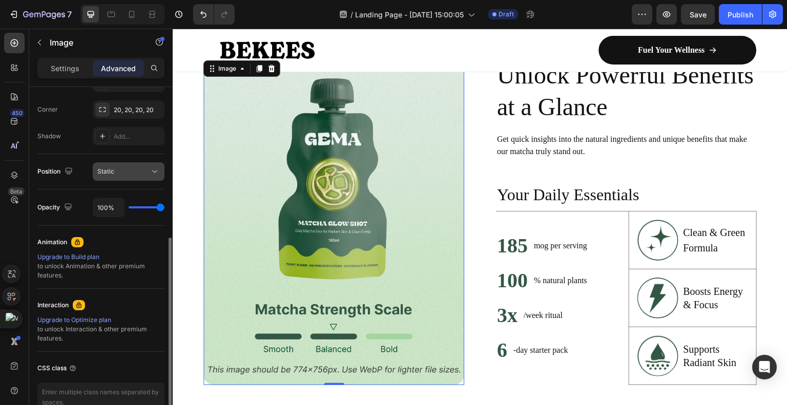
scroll to position [363, 0]
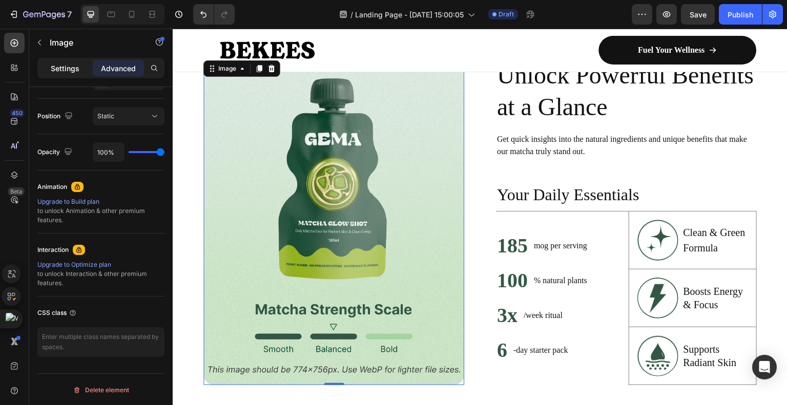
click at [59, 67] on p "Settings" at bounding box center [65, 68] width 29 height 11
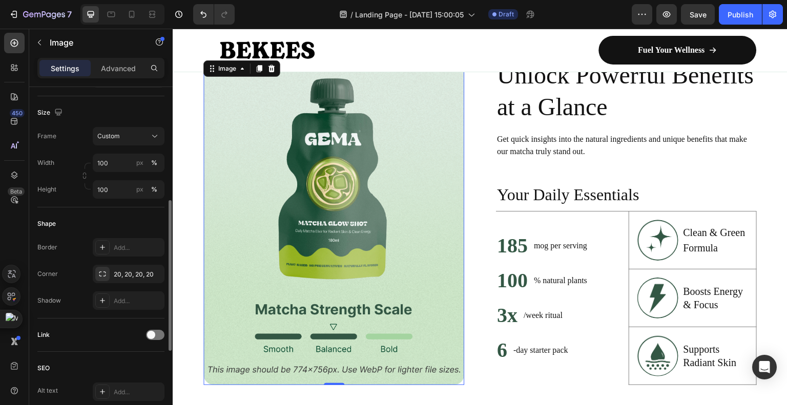
scroll to position [158, 0]
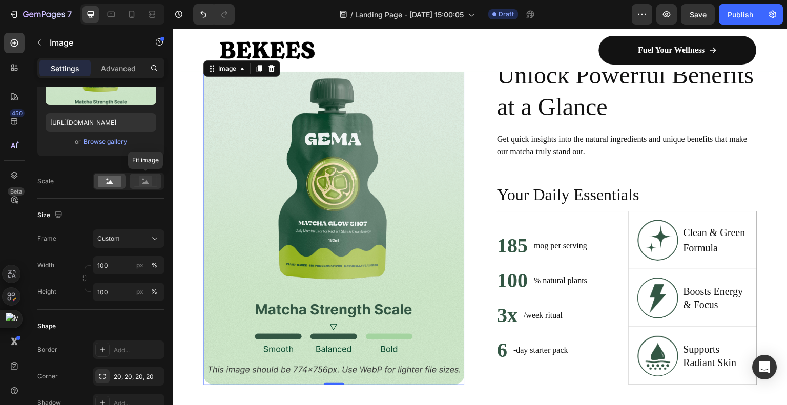
click at [142, 179] on circle at bounding box center [143, 180] width 2 height 2
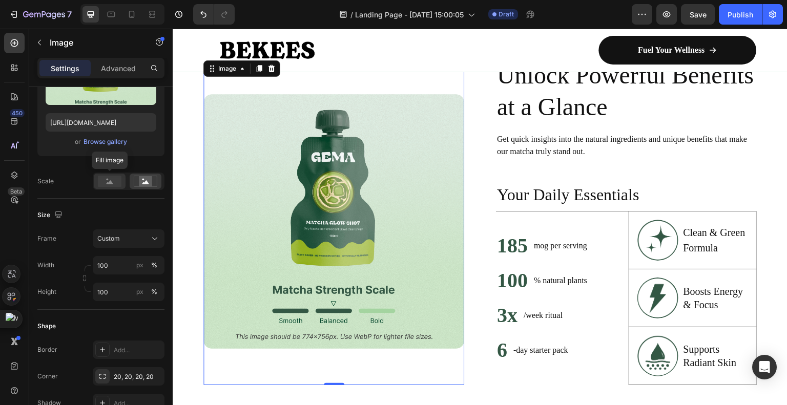
click at [113, 185] on rect at bounding box center [110, 181] width 24 height 11
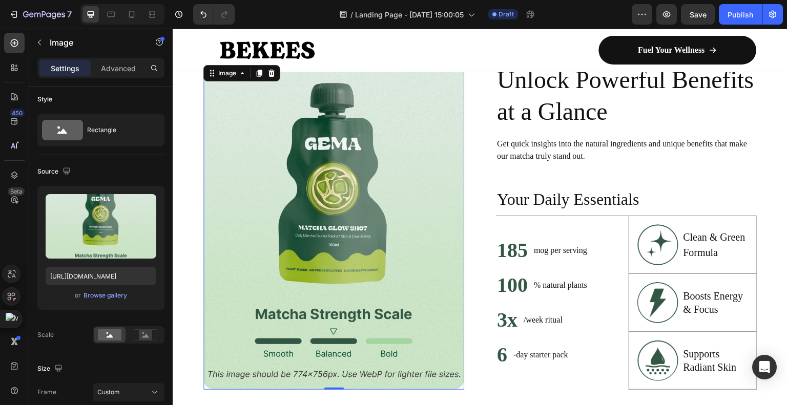
scroll to position [3672, 0]
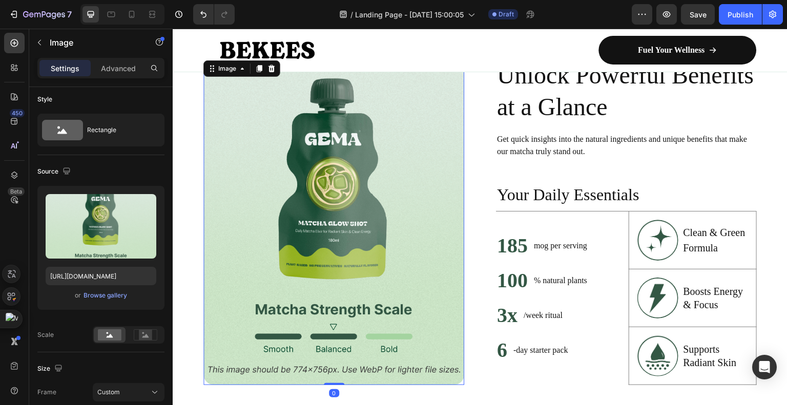
drag, startPoint x: 332, startPoint y: 383, endPoint x: 326, endPoint y: 310, distance: 73.0
click at [332, 340] on div "Image 0" at bounding box center [333, 221] width 261 height 327
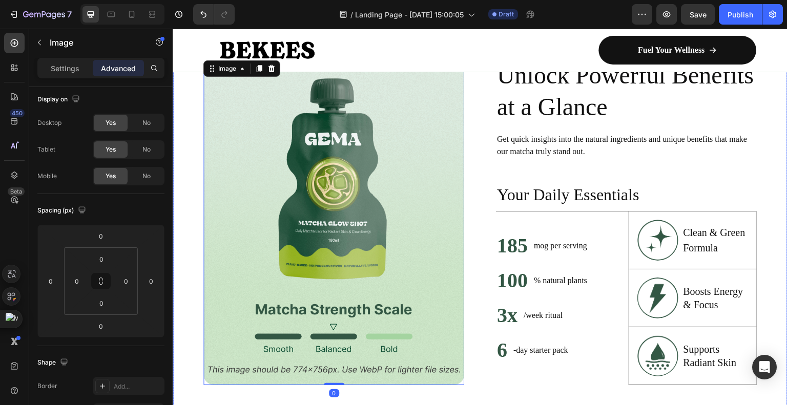
scroll to position [3621, 0]
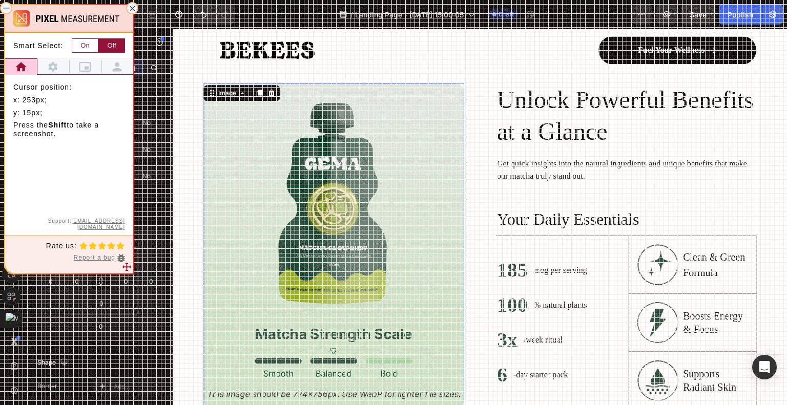
click at [130, 8] on icon at bounding box center [133, 9] width 6 height 6
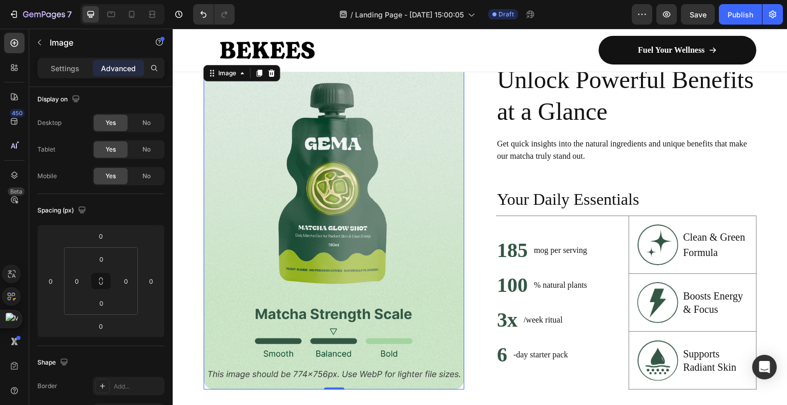
scroll to position [3672, 0]
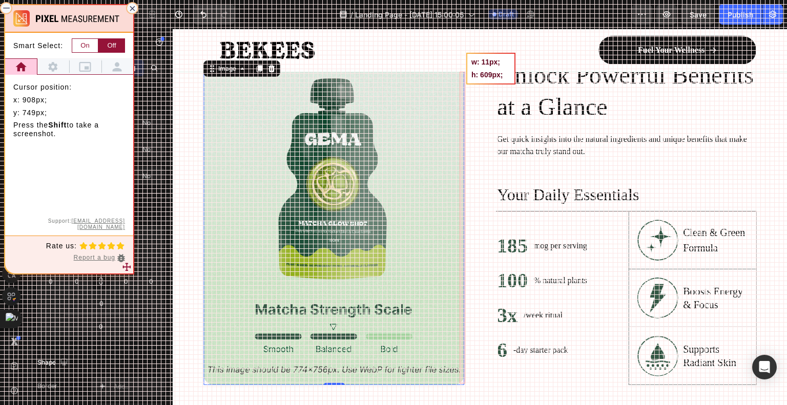
drag, startPoint x: 459, startPoint y: 72, endPoint x: 468, endPoint y: 374, distance: 302.3
click at [465, 382] on div at bounding box center [393, 202] width 787 height 405
click at [131, 6] on icon at bounding box center [133, 9] width 6 height 6
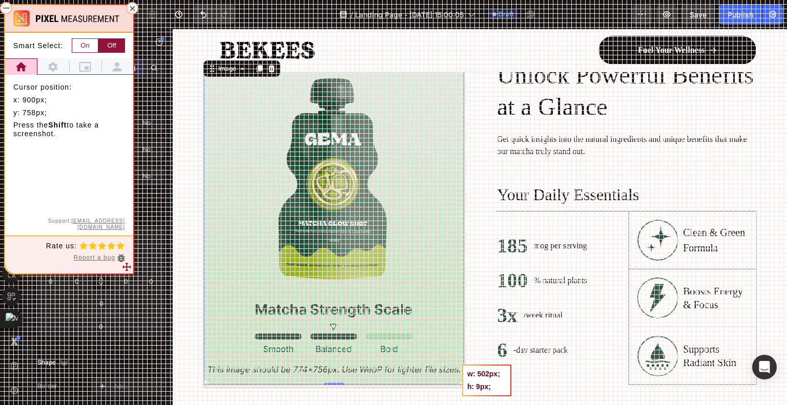
drag, startPoint x: 204, startPoint y: 384, endPoint x: 461, endPoint y: 388, distance: 257.2
click at [461, 388] on div at bounding box center [393, 202] width 787 height 405
click at [131, 9] on icon at bounding box center [133, 9] width 6 height 6
